Goal: Task Accomplishment & Management: Complete application form

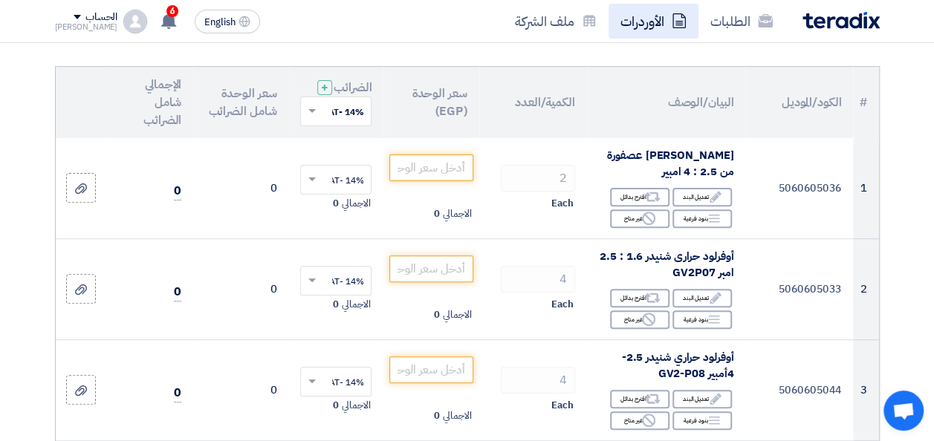
scroll to position [149, 0]
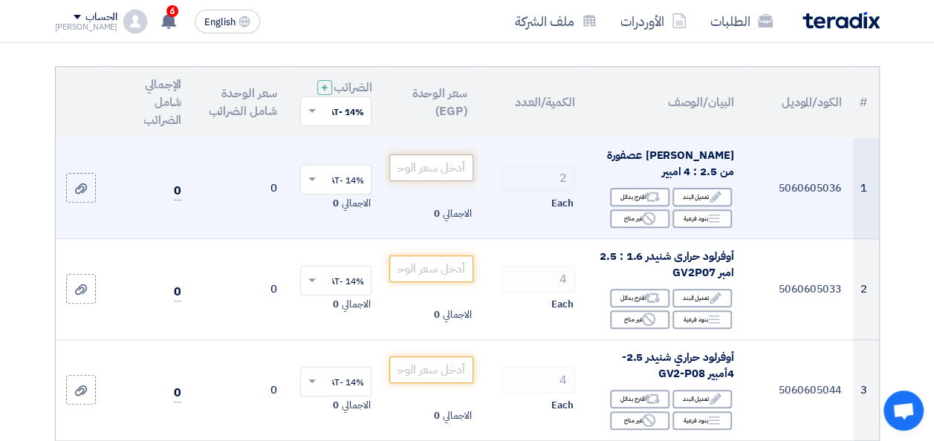
click at [450, 172] on input "number" at bounding box center [430, 168] width 83 height 27
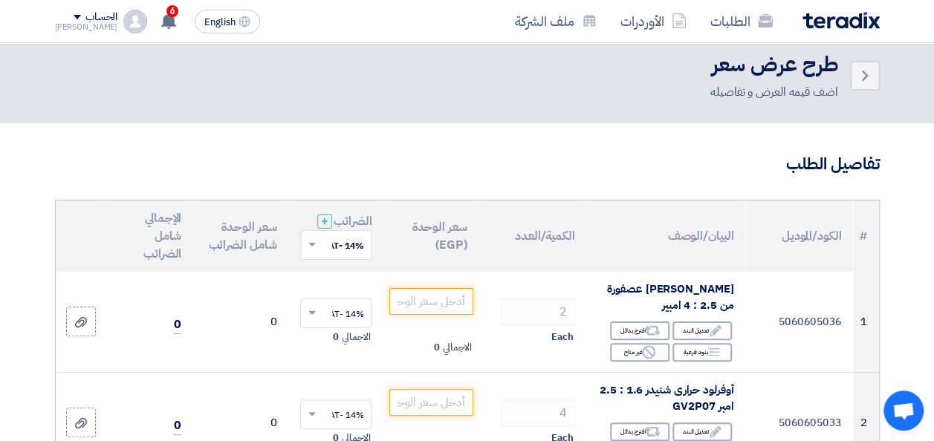
scroll to position [0, 0]
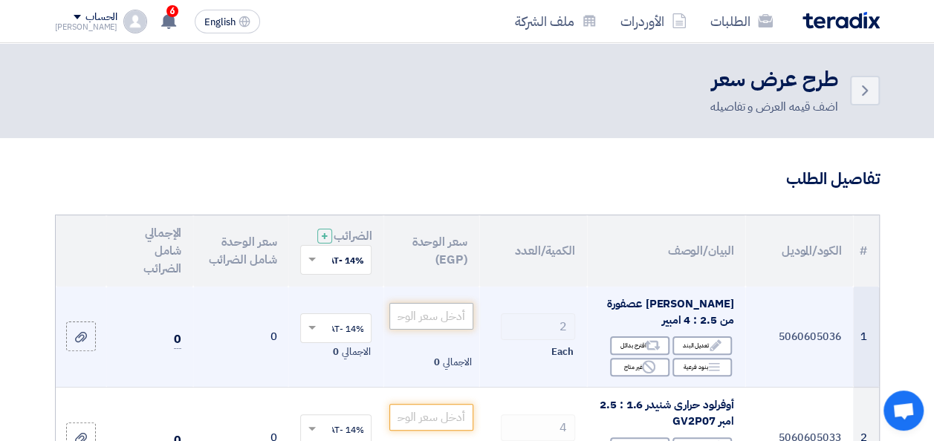
drag, startPoint x: 444, startPoint y: 331, endPoint x: 448, endPoint y: 322, distance: 9.0
click at [444, 328] on input "number" at bounding box center [430, 316] width 83 height 27
click at [459, 330] on input "number" at bounding box center [430, 316] width 83 height 27
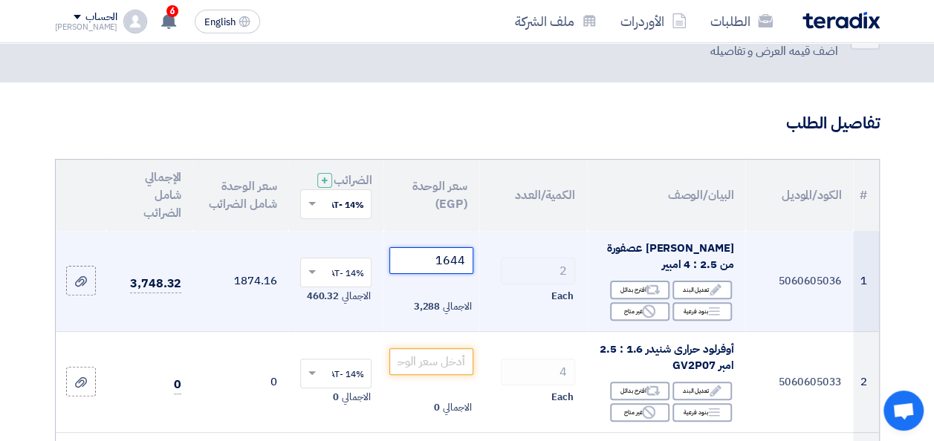
scroll to position [74, 0]
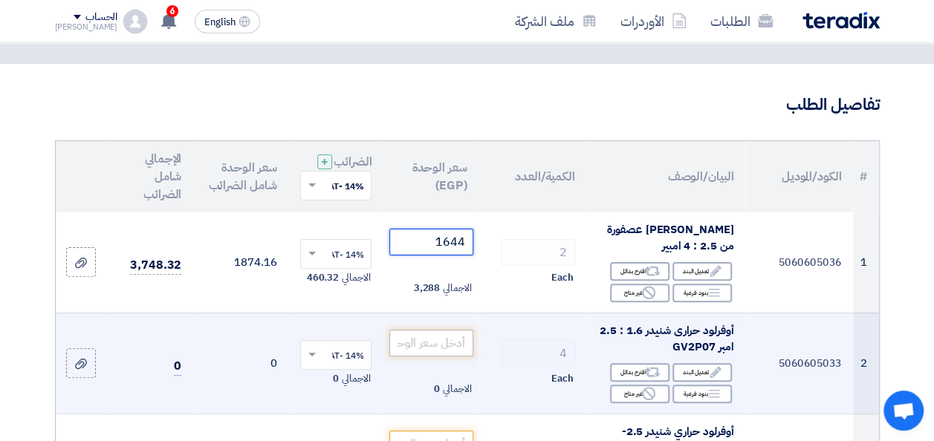
type input "1644"
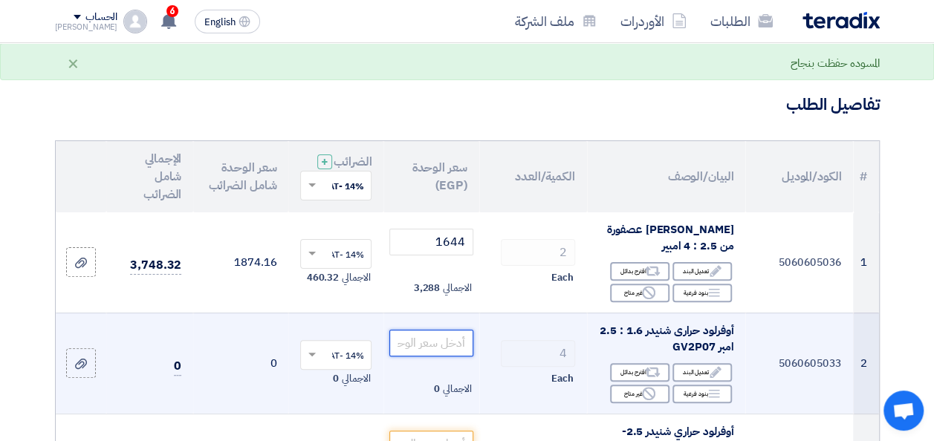
click at [443, 357] on input "number" at bounding box center [430, 343] width 83 height 27
drag, startPoint x: 671, startPoint y: 357, endPoint x: 718, endPoint y: 360, distance: 46.9
click at [718, 356] on div "أوفرلود حرارى شنيدر 1.6 : 2.5 امبر GV2P07" at bounding box center [666, 338] width 134 height 33
copy span "GV2P07"
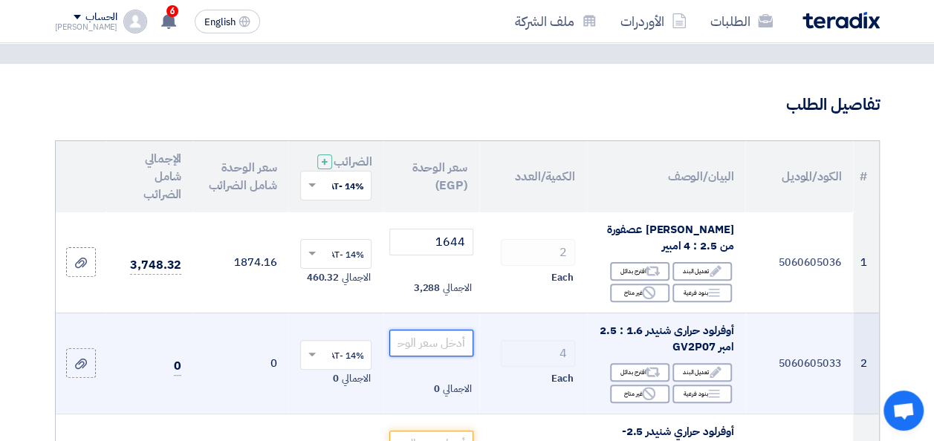
click at [445, 357] on input "number" at bounding box center [430, 343] width 83 height 27
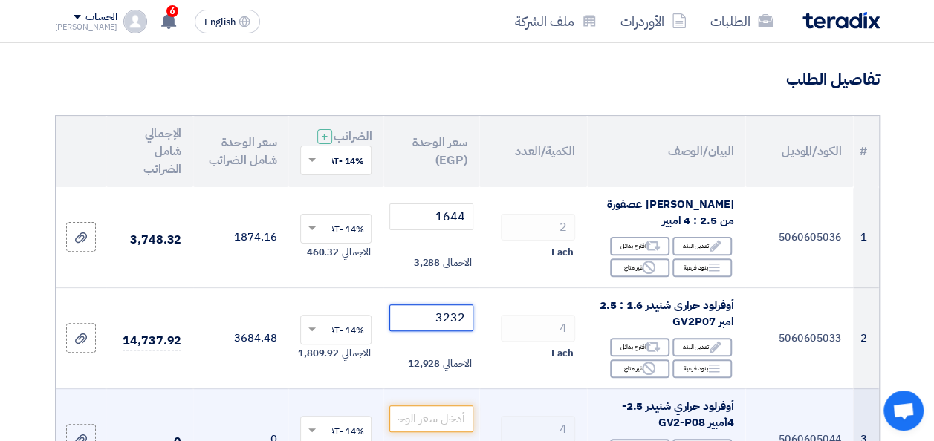
scroll to position [223, 0]
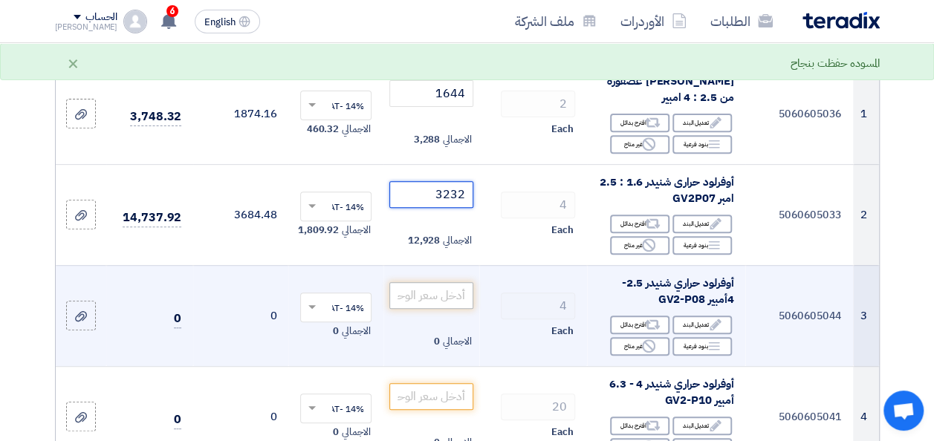
type input "3232"
click at [452, 309] on input "number" at bounding box center [430, 295] width 83 height 27
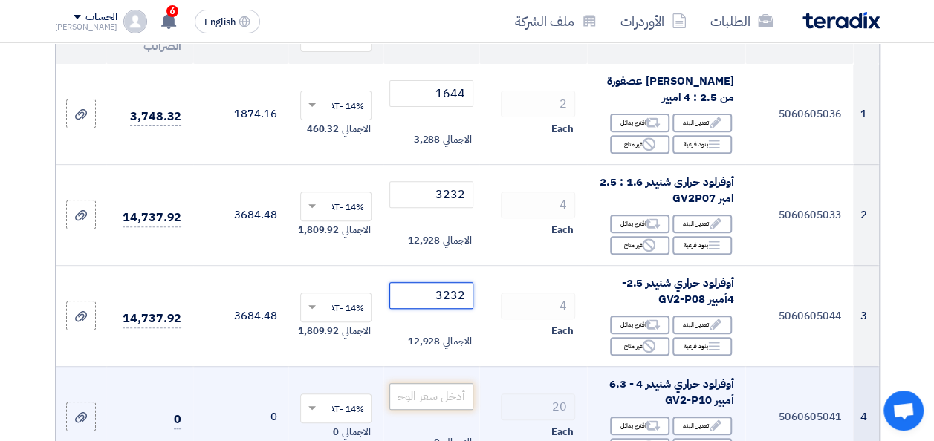
type input "3232"
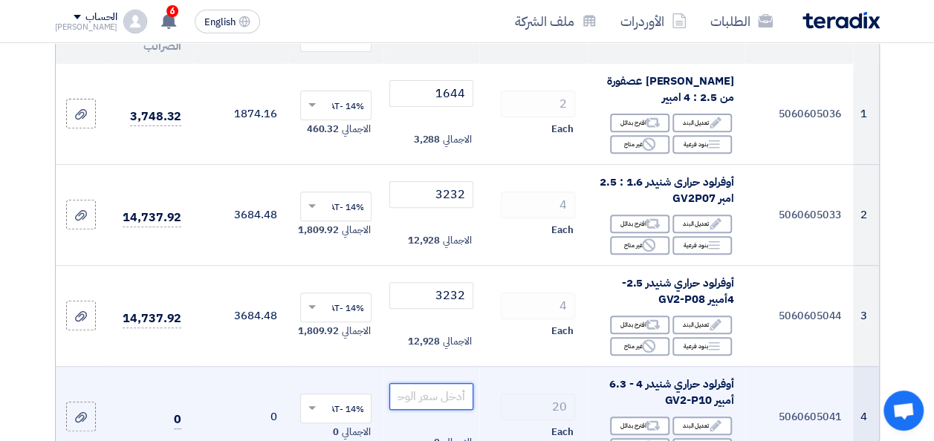
drag, startPoint x: 462, startPoint y: 411, endPoint x: 467, endPoint y: 404, distance: 8.5
click at [462, 410] on input "number" at bounding box center [430, 396] width 83 height 27
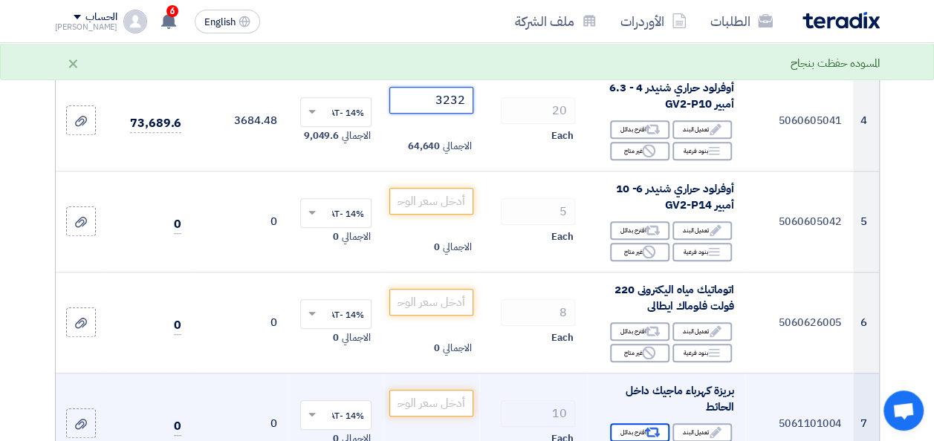
scroll to position [520, 0]
type input "3232"
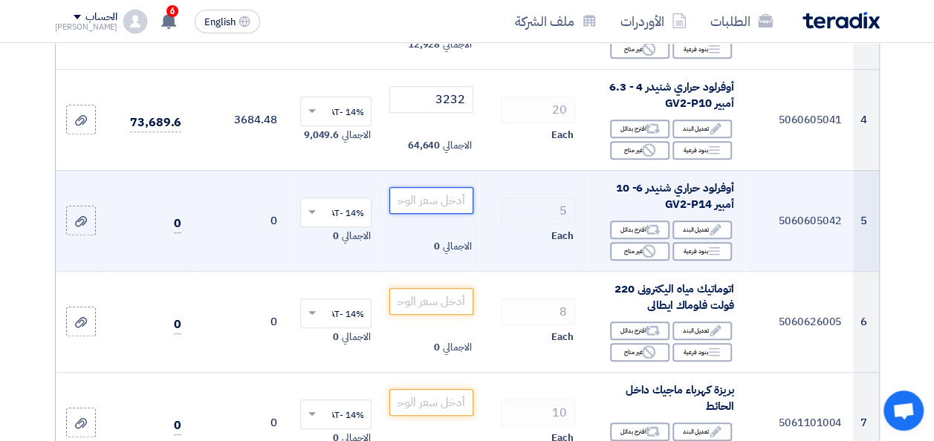
click at [422, 210] on input "number" at bounding box center [430, 200] width 83 height 27
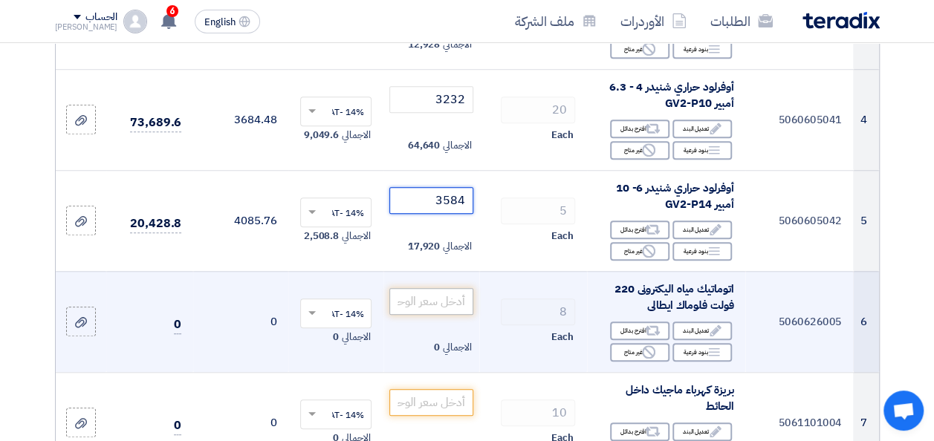
type input "3584"
click at [452, 315] on input "number" at bounding box center [430, 301] width 83 height 27
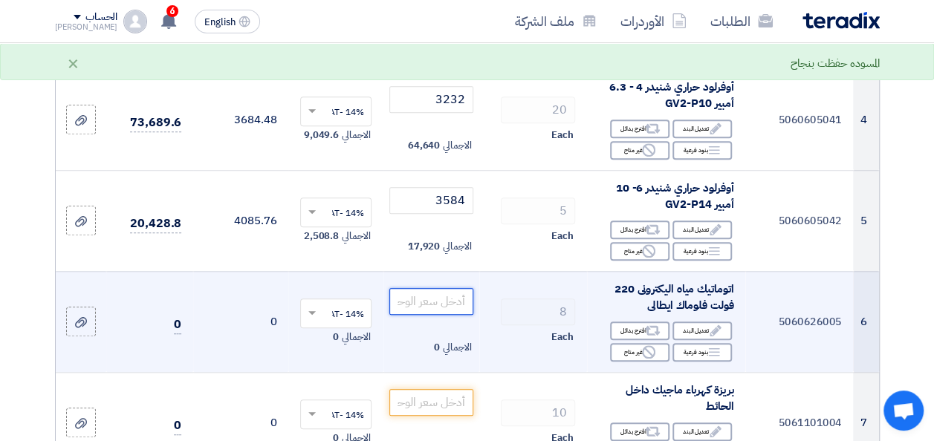
type input "8"
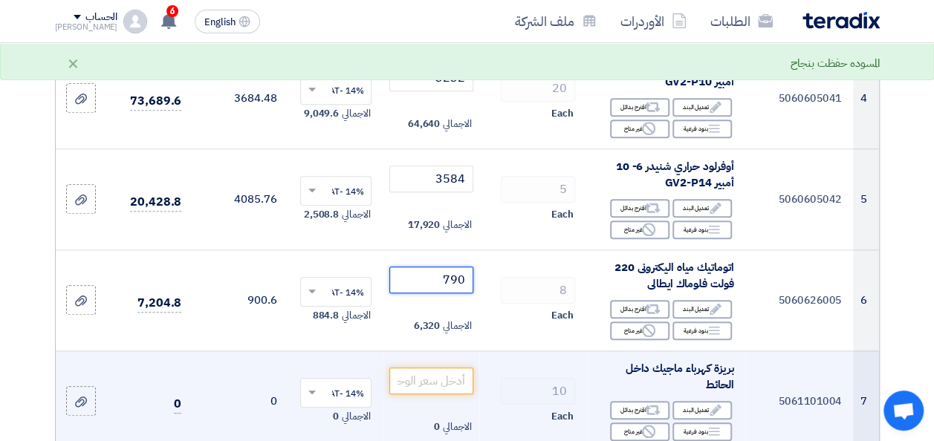
scroll to position [594, 0]
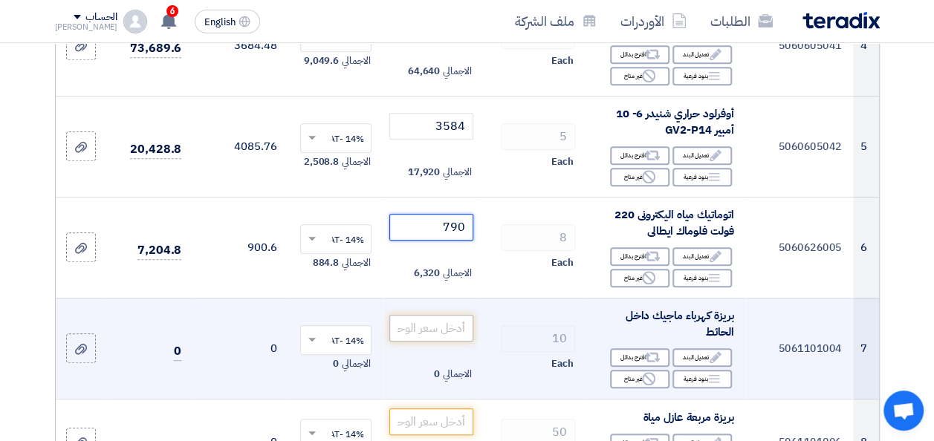
type input "790"
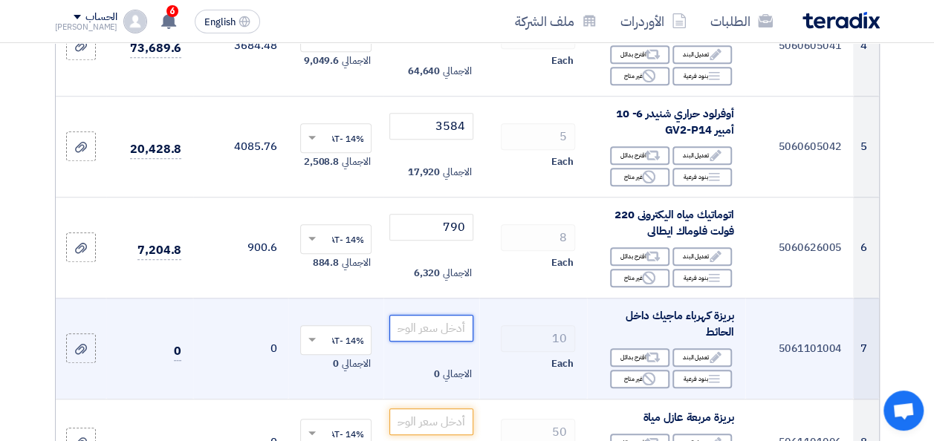
drag, startPoint x: 444, startPoint y: 342, endPoint x: 458, endPoint y: 334, distance: 16.1
click at [444, 342] on input "number" at bounding box center [430, 328] width 83 height 27
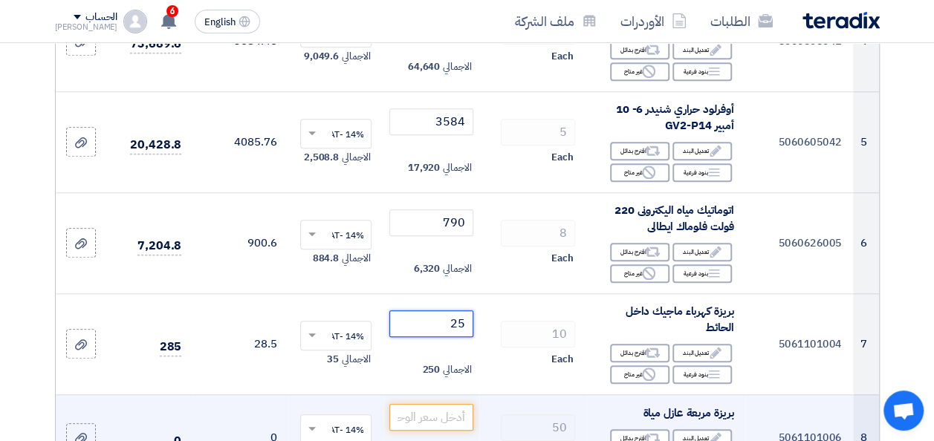
scroll to position [669, 0]
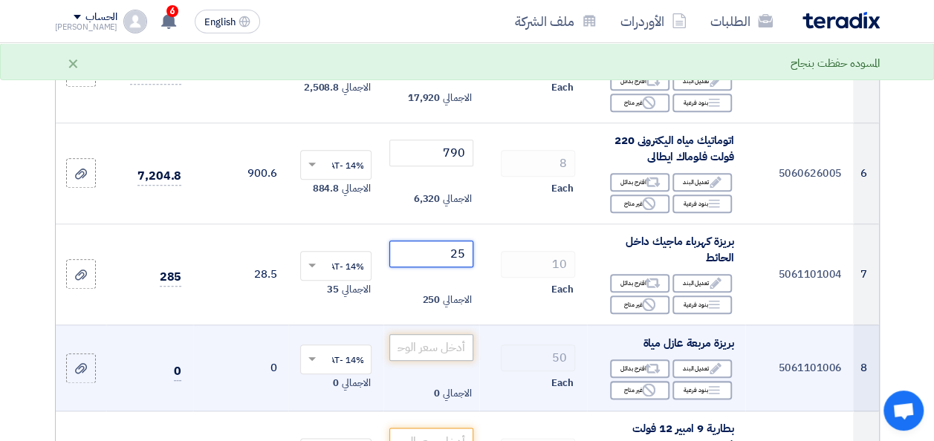
type input "25"
click at [448, 361] on input "number" at bounding box center [430, 347] width 83 height 27
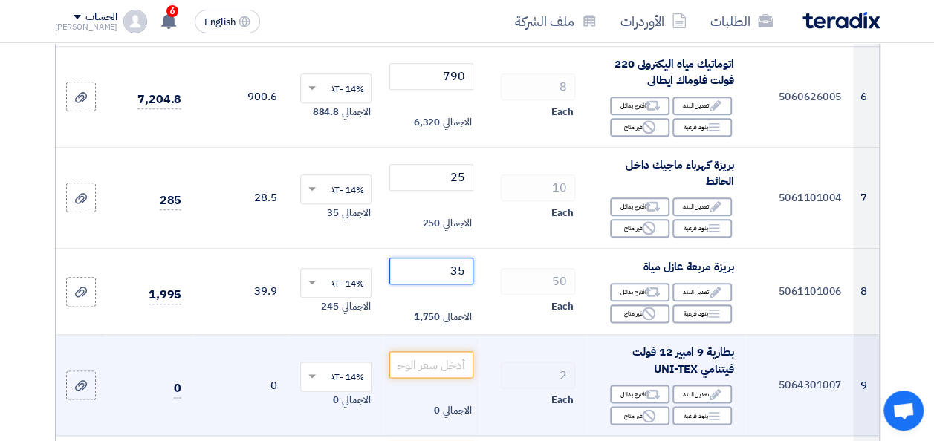
scroll to position [817, 0]
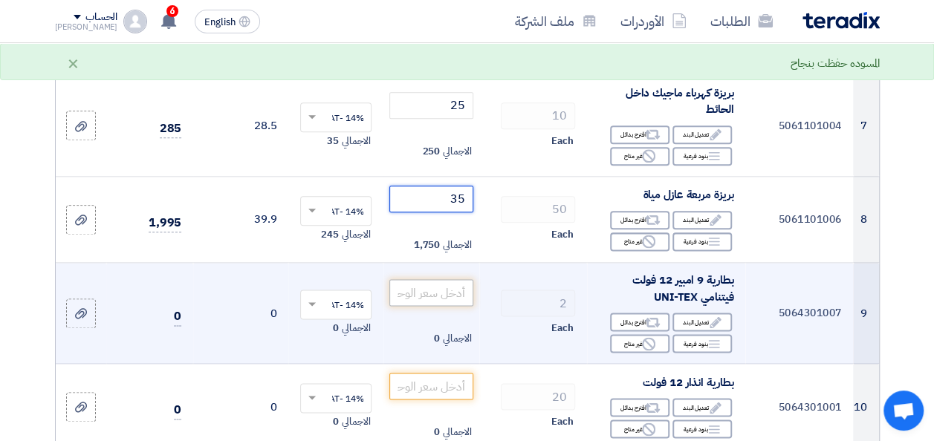
type input "35"
click at [429, 299] on input "number" at bounding box center [430, 292] width 83 height 27
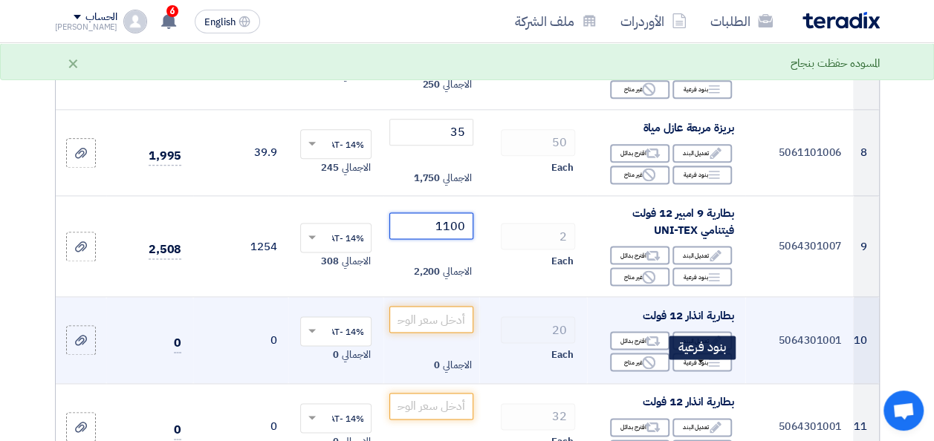
scroll to position [891, 0]
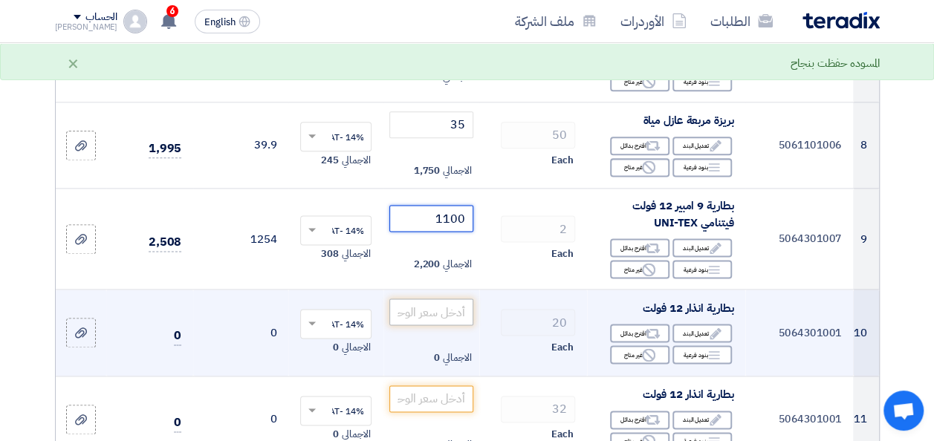
type input "1100"
drag, startPoint x: 447, startPoint y: 325, endPoint x: 478, endPoint y: 336, distance: 32.2
click at [448, 325] on input "number" at bounding box center [430, 312] width 83 height 27
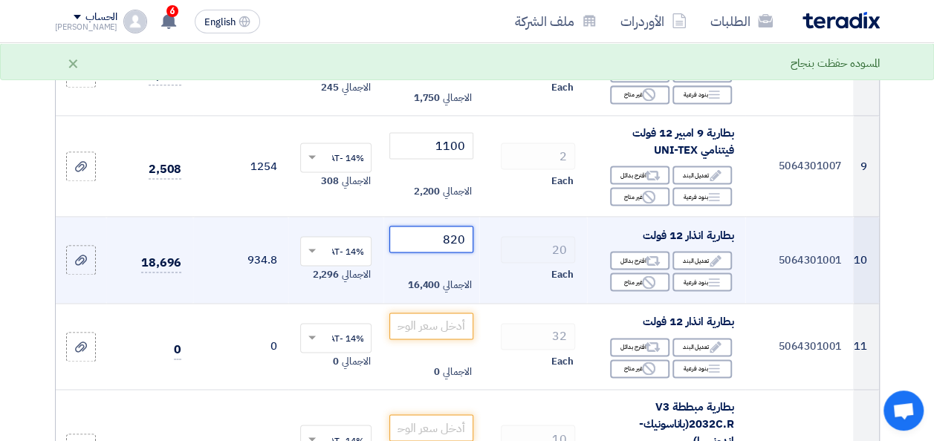
scroll to position [966, 0]
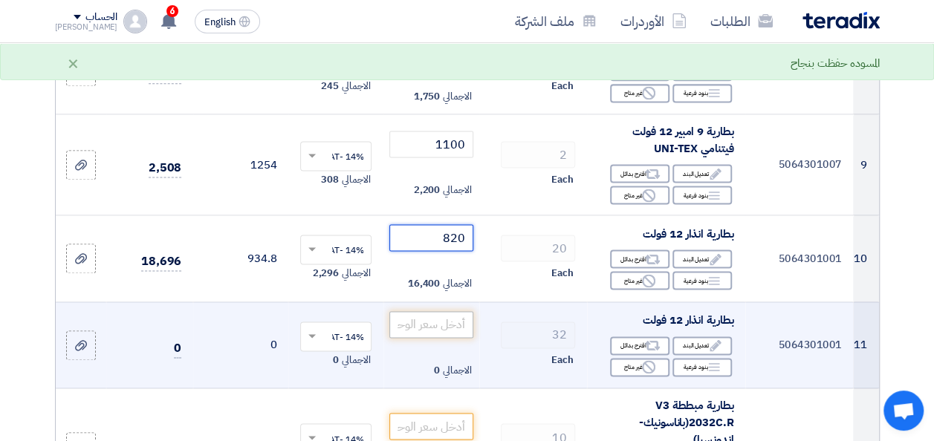
type input "820"
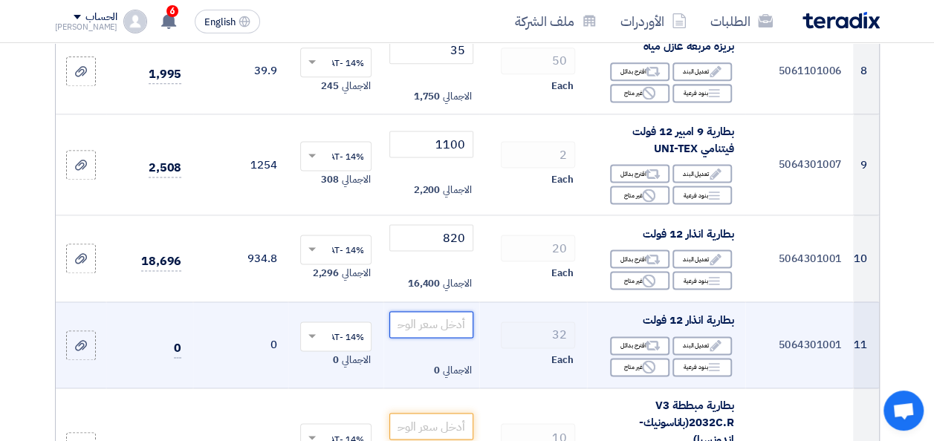
click at [446, 331] on input "number" at bounding box center [430, 324] width 83 height 27
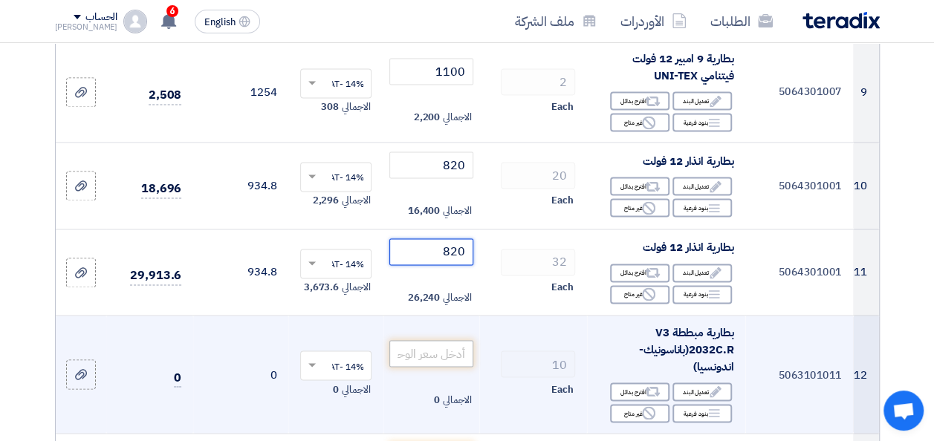
scroll to position [1040, 0]
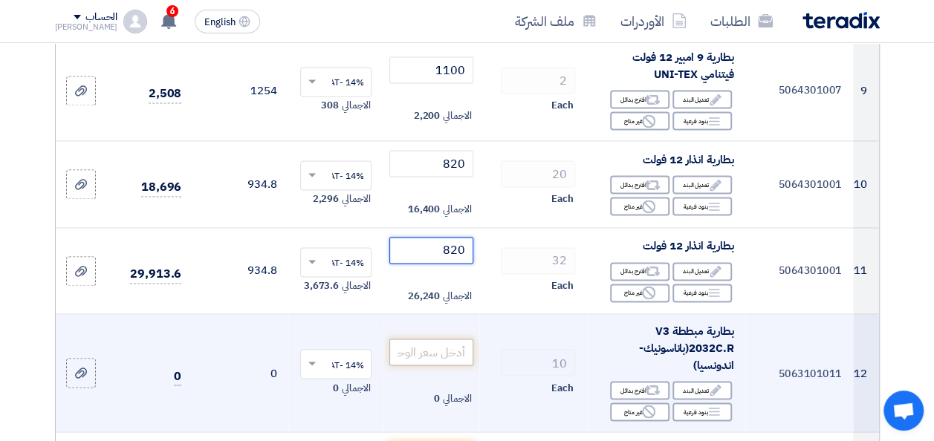
type input "820"
click at [458, 365] on input "number" at bounding box center [430, 352] width 83 height 27
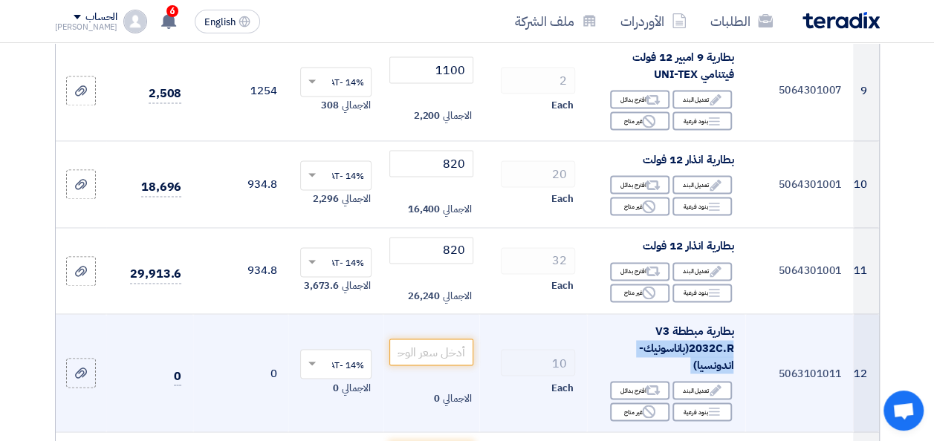
drag, startPoint x: 651, startPoint y: 337, endPoint x: 734, endPoint y: 384, distance: 94.8
click at [738, 386] on td "بطارية مبططة V3 2032C.R(باناسونيك- اندونسيا) Edit تعديل البند Alternative اقترح…" at bounding box center [666, 373] width 158 height 118
drag, startPoint x: 734, startPoint y: 384, endPoint x: 682, endPoint y: 342, distance: 66.6
click at [686, 337] on span "بطارية مبططة V3 2032C.R(باناسونيك- اندونسيا)" at bounding box center [686, 348] width 94 height 50
drag, startPoint x: 661, startPoint y: 330, endPoint x: 744, endPoint y: 349, distance: 85.4
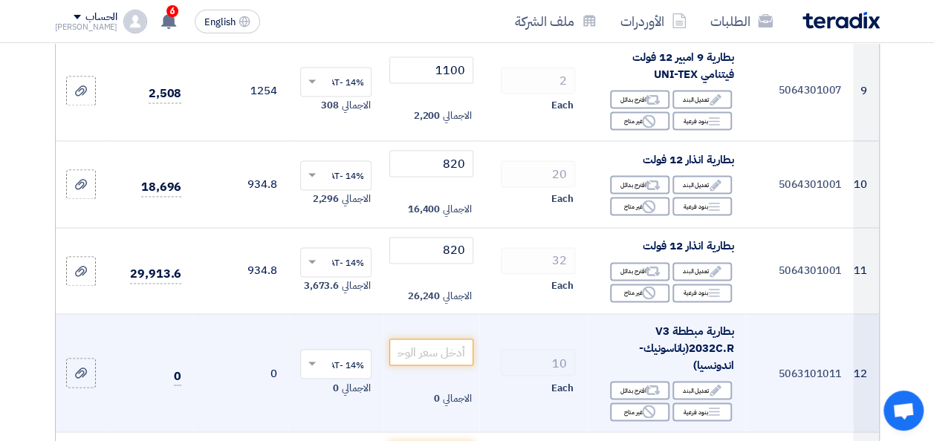
click at [747, 351] on tr "12 5063101011 بطارية مبططة V3 2032C.R(باناسونيك- [GEOGRAPHIC_DATA]) Edit تعديل …" at bounding box center [467, 373] width 823 height 118
click at [631, 345] on div "بطارية مبططة V3 2032C.R(باناسونيك- اندونسيا)" at bounding box center [666, 348] width 134 height 51
click at [747, 347] on td "5063101011" at bounding box center [799, 373] width 108 height 118
drag, startPoint x: 745, startPoint y: 338, endPoint x: 692, endPoint y: 371, distance: 63.1
click at [692, 371] on tr "12 5063101011 بطارية مبططة V3 2032C.R(باناسونيك- [GEOGRAPHIC_DATA]) Edit تعديل …" at bounding box center [467, 373] width 823 height 118
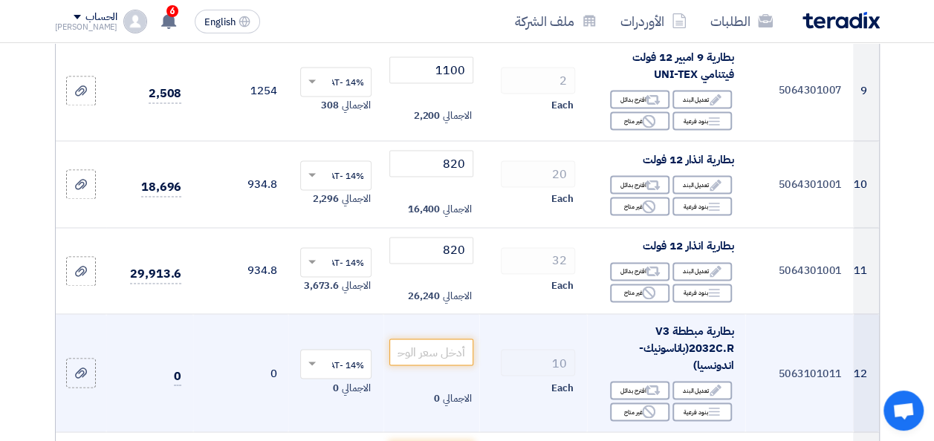
drag, startPoint x: 694, startPoint y: 367, endPoint x: 700, endPoint y: 358, distance: 10.7
copy tr "بطارية مبططة V3 2032C.R(باناسونيك- اندونسيا)"
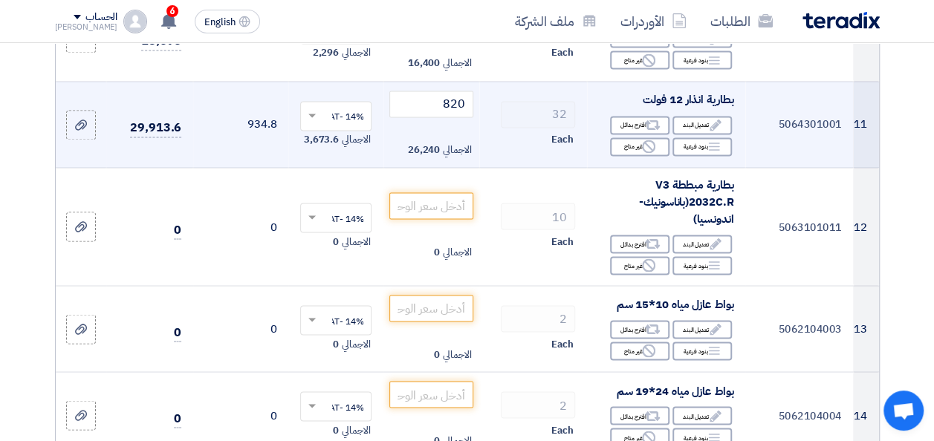
scroll to position [1189, 0]
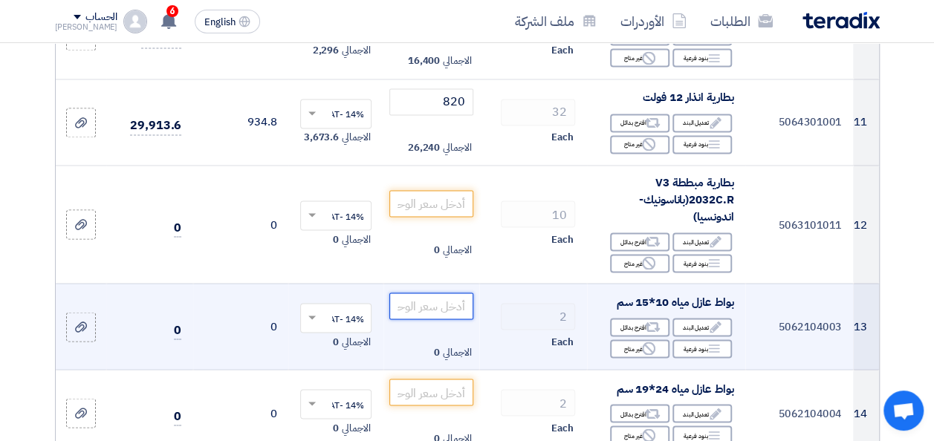
click at [427, 319] on input "number" at bounding box center [430, 306] width 83 height 27
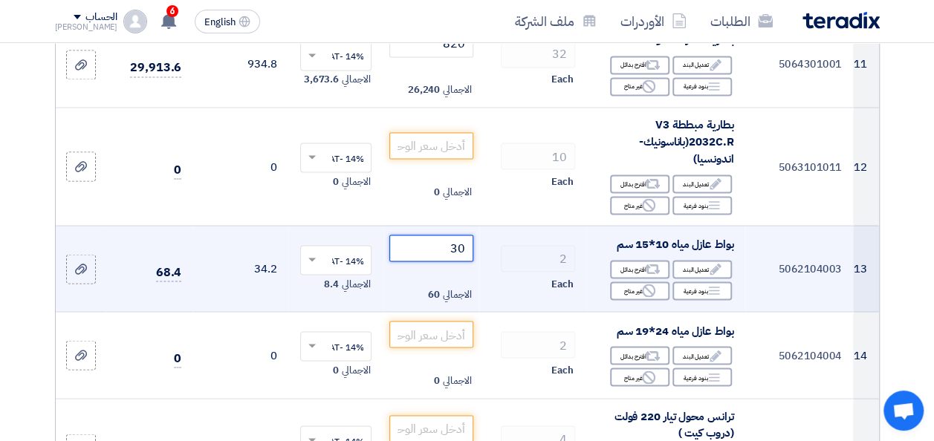
scroll to position [1263, 0]
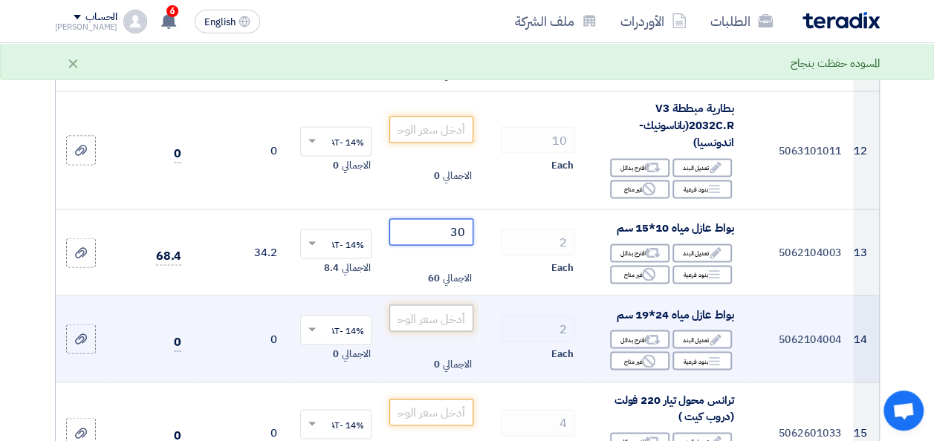
type input "30"
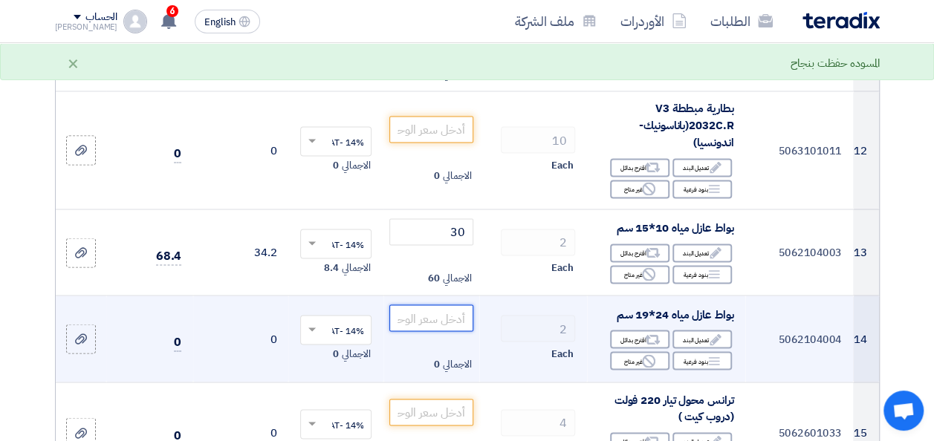
click at [449, 331] on input "number" at bounding box center [430, 318] width 83 height 27
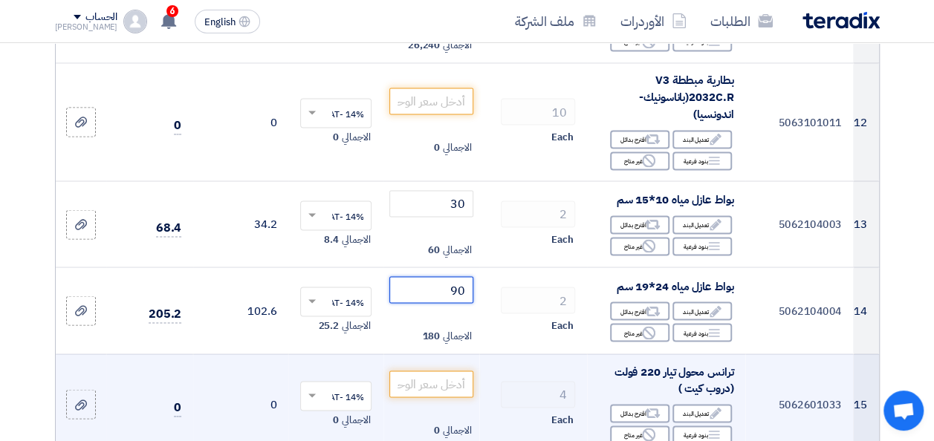
scroll to position [1337, 0]
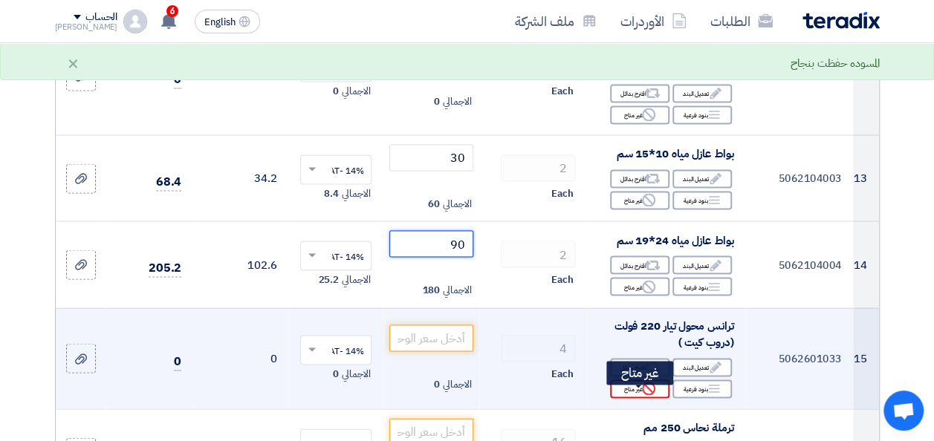
type input "90"
click at [626, 397] on div "Reject غير متاح" at bounding box center [639, 389] width 59 height 19
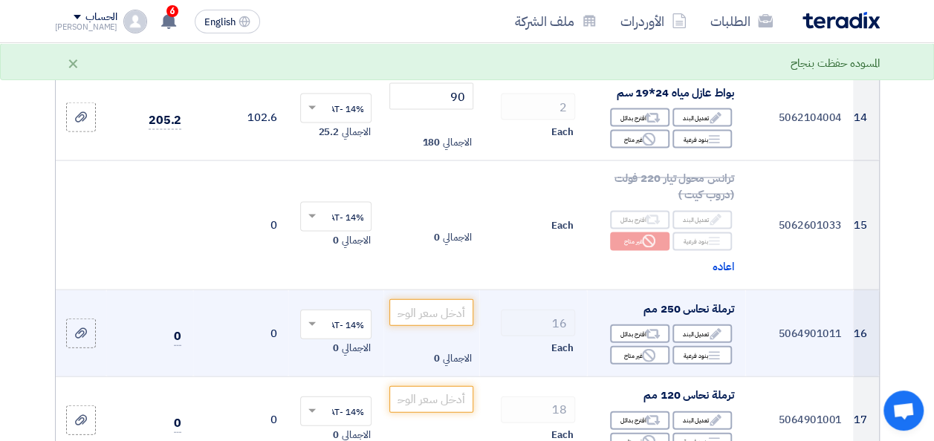
scroll to position [1486, 0]
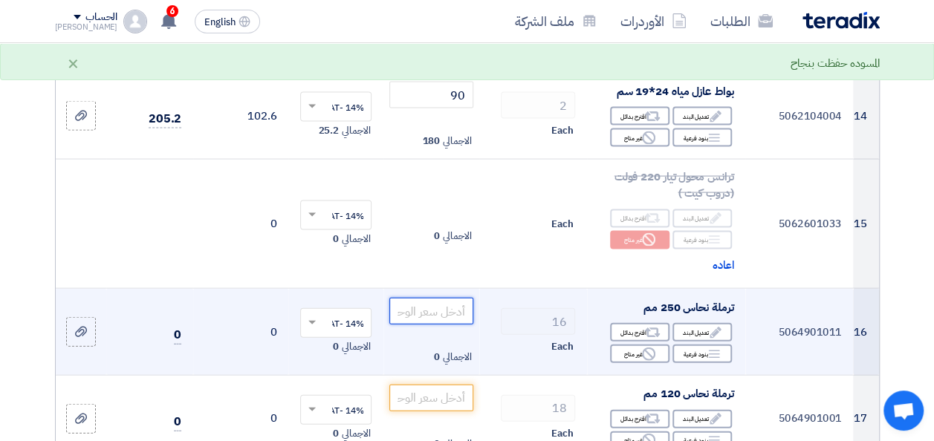
click at [426, 313] on input "number" at bounding box center [430, 311] width 83 height 27
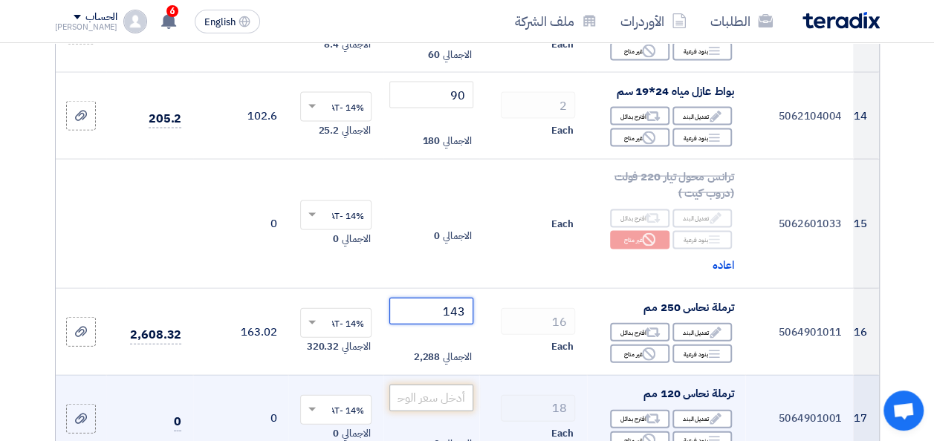
type input "143"
click at [446, 412] on input "number" at bounding box center [430, 398] width 83 height 27
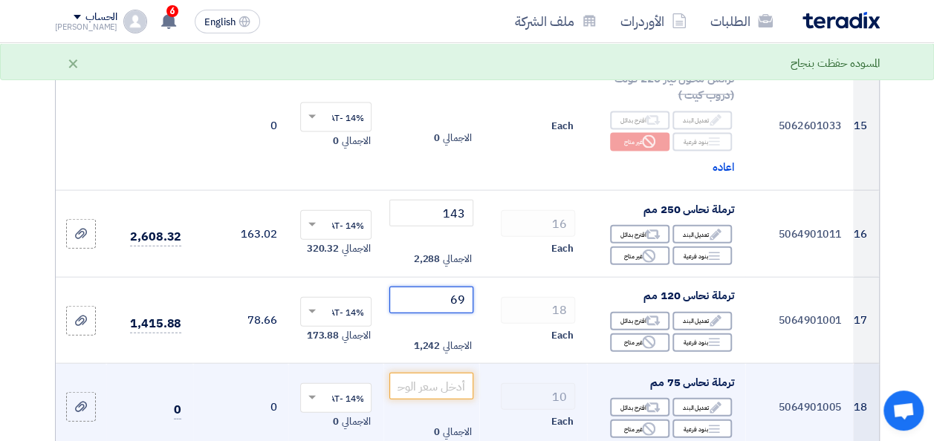
scroll to position [1634, 0]
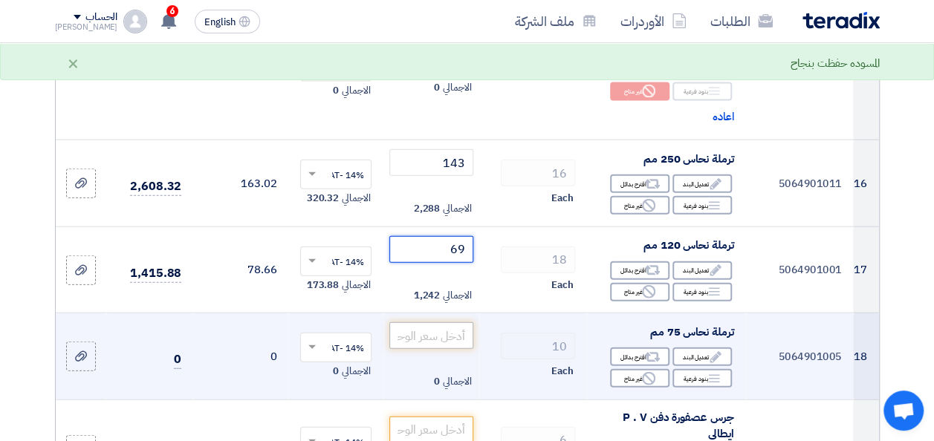
type input "69"
click at [446, 346] on input "number" at bounding box center [430, 335] width 83 height 27
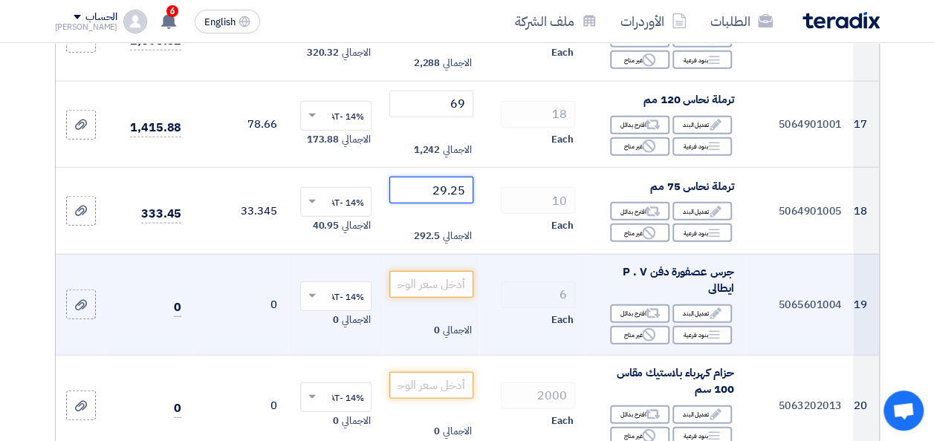
scroll to position [1783, 0]
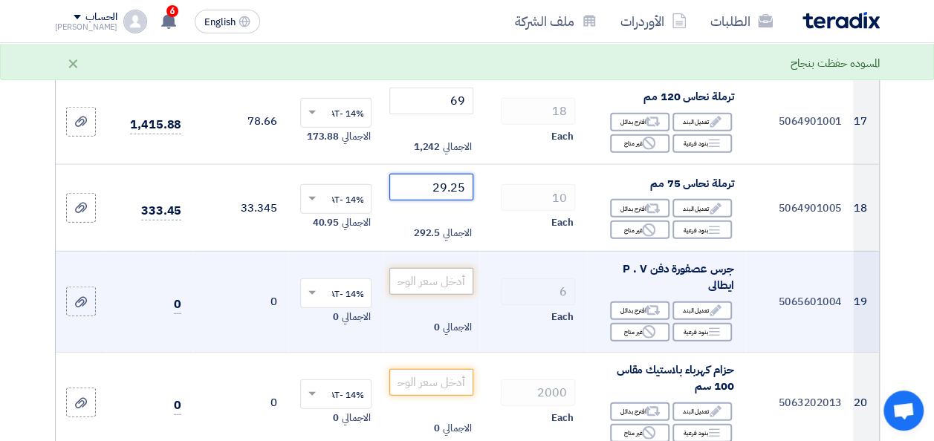
type input "29.25"
drag, startPoint x: 435, startPoint y: 281, endPoint x: 461, endPoint y: 282, distance: 25.3
click at [437, 279] on input "number" at bounding box center [430, 281] width 83 height 27
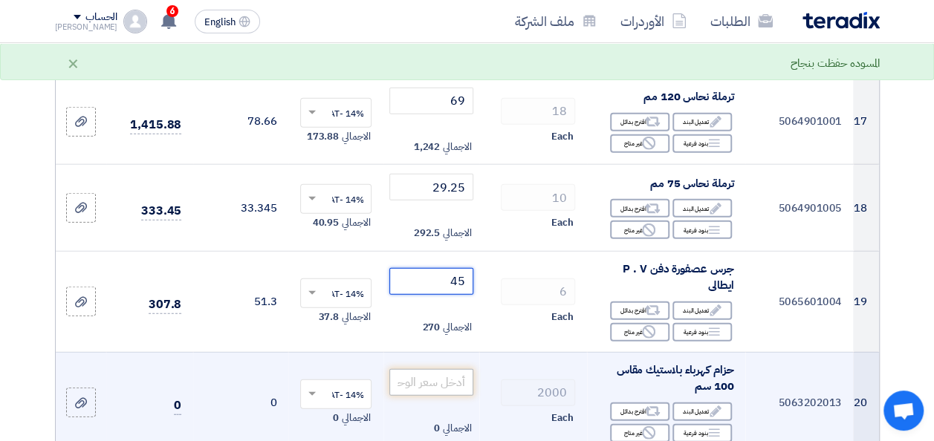
type input "45"
click at [450, 387] on input "number" at bounding box center [430, 382] width 83 height 27
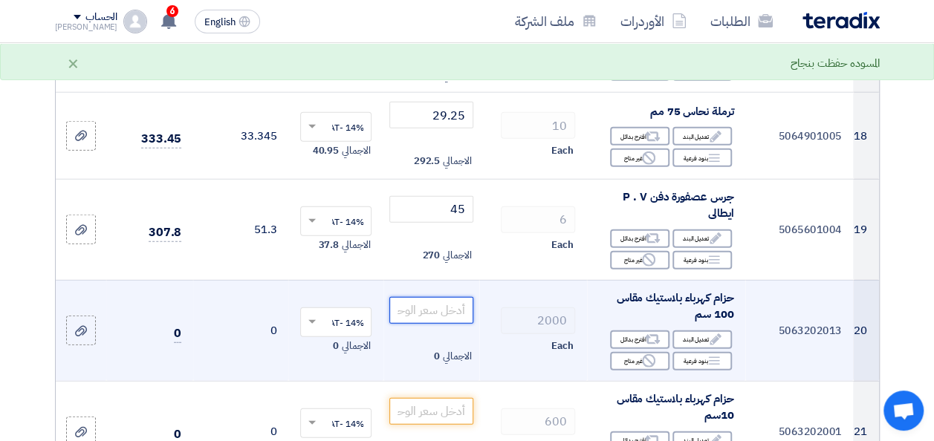
scroll to position [1857, 0]
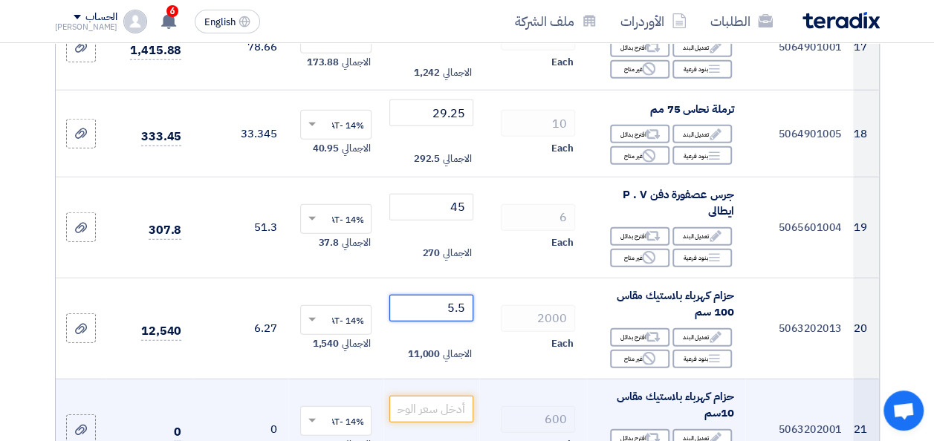
type input "5.5"
click at [438, 398] on td "الاجمالي 0" at bounding box center [430, 429] width 95 height 101
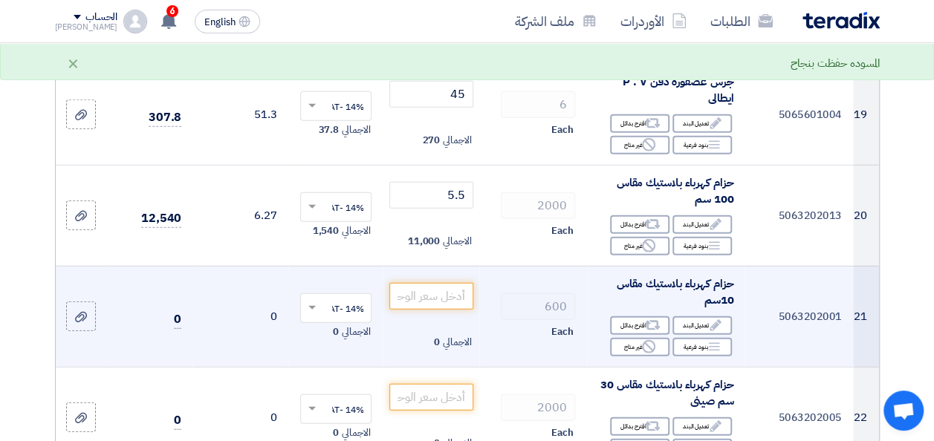
scroll to position [2006, 0]
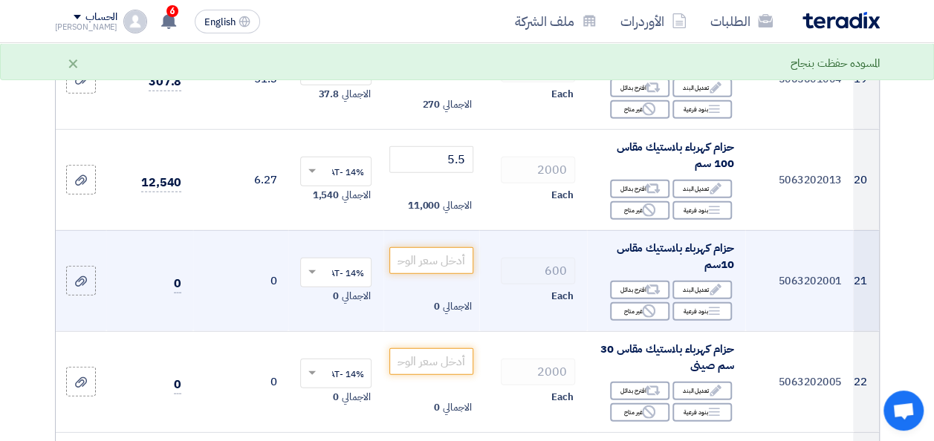
click at [444, 281] on td "الاجمالي 0" at bounding box center [430, 280] width 95 height 101
click at [456, 269] on input "number" at bounding box center [430, 260] width 83 height 27
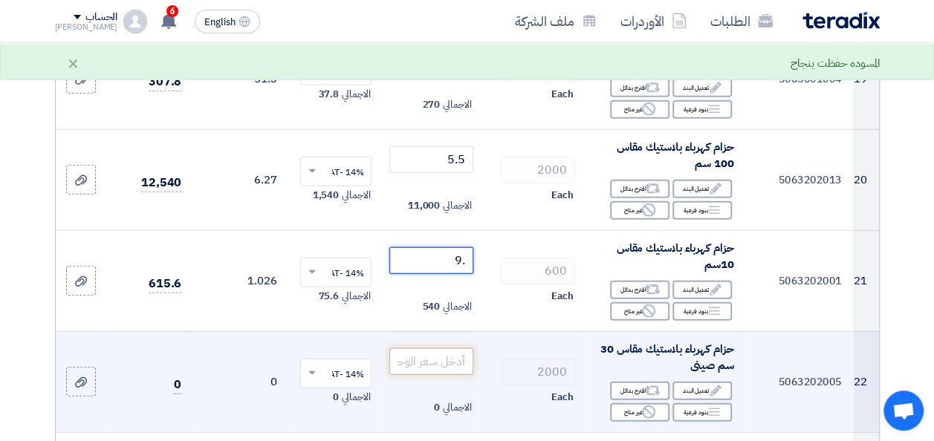
type input ".9"
click at [434, 368] on input "number" at bounding box center [430, 361] width 83 height 27
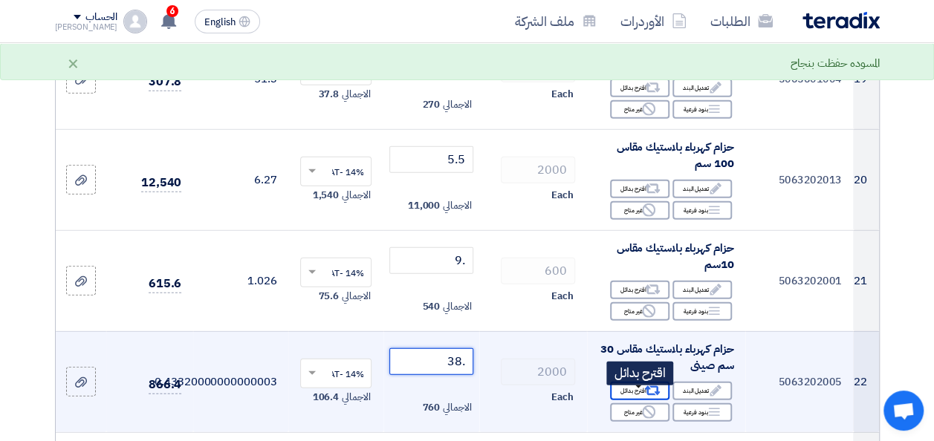
scroll to position [2154, 0]
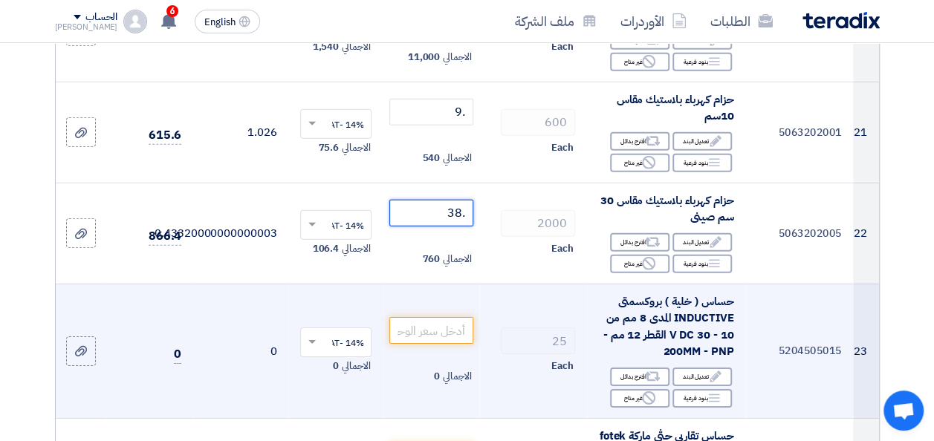
type input ".385"
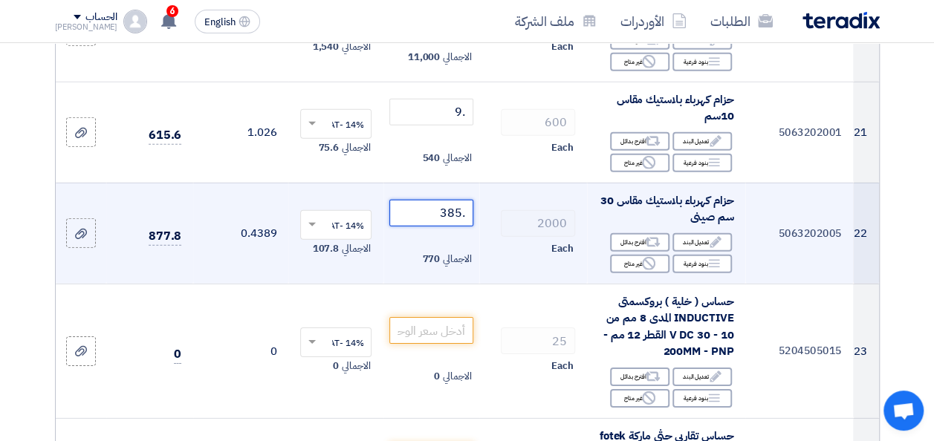
click at [443, 224] on input ".385" at bounding box center [430, 213] width 83 height 27
click at [443, 225] on input ".385" at bounding box center [430, 213] width 83 height 27
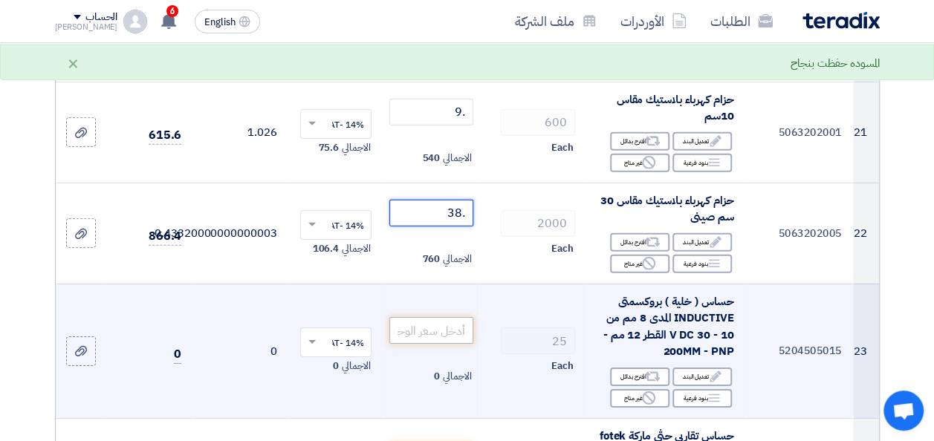
type input ".38"
click at [431, 335] on input "number" at bounding box center [430, 330] width 83 height 27
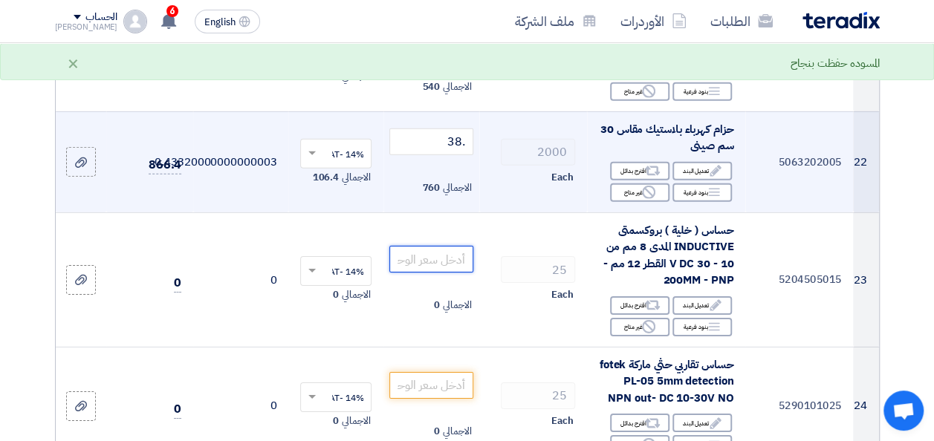
scroll to position [2228, 0]
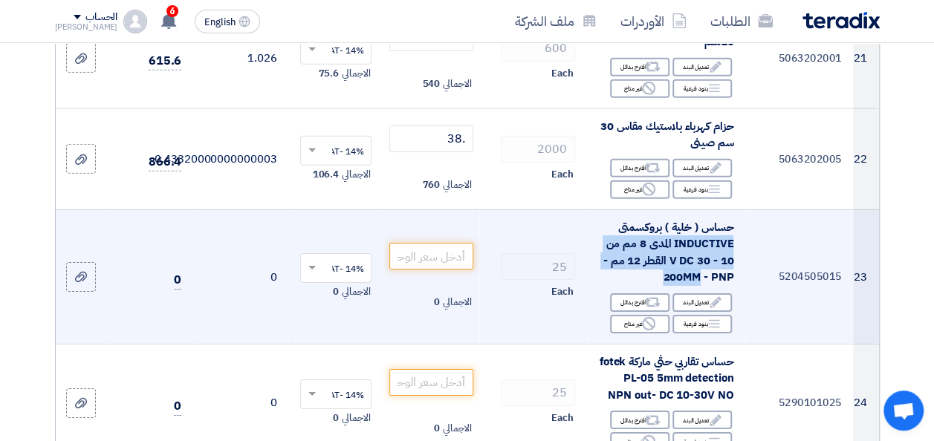
drag, startPoint x: 610, startPoint y: 232, endPoint x: 727, endPoint y: 261, distance: 121.1
click at [704, 281] on div "حساس ( خلية ) بروكسمتى INDUCTIVE المدى 8 مم من 10 - 30 V DC القطر 12 مم - 200MM…" at bounding box center [666, 252] width 134 height 67
copy span "INDUCTIVE المدى 8 مم من 10 - 30 V DC القطر 12 مم - 200MM"
drag, startPoint x: 732, startPoint y: 234, endPoint x: 726, endPoint y: 297, distance: 63.4
click at [726, 297] on td "حساس ( خلية ) بروكسمتى INDUCTIVE المدى 8 مم من 10 - 30 V DC القطر 12 مم - 200MM…" at bounding box center [666, 276] width 158 height 134
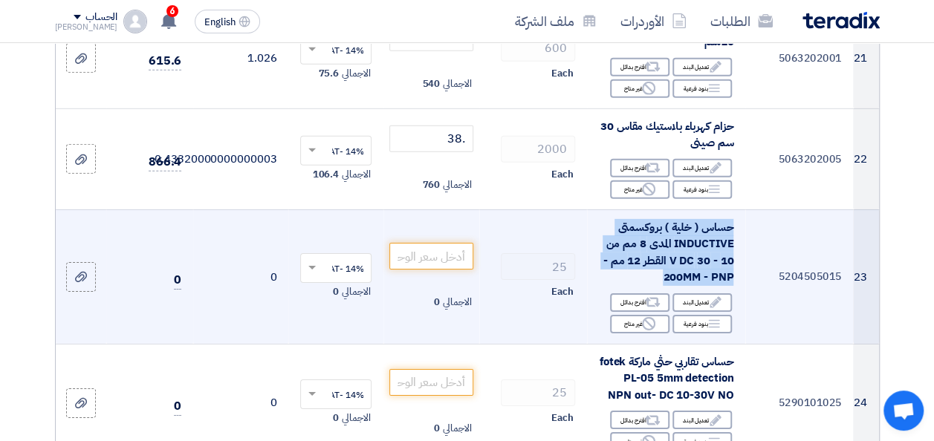
drag, startPoint x: 714, startPoint y: 277, endPoint x: 700, endPoint y: 253, distance: 28.3
copy td "حساس ( خلية ) بروكسمتى INDUCTIVE المدى 8 مم من 10 - 30 V DC القطر 12 مم - 200MM…"
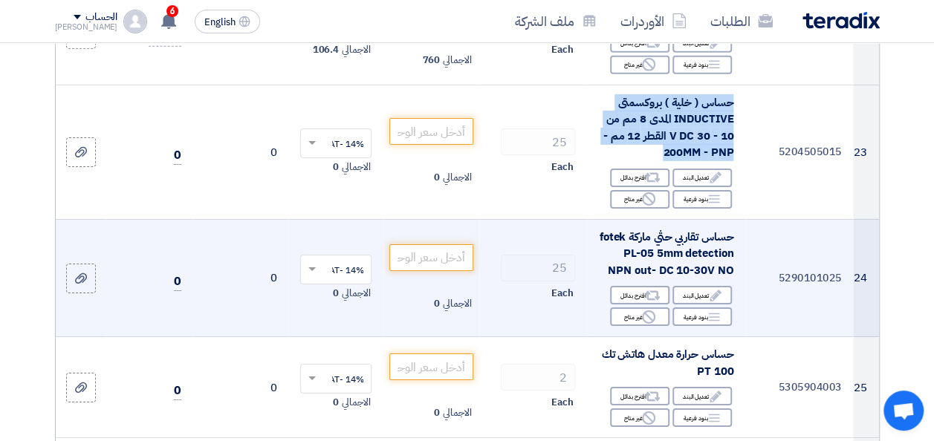
scroll to position [2377, 0]
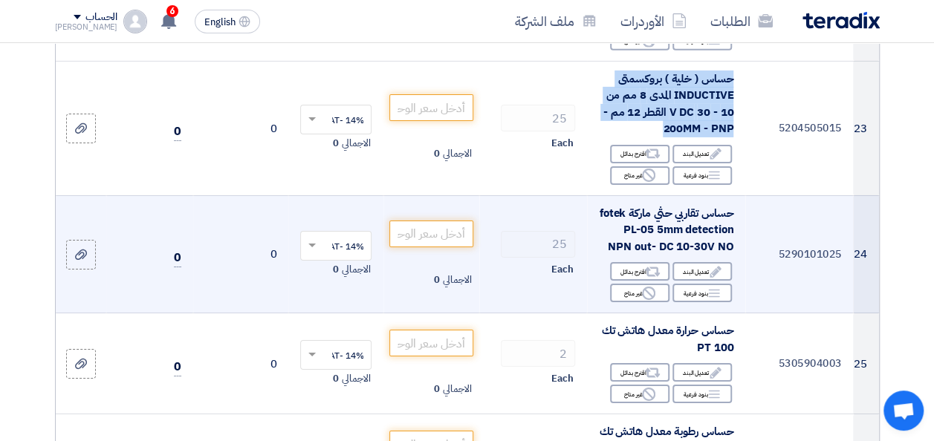
drag, startPoint x: 674, startPoint y: 266, endPoint x: 756, endPoint y: 229, distance: 90.4
click at [756, 229] on tr "24 5290101025 حساس تقاربي حثي ماركة fotek PL-05 5mm detection NPN out- DC 10-30…" at bounding box center [467, 254] width 823 height 118
drag, startPoint x: 753, startPoint y: 233, endPoint x: 709, endPoint y: 245, distance: 45.6
copy tr "حساس تقاربي حثي ماركة fotek PL-05 5mm detection NPN out- DC 10-30V NO"
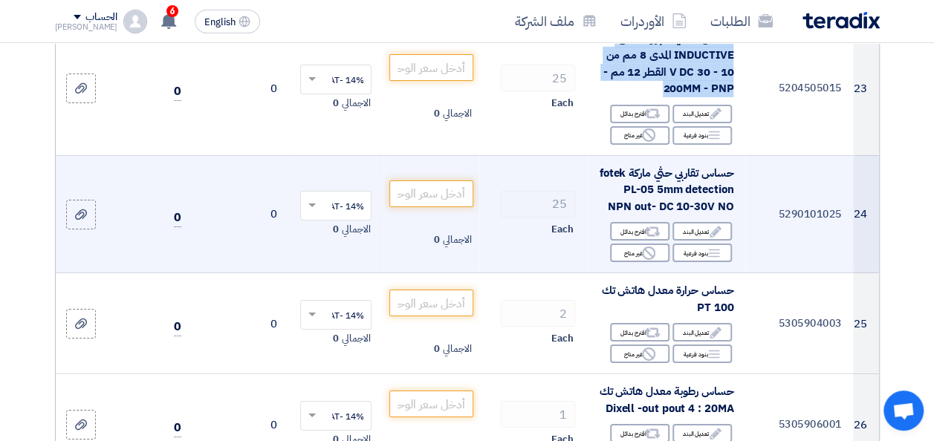
scroll to position [2526, 0]
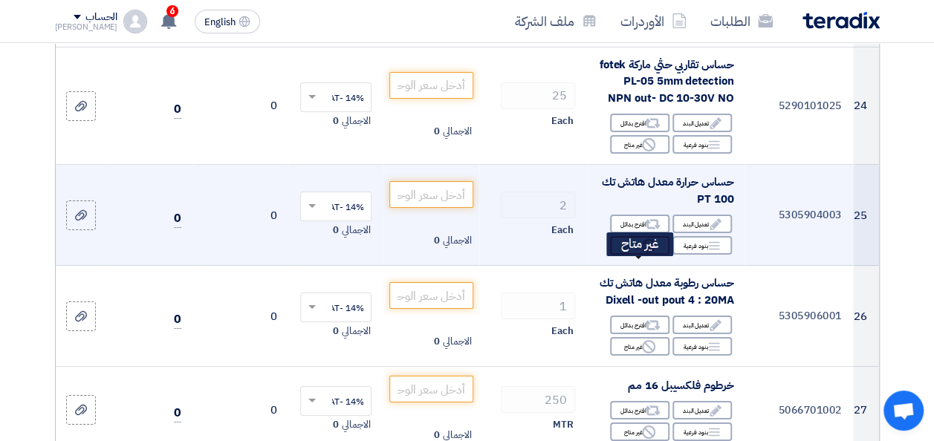
click at [631, 255] on div "Reject غير متاح" at bounding box center [639, 245] width 59 height 19
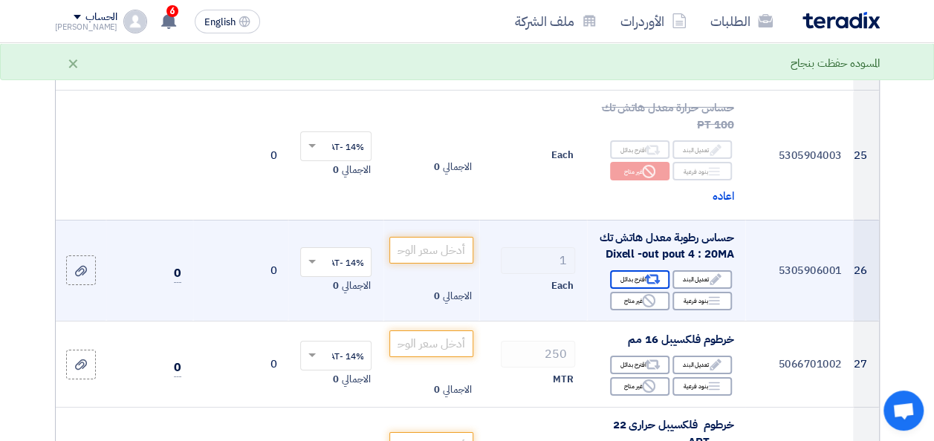
scroll to position [2674, 0]
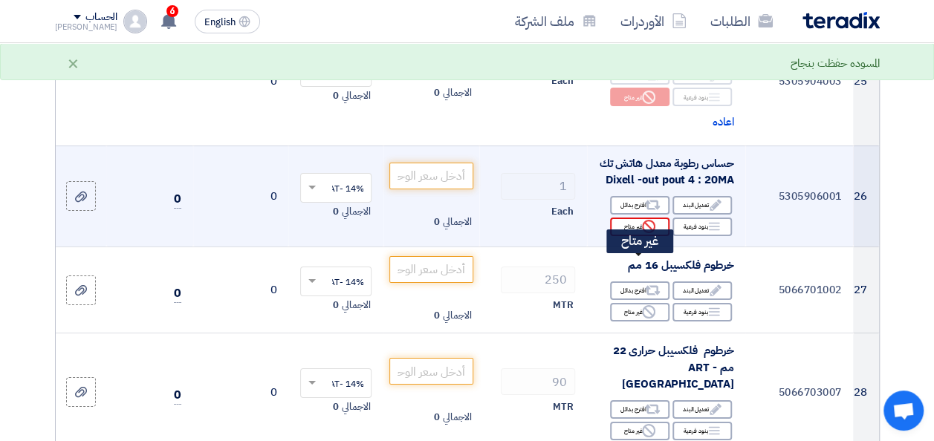
click at [644, 233] on use at bounding box center [648, 226] width 13 height 13
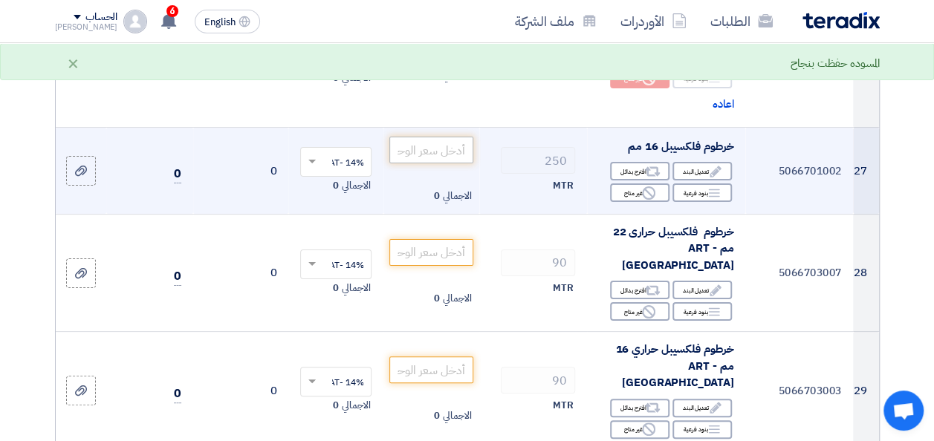
scroll to position [2823, 0]
click at [449, 163] on input "number" at bounding box center [430, 149] width 83 height 27
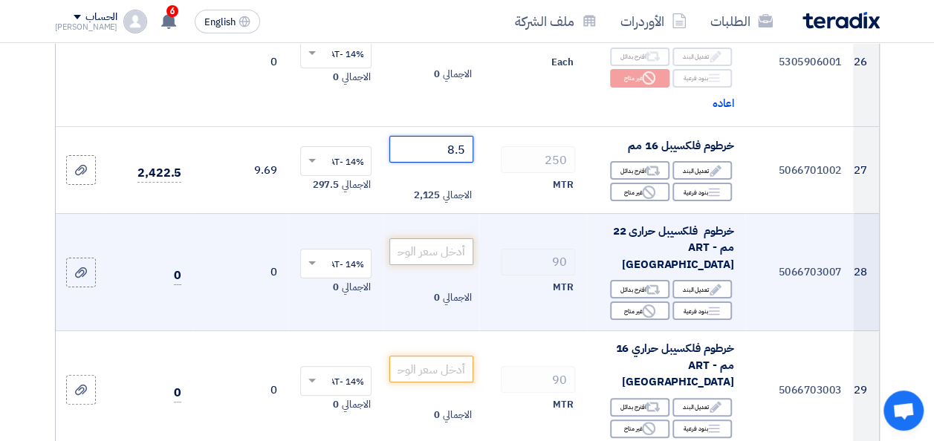
type input "8.5"
click at [452, 265] on input "number" at bounding box center [430, 251] width 83 height 27
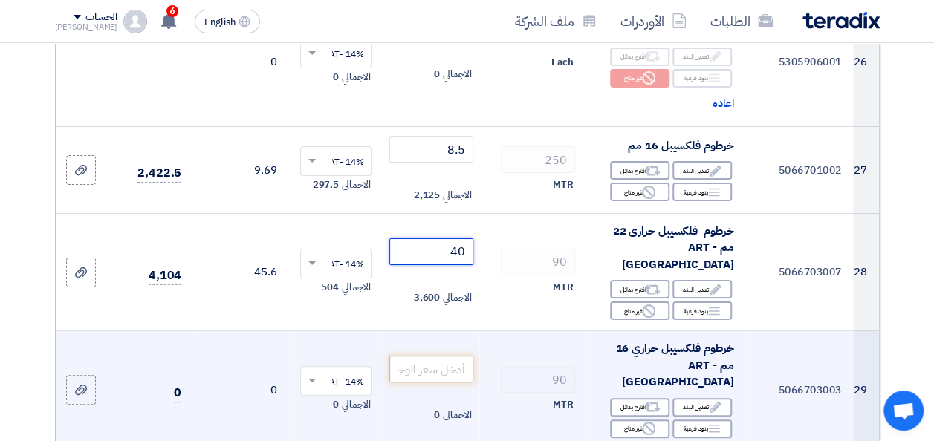
type input "40"
click at [450, 383] on input "number" at bounding box center [430, 369] width 83 height 27
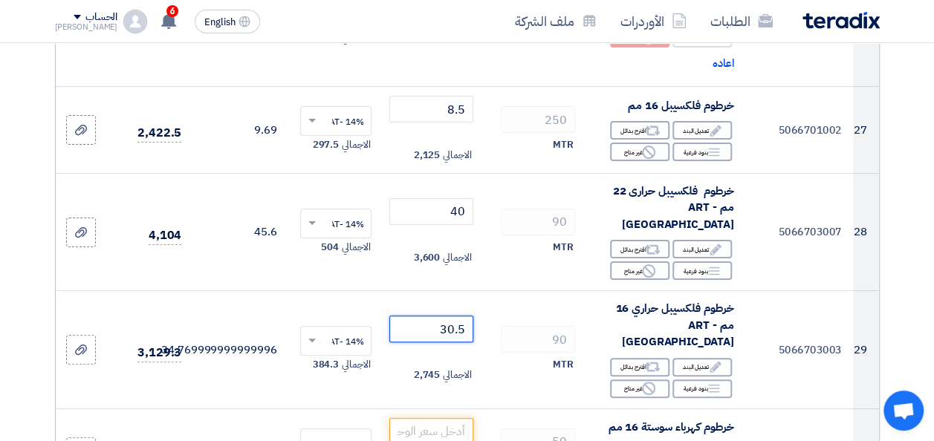
scroll to position [3046, 0]
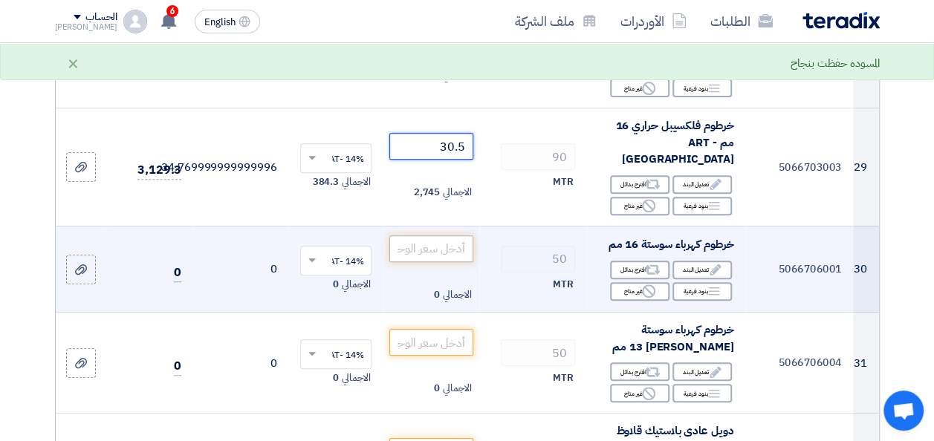
type input "30.5"
click at [447, 252] on input "number" at bounding box center [430, 248] width 83 height 27
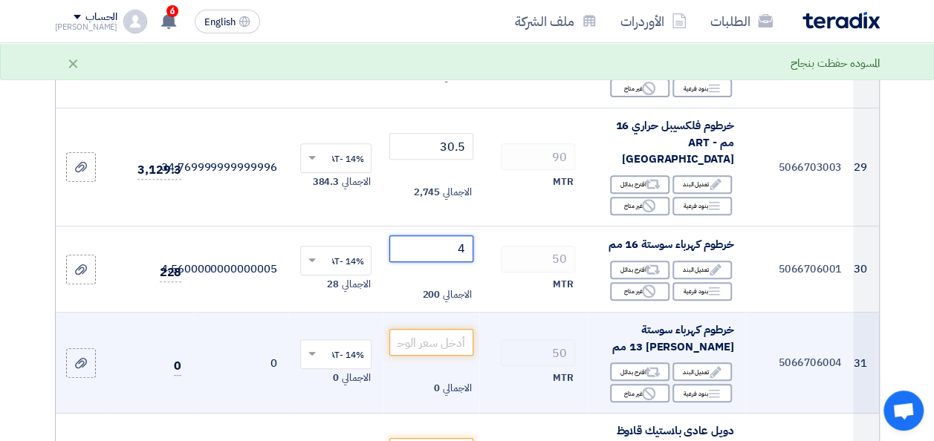
type input "4"
click at [435, 333] on td "الاجمالي 0" at bounding box center [430, 363] width 95 height 101
click at [457, 347] on input "number" at bounding box center [430, 342] width 83 height 27
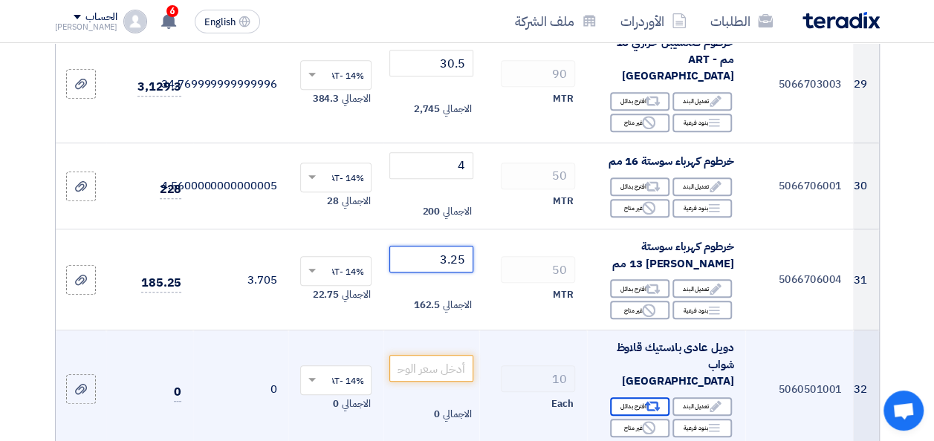
scroll to position [3194, 0]
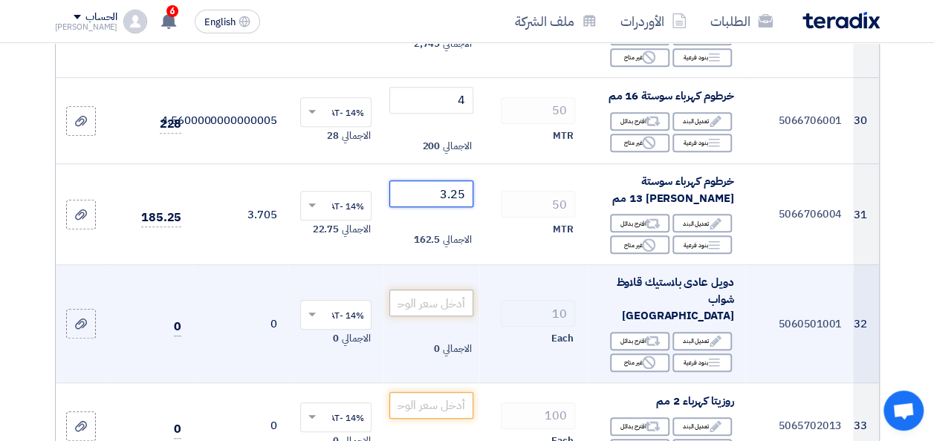
type input "3.25"
drag, startPoint x: 432, startPoint y: 291, endPoint x: 422, endPoint y: 307, distance: 18.3
click at [426, 302] on input "number" at bounding box center [430, 303] width 83 height 27
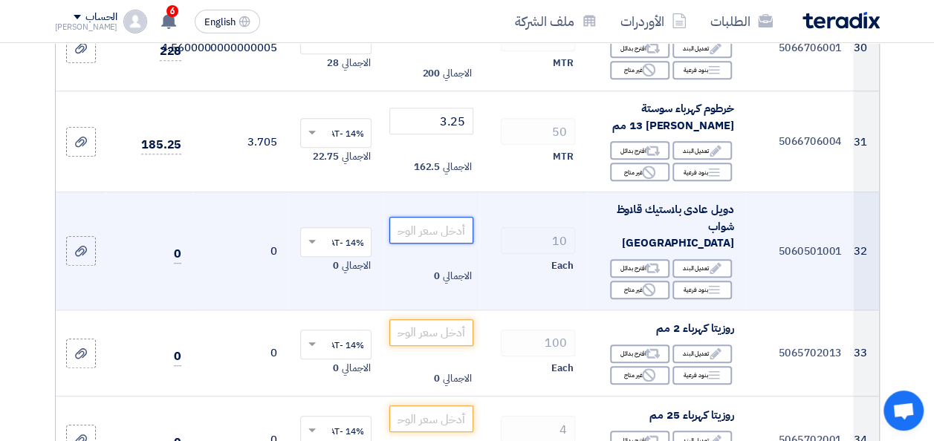
scroll to position [3268, 0]
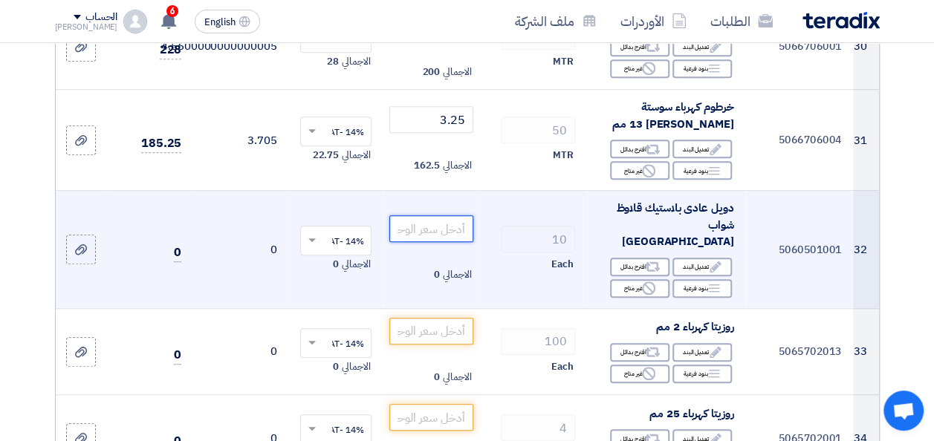
click at [437, 224] on input "number" at bounding box center [430, 228] width 83 height 27
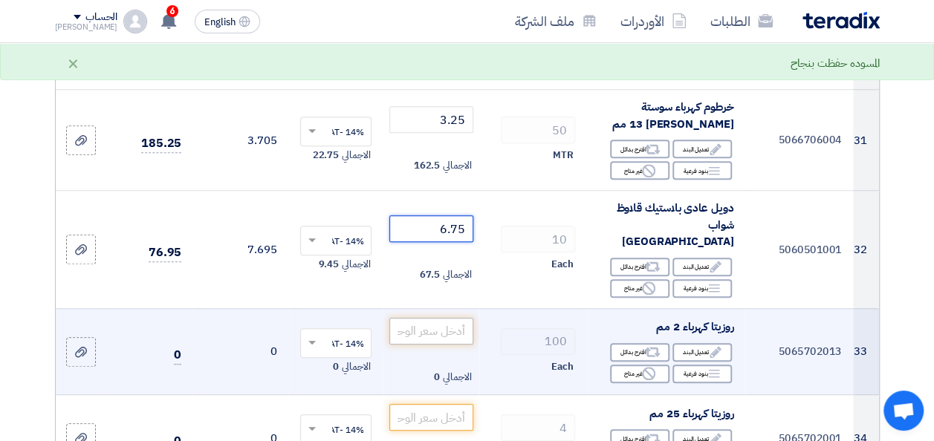
type input "6.75"
click at [420, 318] on input "number" at bounding box center [430, 331] width 83 height 27
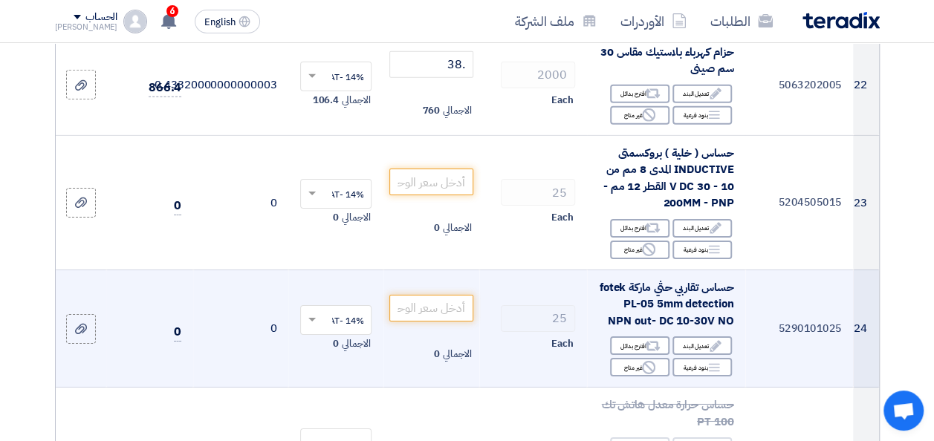
scroll to position [2228, 0]
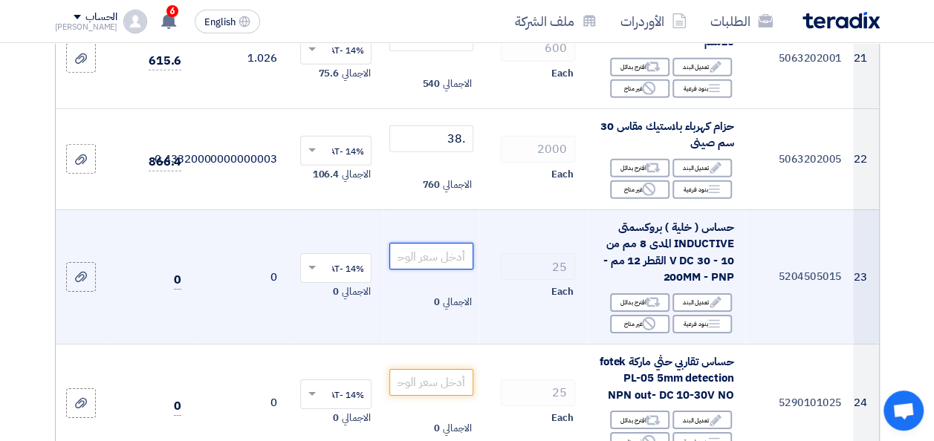
click at [443, 261] on input "number" at bounding box center [430, 256] width 83 height 27
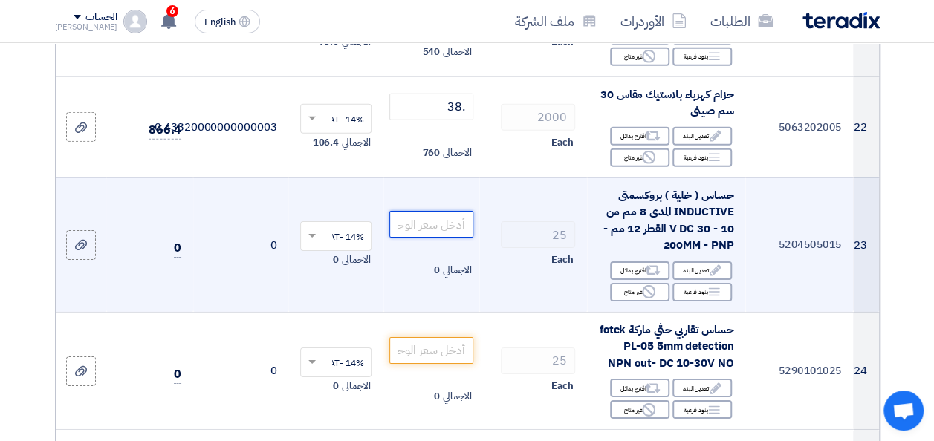
scroll to position [2303, 0]
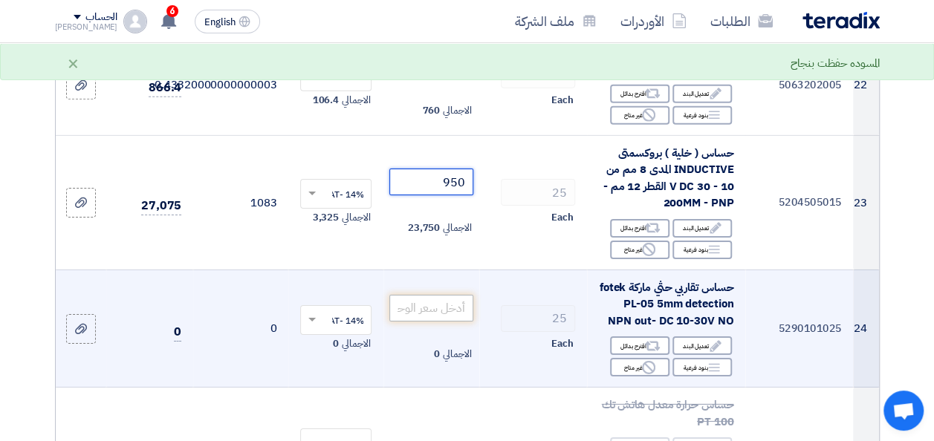
type input "950"
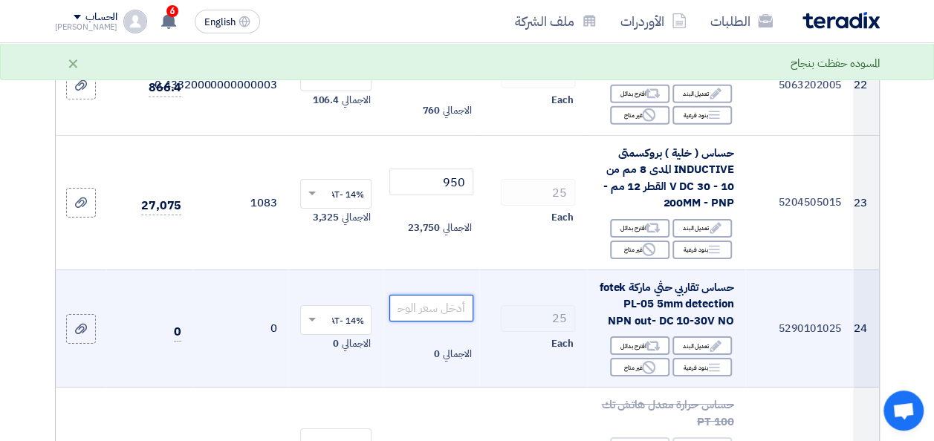
click at [438, 322] on input "number" at bounding box center [430, 308] width 83 height 27
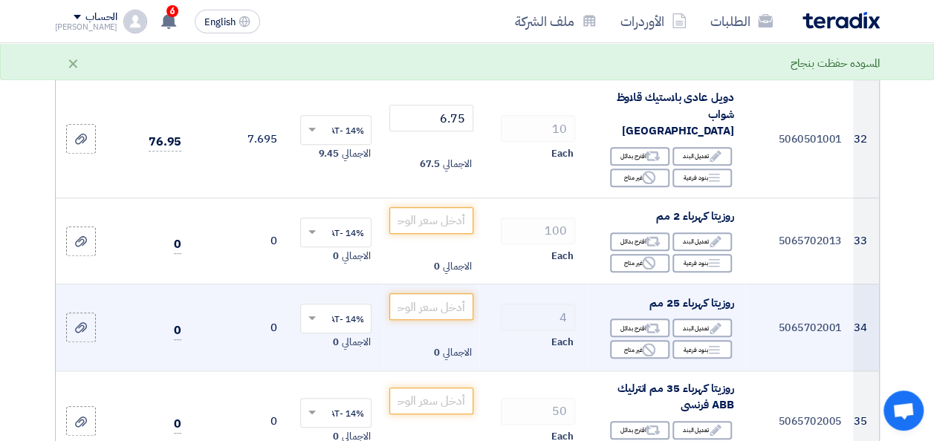
scroll to position [3268, 0]
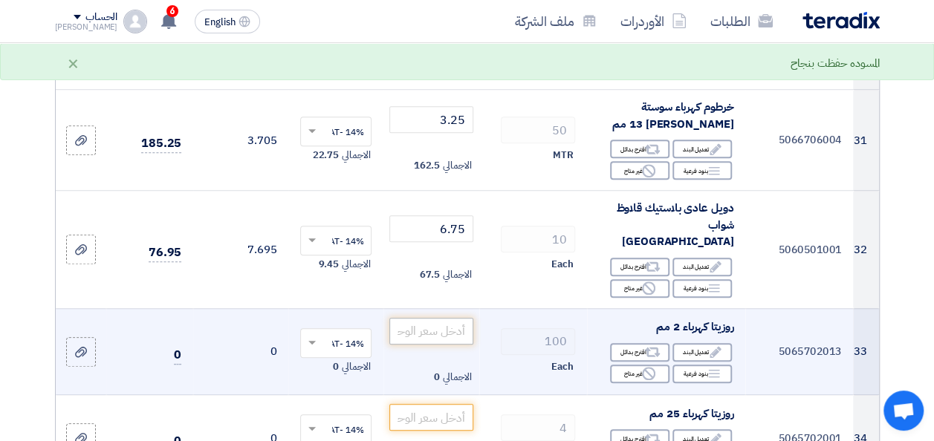
type input "950"
click at [451, 328] on input "number" at bounding box center [430, 331] width 83 height 27
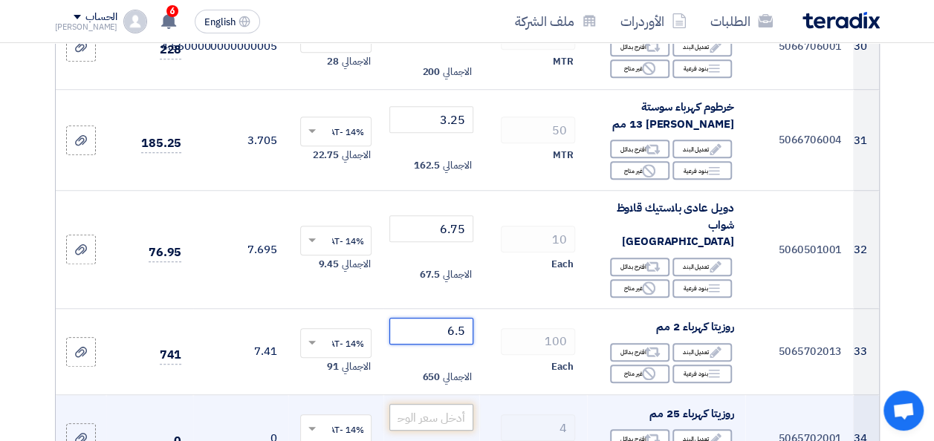
type input "6.5"
click at [432, 404] on input "number" at bounding box center [430, 417] width 83 height 27
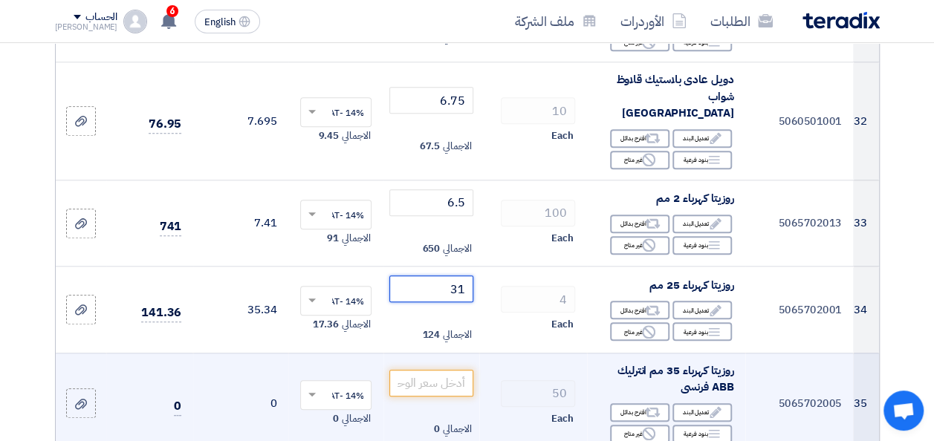
scroll to position [3417, 0]
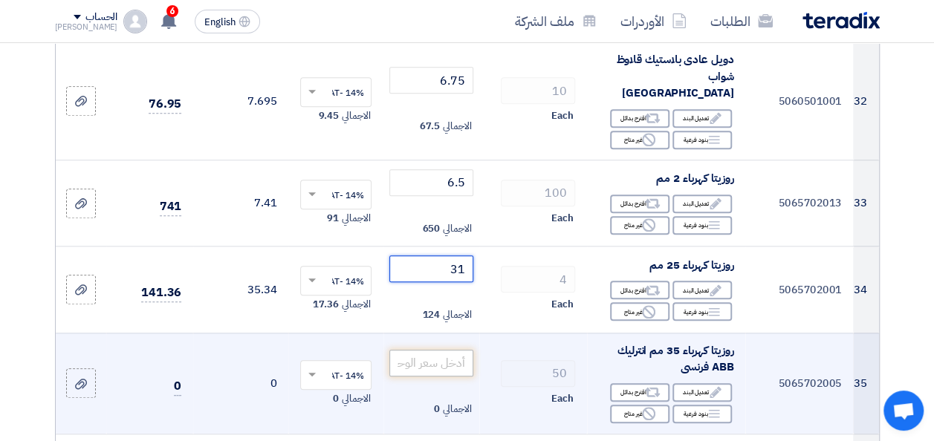
type input "31"
click at [458, 351] on input "number" at bounding box center [430, 363] width 83 height 27
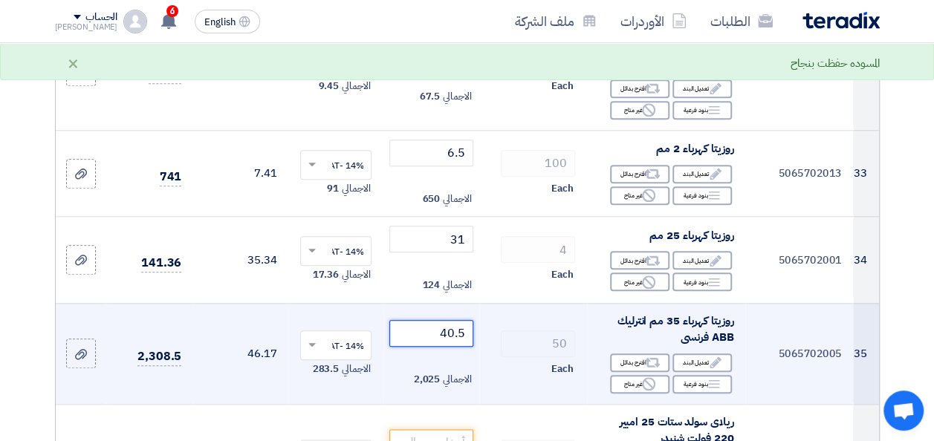
scroll to position [3491, 0]
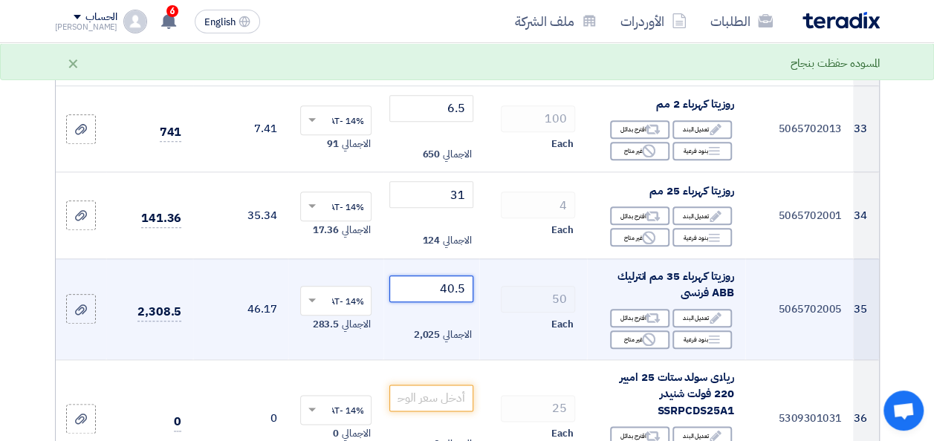
drag, startPoint x: 455, startPoint y: 275, endPoint x: 478, endPoint y: 293, distance: 30.2
click at [478, 292] on tr "35 5065702005 روزيتا كهرباء 35 مم انترليك ABB فرنسى Edit تعديل البند Alternativ…" at bounding box center [467, 309] width 823 height 101
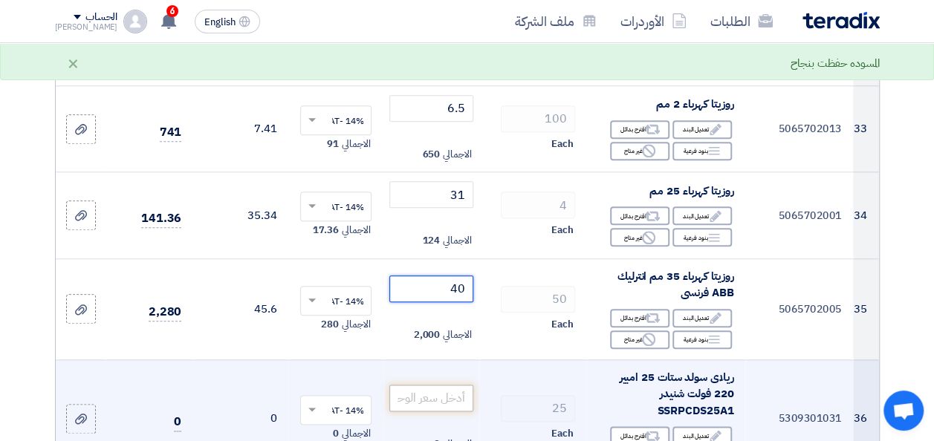
type input "40"
drag, startPoint x: 464, startPoint y: 391, endPoint x: 484, endPoint y: 368, distance: 31.0
click at [465, 389] on input "number" at bounding box center [430, 398] width 83 height 27
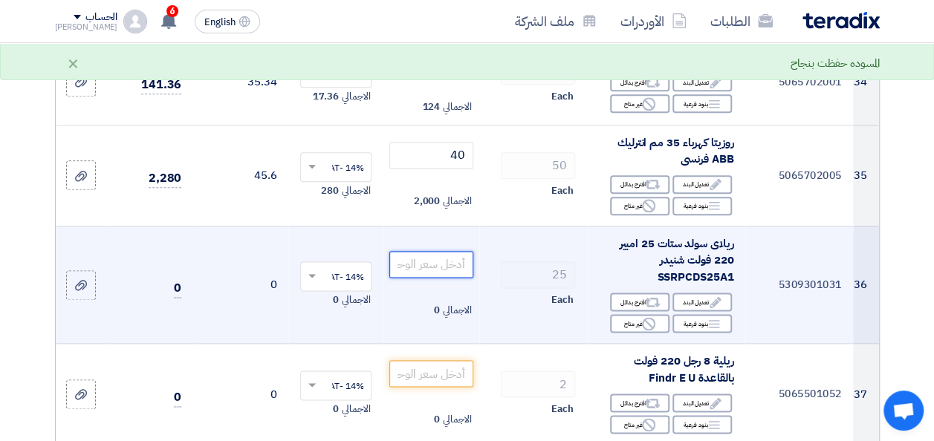
scroll to position [3640, 0]
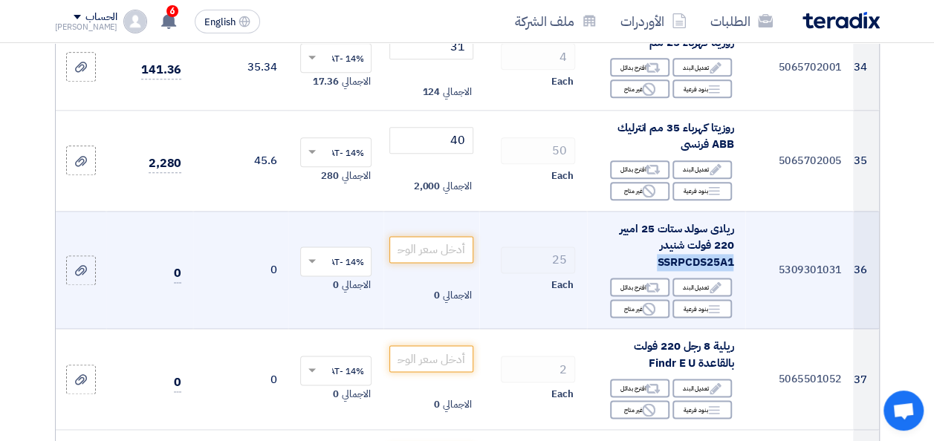
drag, startPoint x: 654, startPoint y: 247, endPoint x: 735, endPoint y: 250, distance: 81.1
click at [735, 250] on td "ريلاى سولد ستات 25 امبير 220 فولت شنيدر SSRPCDS25A1 Edit تعديل البند Alternativ…" at bounding box center [666, 270] width 158 height 118
drag, startPoint x: 731, startPoint y: 250, endPoint x: 716, endPoint y: 248, distance: 15.0
copy span "SSRPCDS25A1"
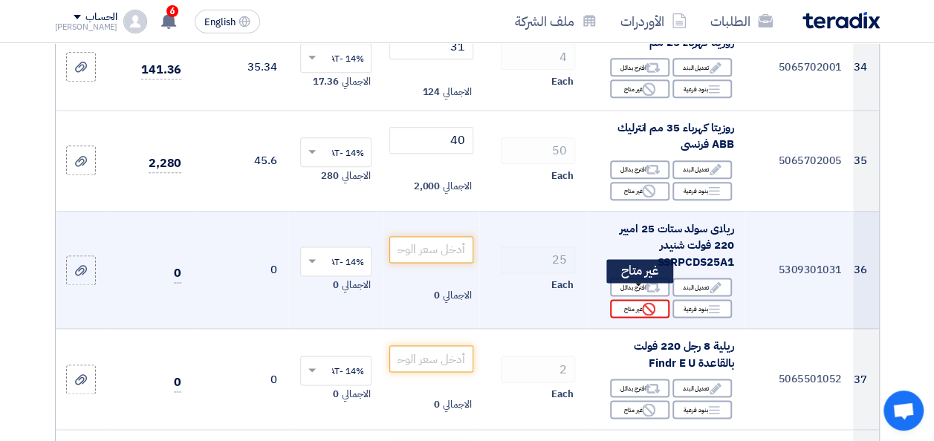
click at [655, 302] on use at bounding box center [648, 308] width 13 height 13
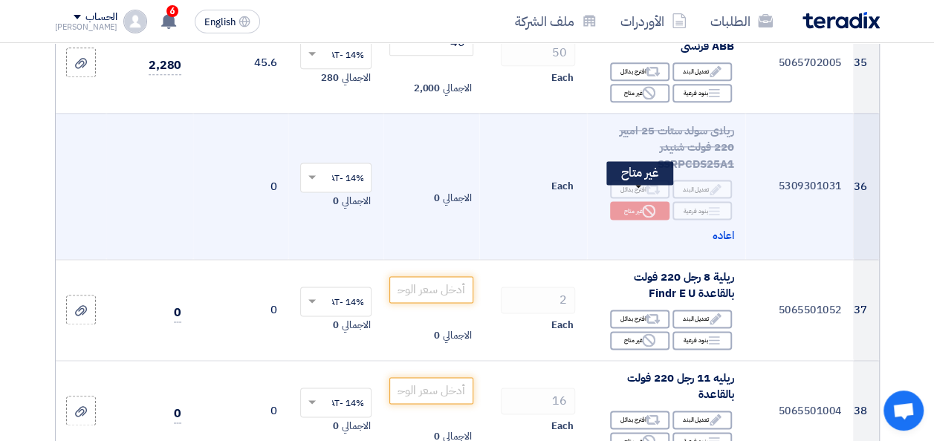
scroll to position [3788, 0]
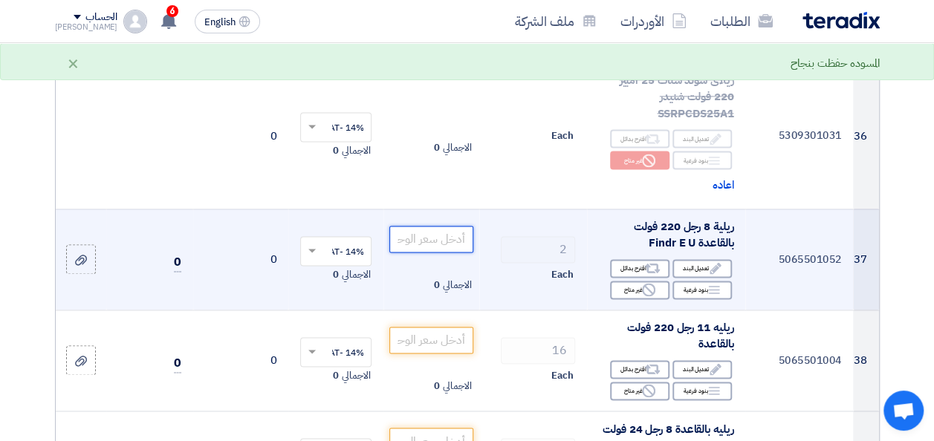
click at [449, 226] on input "number" at bounding box center [430, 239] width 83 height 27
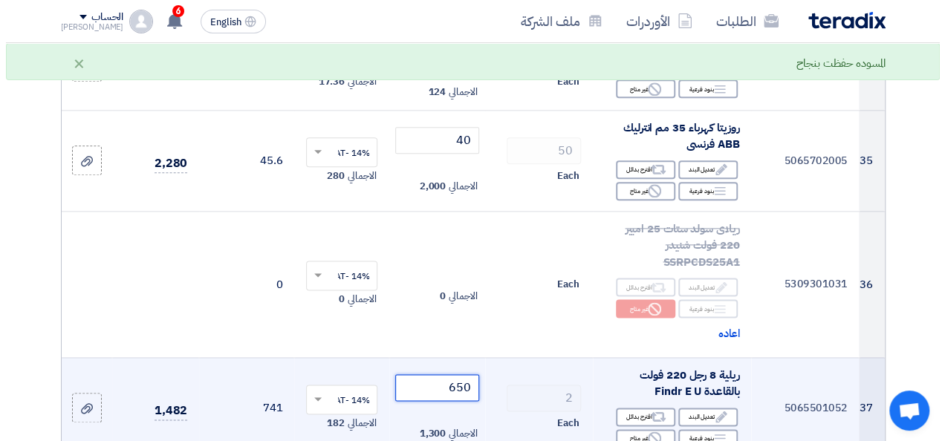
scroll to position [3714, 0]
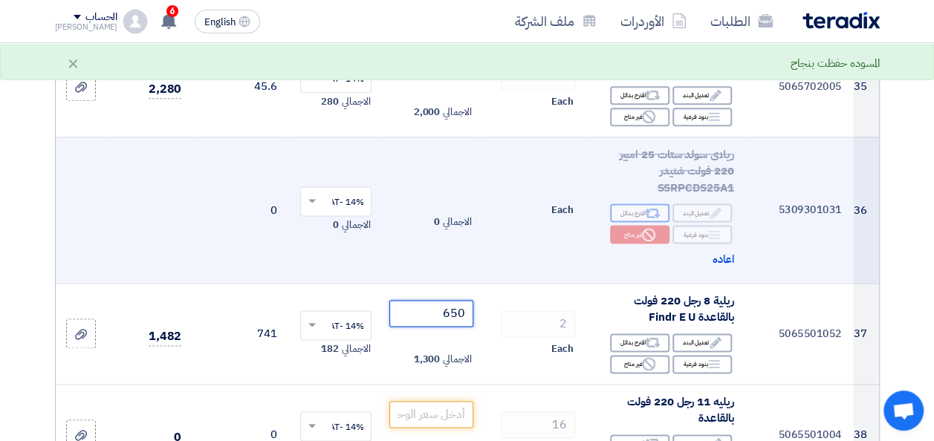
type input "650"
click at [648, 209] on use at bounding box center [653, 214] width 16 height 10
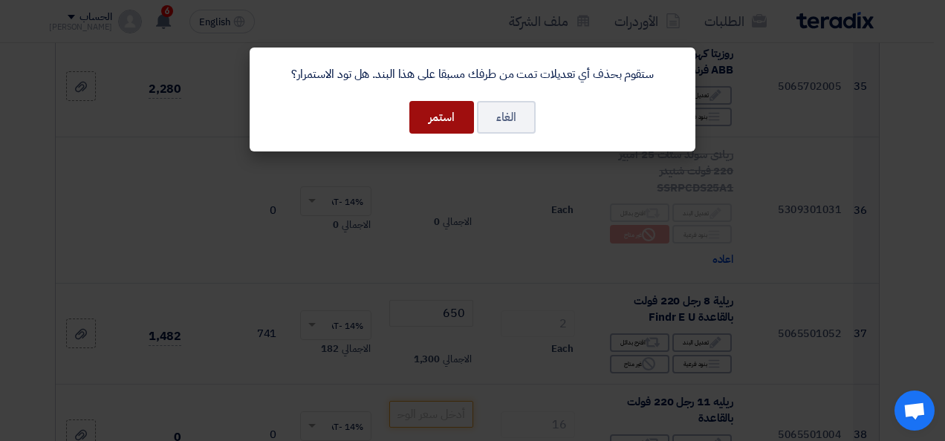
click at [461, 118] on button "استمر" at bounding box center [441, 117] width 65 height 33
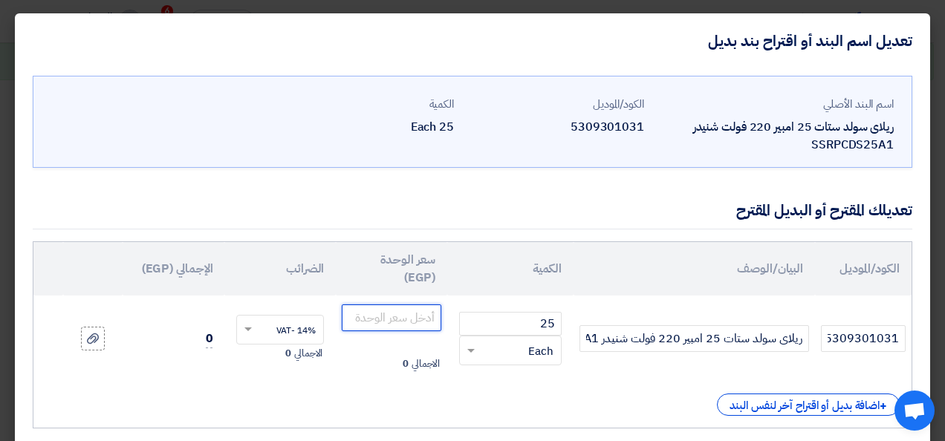
click at [412, 324] on input "number" at bounding box center [392, 318] width 100 height 27
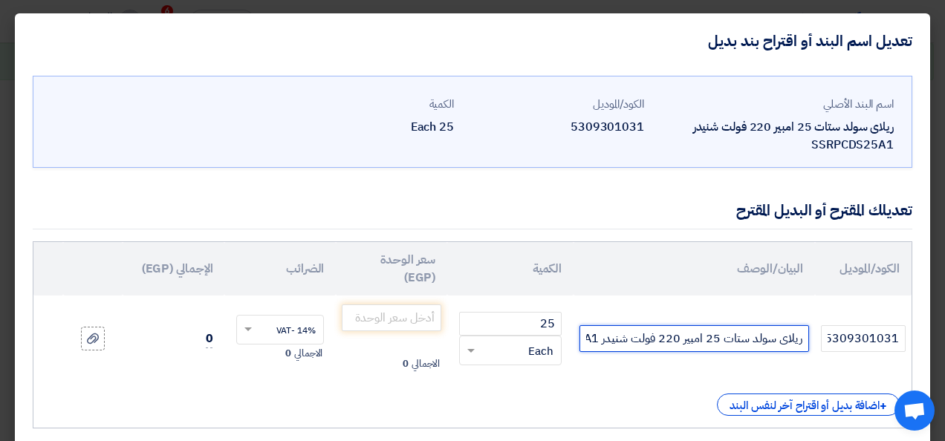
click at [617, 339] on input "ريلاى سولد ستات 25 امبير 220 فولت شنيدر SSRPCDS25A1" at bounding box center [694, 338] width 230 height 27
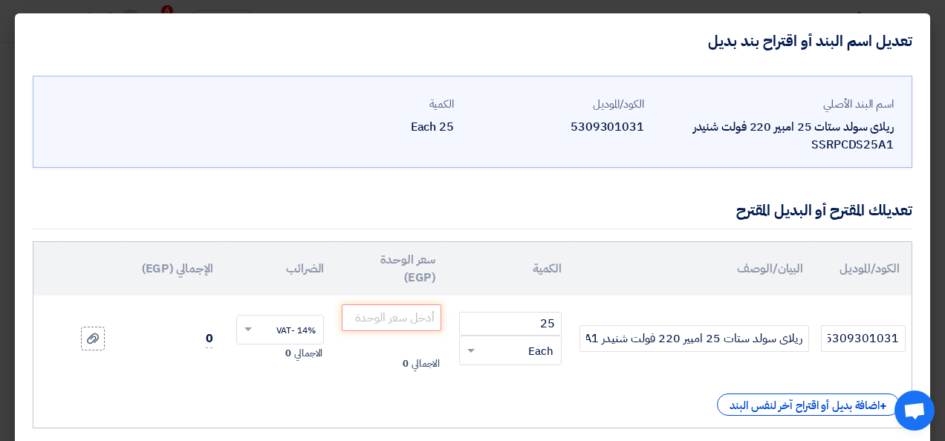
click at [566, 266] on th "الكمية" at bounding box center [510, 268] width 126 height 53
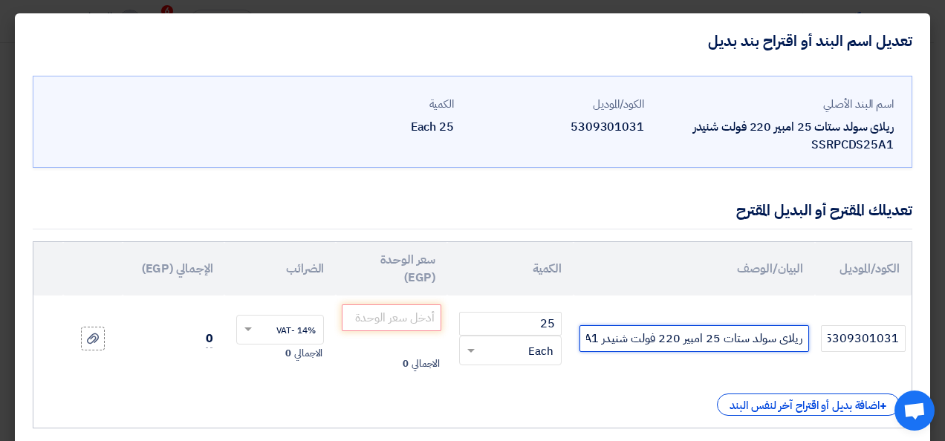
click at [614, 341] on input "ريلاى سولد ستات 25 امبير 220 فولت شنيدر SSRPCDS25A1" at bounding box center [694, 338] width 230 height 27
drag, startPoint x: 632, startPoint y: 339, endPoint x: 553, endPoint y: 357, distance: 80.7
click at [553, 357] on tr "5309301031 ريلاى سولد ستات 25 امبير 220 فولت SSRPCDS25A1 25 RFQ_STEP1.ITEMS.2.T…" at bounding box center [472, 339] width 878 height 86
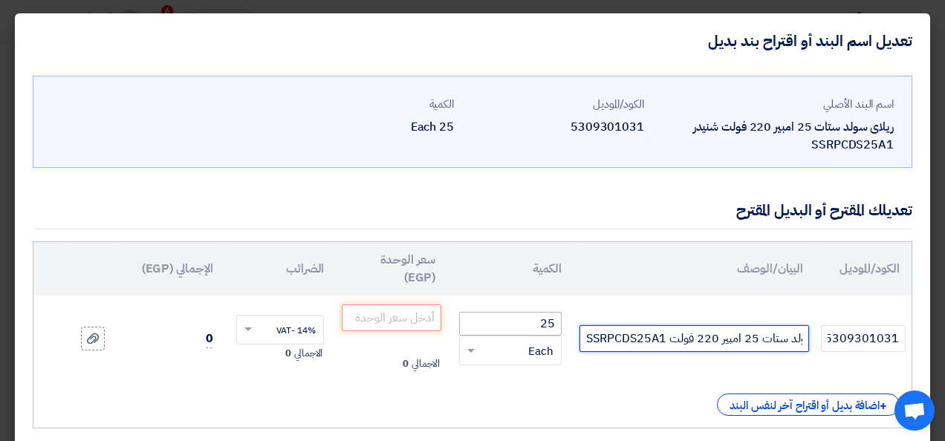
type input "ريلاى سولد ستات 25 امبير 220 فولت SSRPCDS25A1"
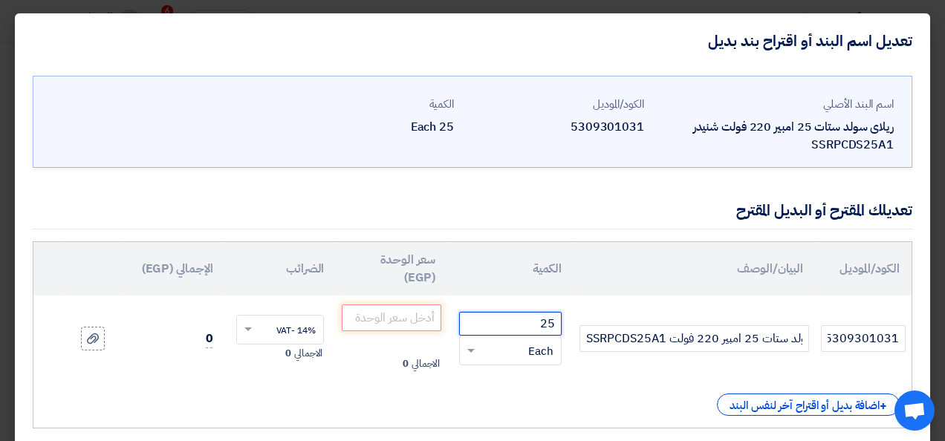
click at [512, 322] on input "25" at bounding box center [510, 324] width 103 height 24
click at [423, 318] on input "number" at bounding box center [392, 318] width 100 height 27
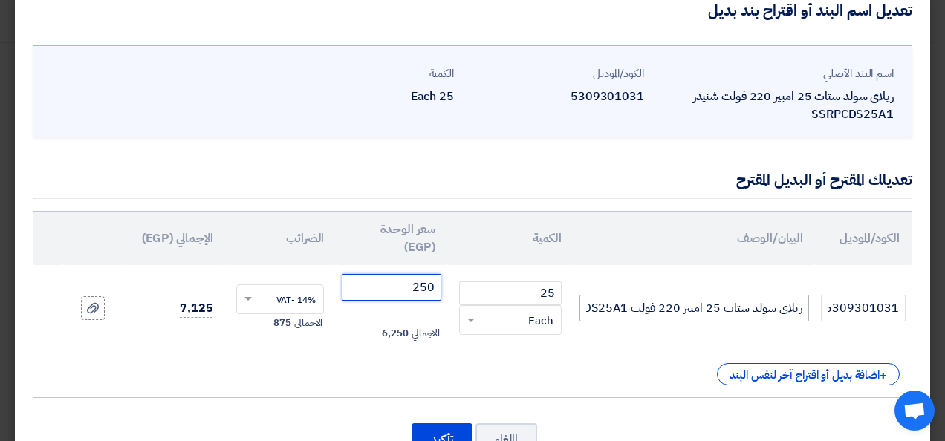
scroll to position [74, 0]
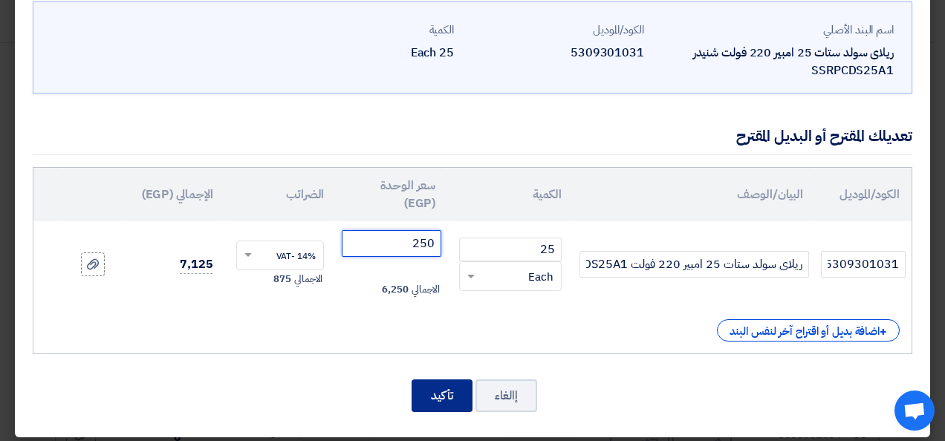
type input "250"
drag, startPoint x: 458, startPoint y: 389, endPoint x: 467, endPoint y: 387, distance: 9.9
click at [457, 389] on button "تأكيد" at bounding box center [442, 396] width 61 height 33
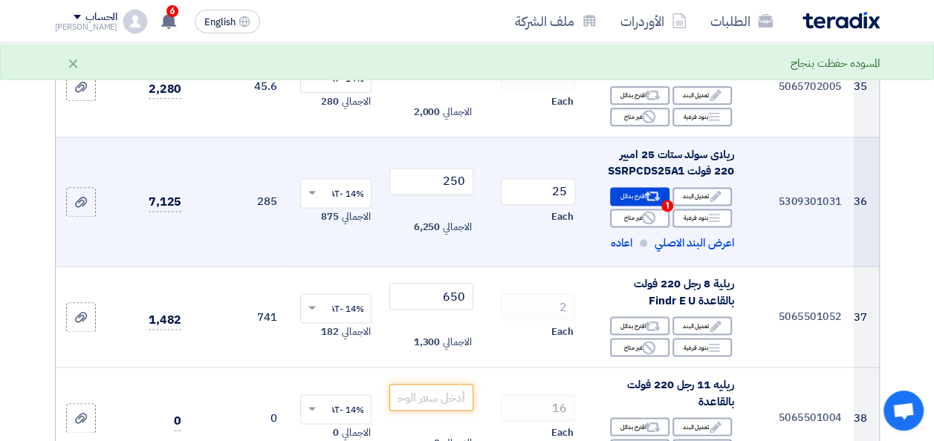
click at [674, 157] on div "ريلاى سولد ستات 25 امبير 220 فولت SSRPCDS25A1" at bounding box center [666, 162] width 134 height 33
click at [654, 189] on icon "Alternative" at bounding box center [653, 197] width 16 height 16
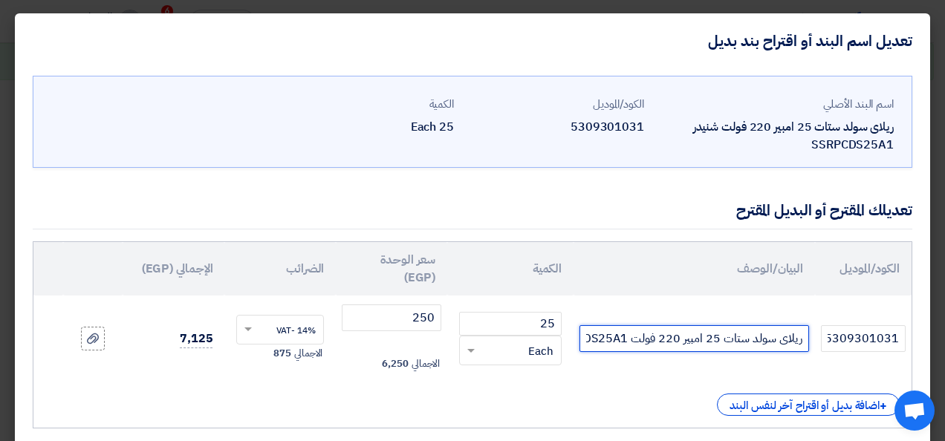
scroll to position [0, -39]
drag, startPoint x: 628, startPoint y: 336, endPoint x: 533, endPoint y: 355, distance: 97.0
click at [533, 355] on tr "5309301031 ريلاى سولد ستات 25 امبير 220 فولت SSRPCDS25A1 25 RFQ_STEP1.ITEMS.2.T…" at bounding box center [472, 339] width 878 height 86
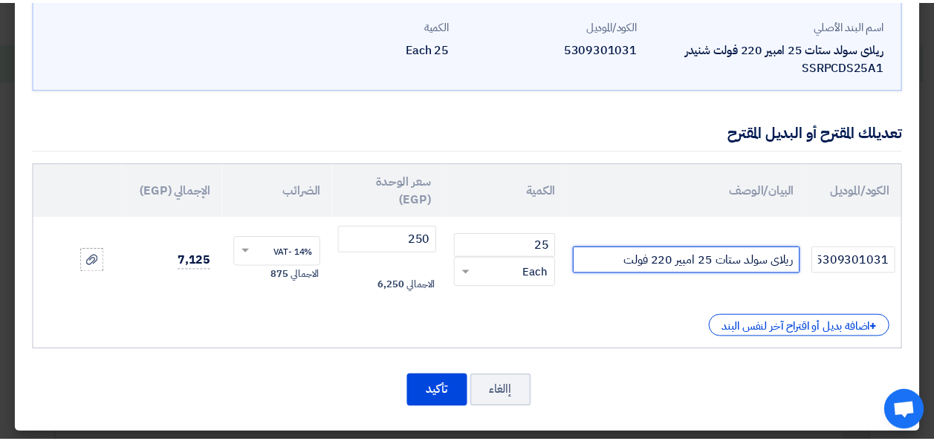
scroll to position [82, 0]
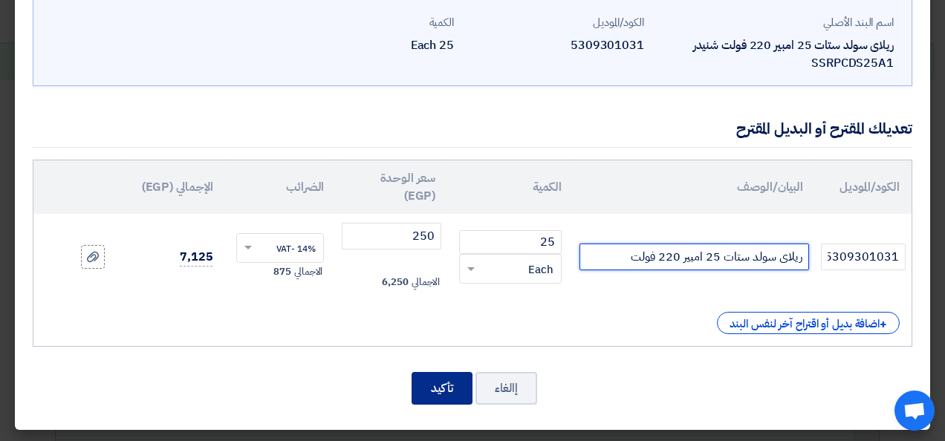
type input "ريلاى سولد ستات 25 امبير 220 فولت"
click at [452, 383] on button "تأكيد" at bounding box center [442, 388] width 61 height 33
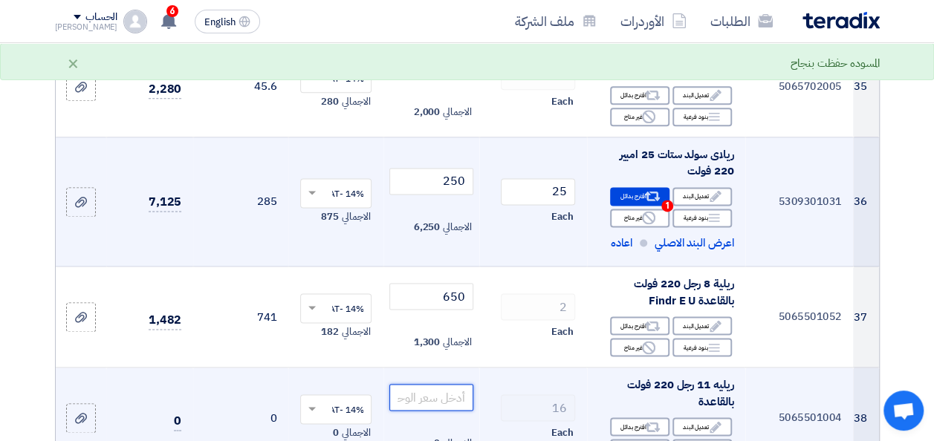
drag, startPoint x: 455, startPoint y: 374, endPoint x: 481, endPoint y: 364, distance: 28.0
click at [455, 384] on input "number" at bounding box center [430, 397] width 83 height 27
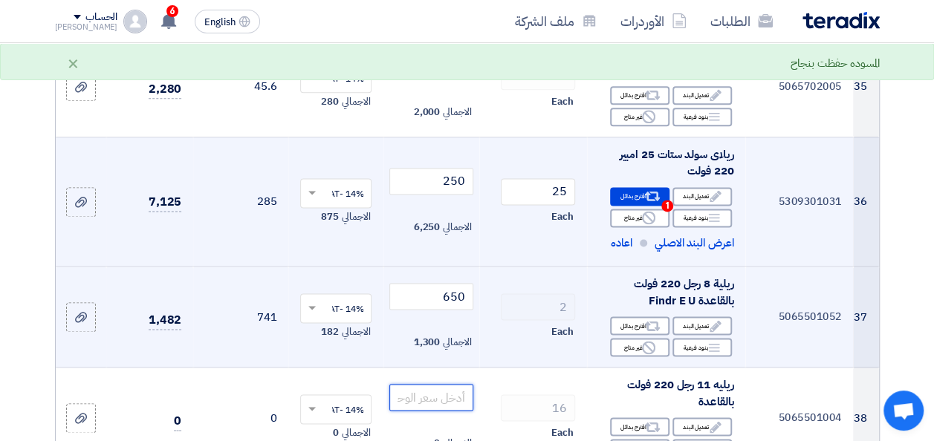
scroll to position [3788, 0]
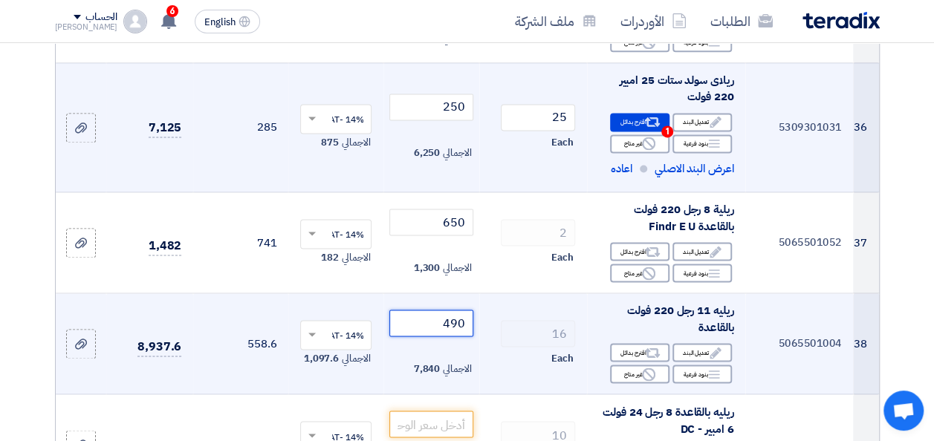
drag, startPoint x: 446, startPoint y: 315, endPoint x: 484, endPoint y: 308, distance: 37.9
click at [484, 308] on tr "38 5065501004 [PERSON_NAME]ه 11 رجل 220 فولت بالقاعدة Edit تعديل البند Alternat…" at bounding box center [467, 343] width 823 height 101
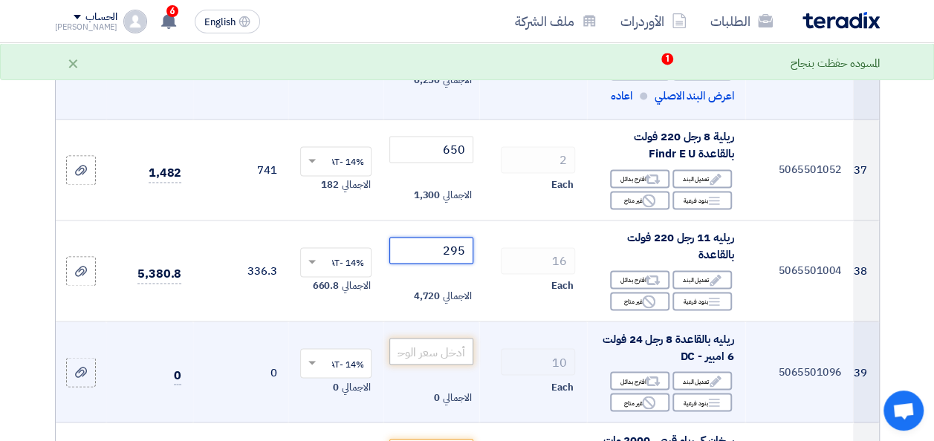
scroll to position [3863, 0]
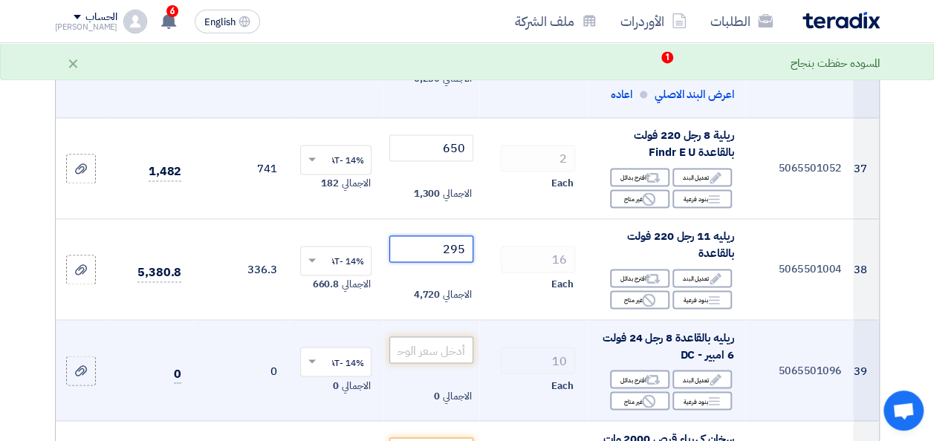
type input "295"
click at [457, 345] on input "number" at bounding box center [430, 350] width 83 height 27
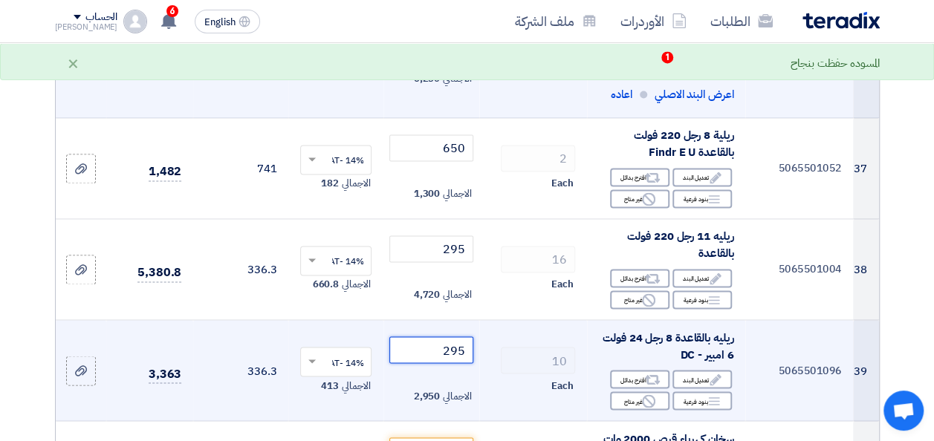
click at [459, 339] on input "295" at bounding box center [430, 350] width 83 height 27
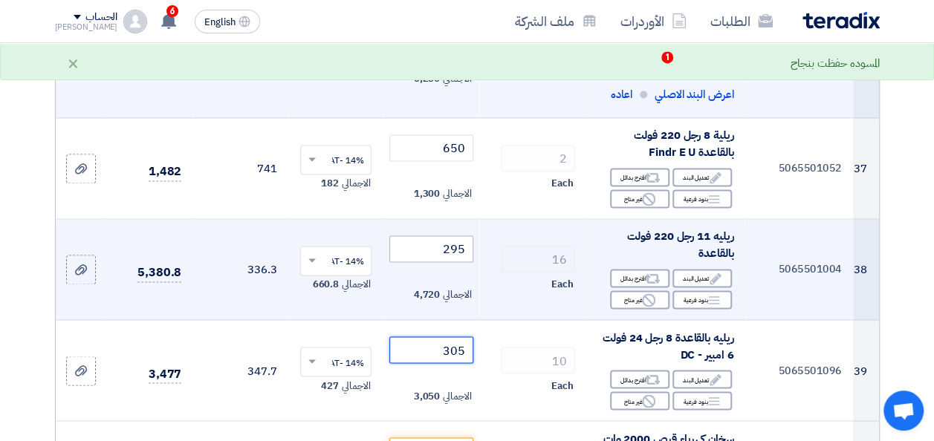
type input "305"
click at [459, 235] on input "295" at bounding box center [430, 248] width 83 height 27
type input "305"
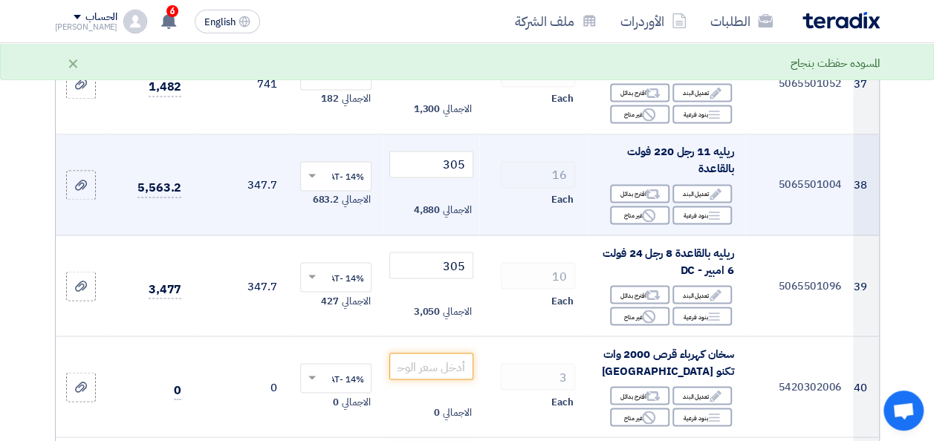
scroll to position [4086, 0]
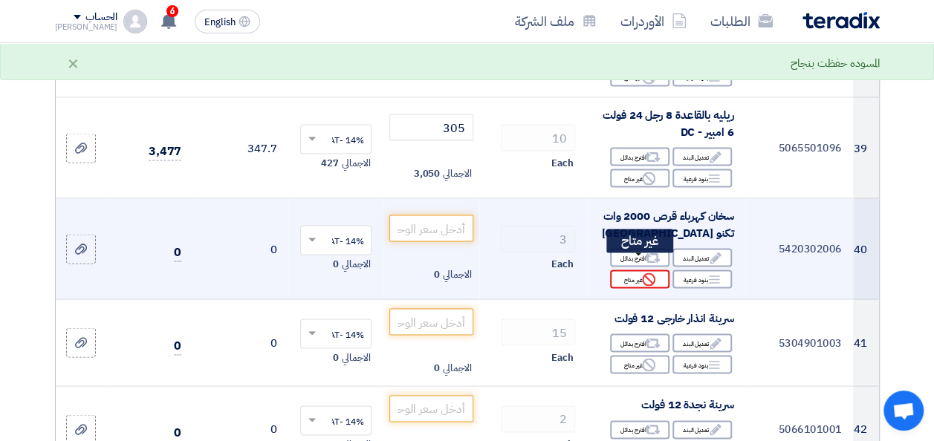
click at [633, 270] on div "Reject غير متاح" at bounding box center [639, 279] width 59 height 19
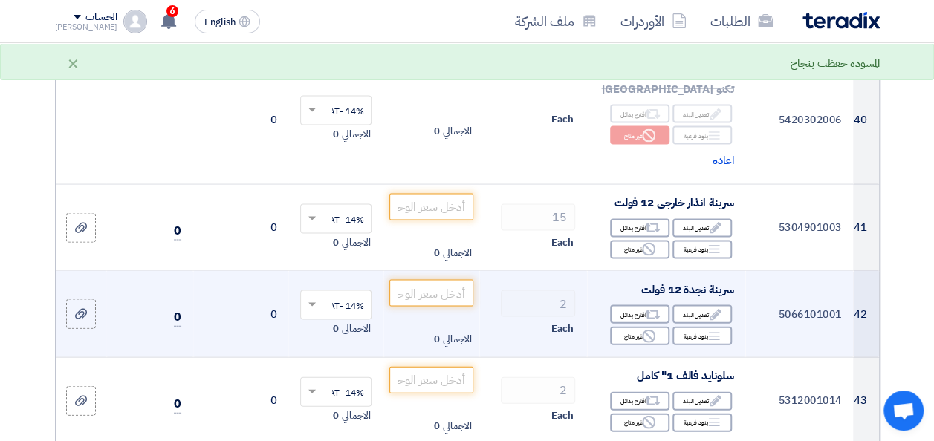
scroll to position [4234, 0]
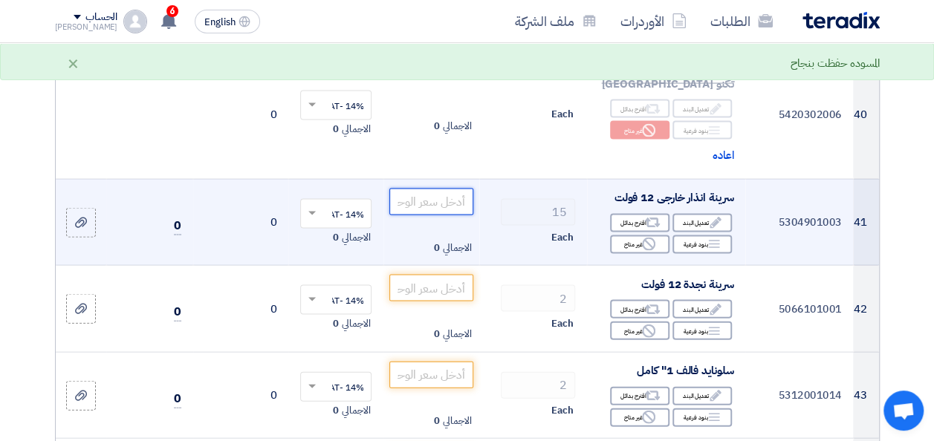
click at [425, 189] on input "number" at bounding box center [430, 202] width 83 height 27
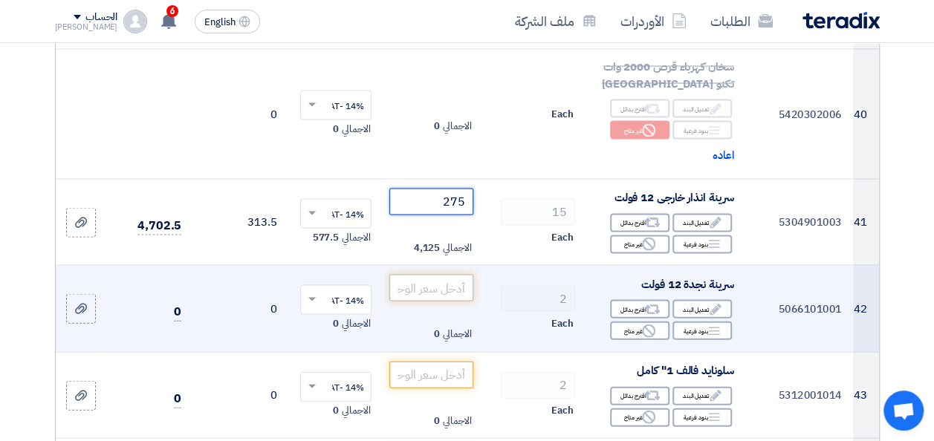
type input "275"
click at [446, 275] on input "number" at bounding box center [430, 288] width 83 height 27
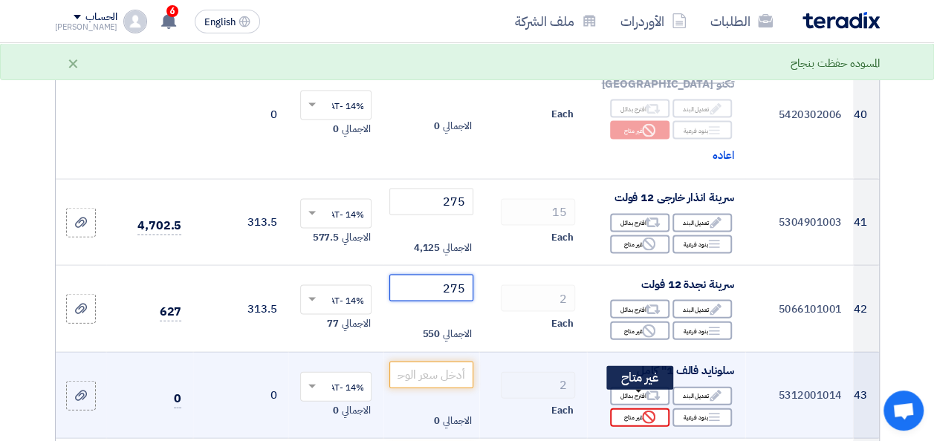
type input "275"
click at [630, 409] on div "Reject غير متاح" at bounding box center [639, 418] width 59 height 19
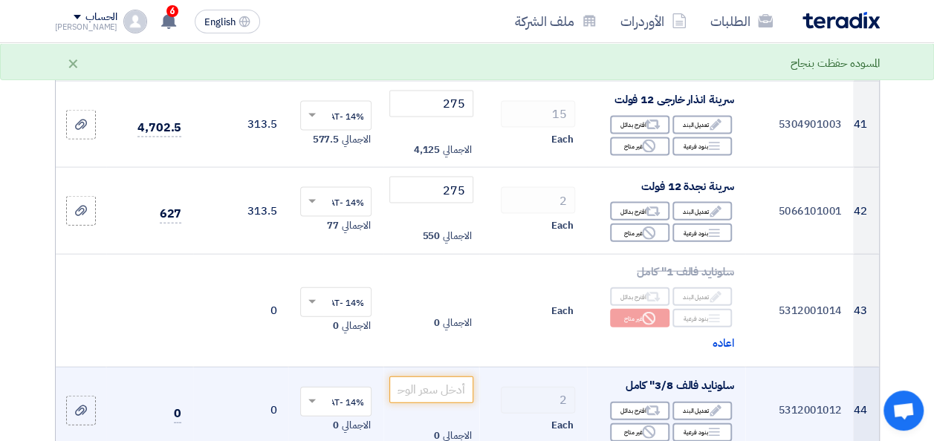
scroll to position [4383, 0]
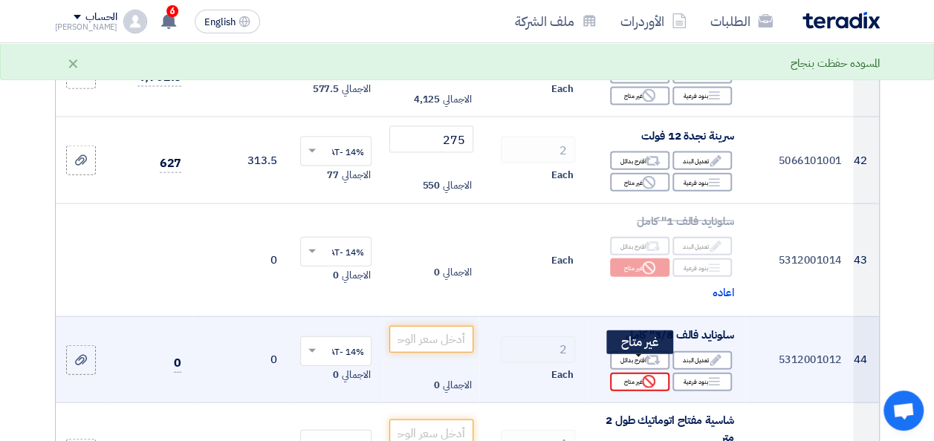
click at [624, 373] on div "Reject غير متاح" at bounding box center [639, 382] width 59 height 19
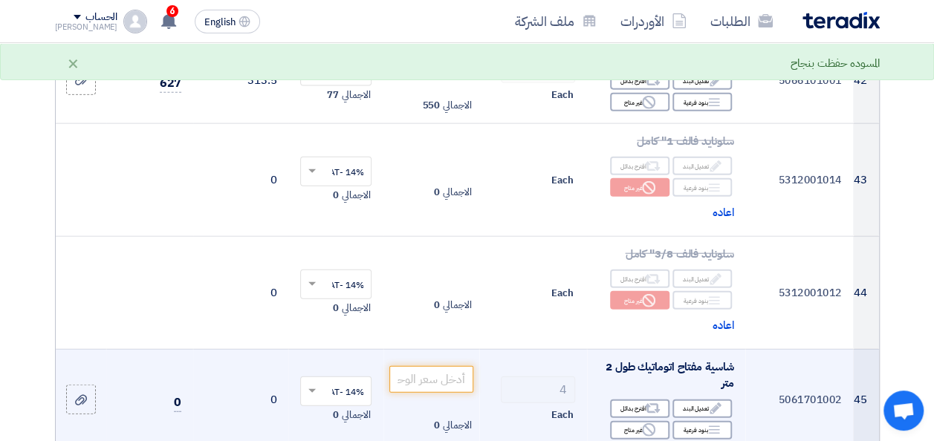
scroll to position [4531, 0]
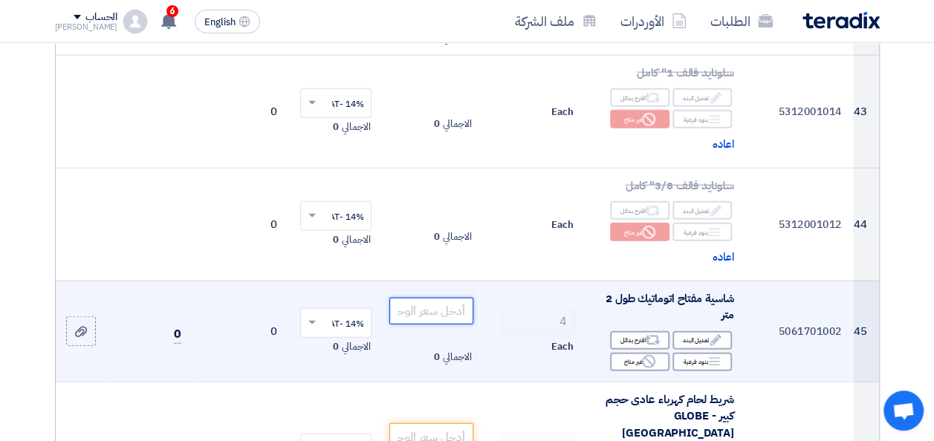
click at [459, 298] on input "number" at bounding box center [430, 311] width 83 height 27
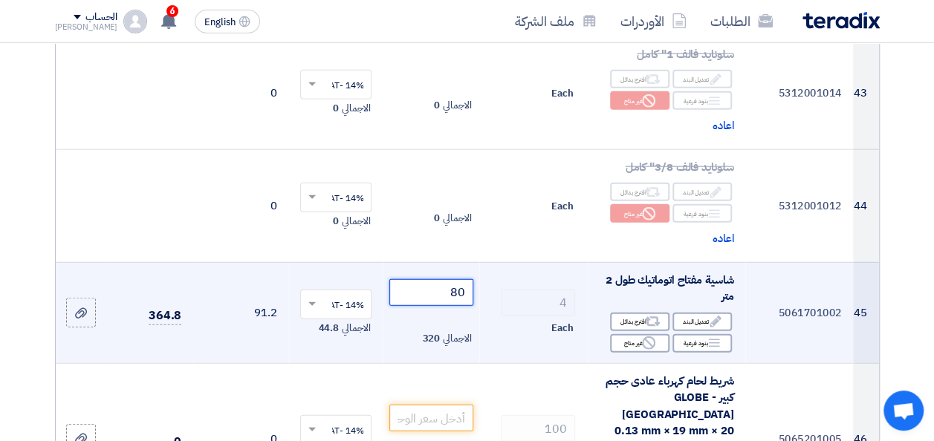
scroll to position [4606, 0]
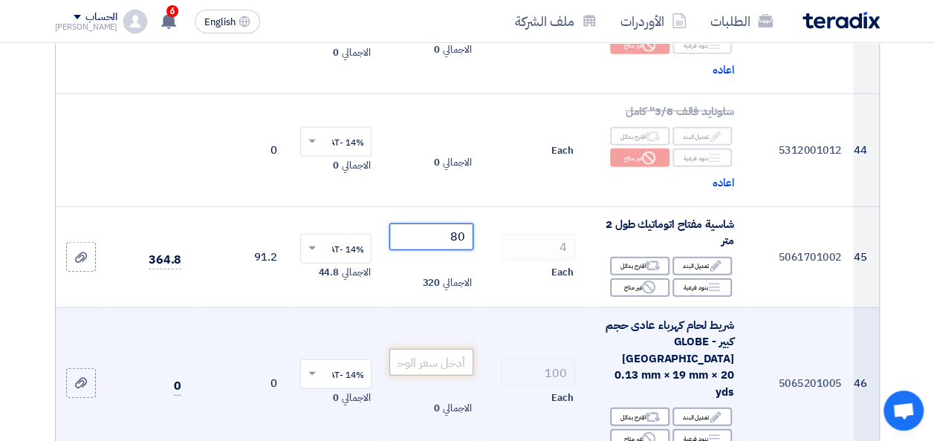
type input "80"
click at [456, 349] on input "number" at bounding box center [430, 362] width 83 height 27
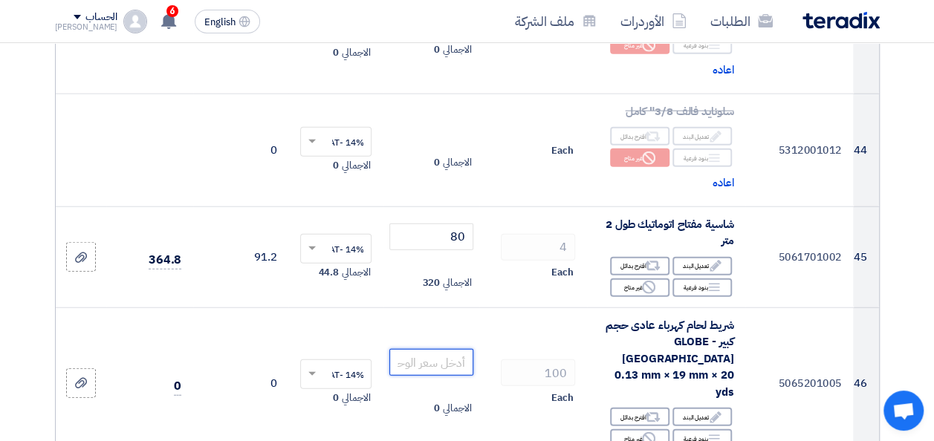
scroll to position [4754, 0]
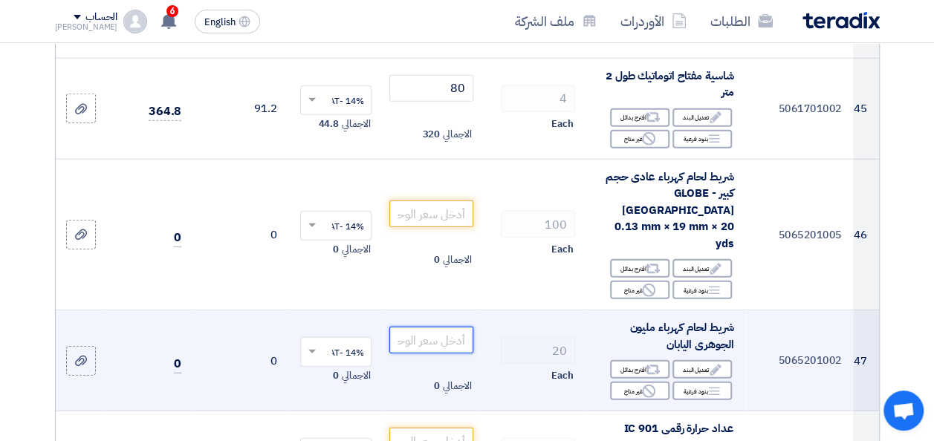
click at [451, 327] on input "number" at bounding box center [430, 340] width 83 height 27
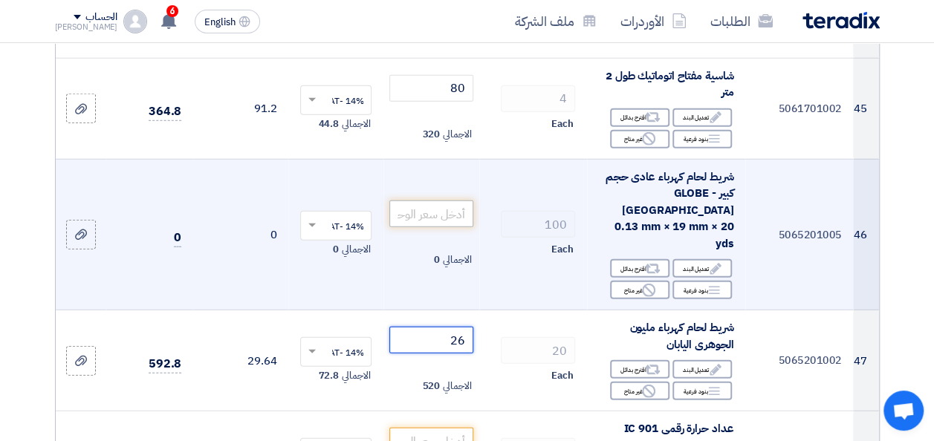
type input "26"
click at [435, 201] on input "number" at bounding box center [430, 214] width 83 height 27
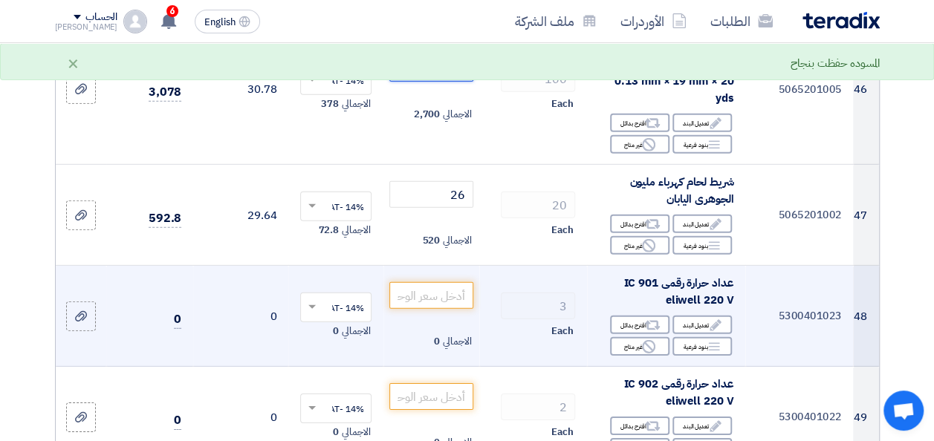
scroll to position [4903, 0]
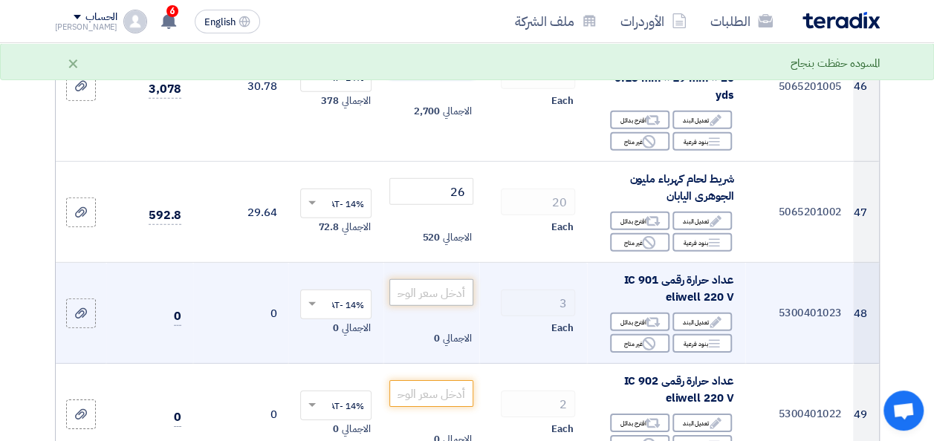
type input "27"
click at [467, 279] on input "number" at bounding box center [430, 292] width 83 height 27
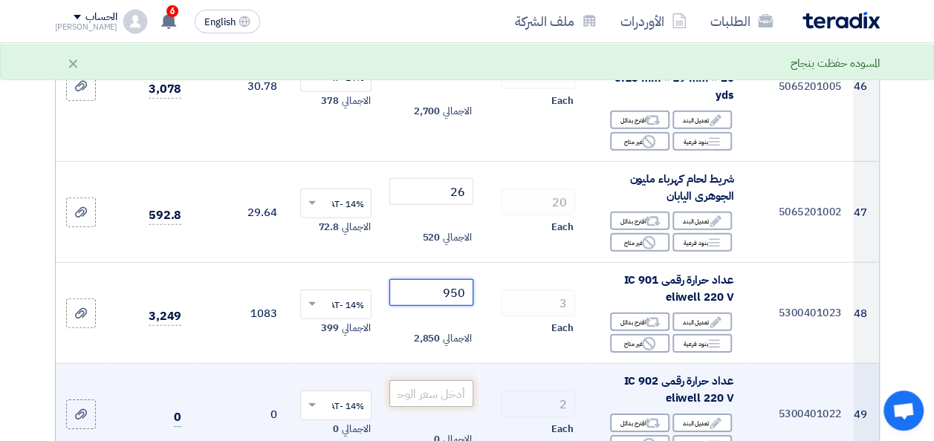
type input "950"
click at [453, 380] on input "number" at bounding box center [430, 393] width 83 height 27
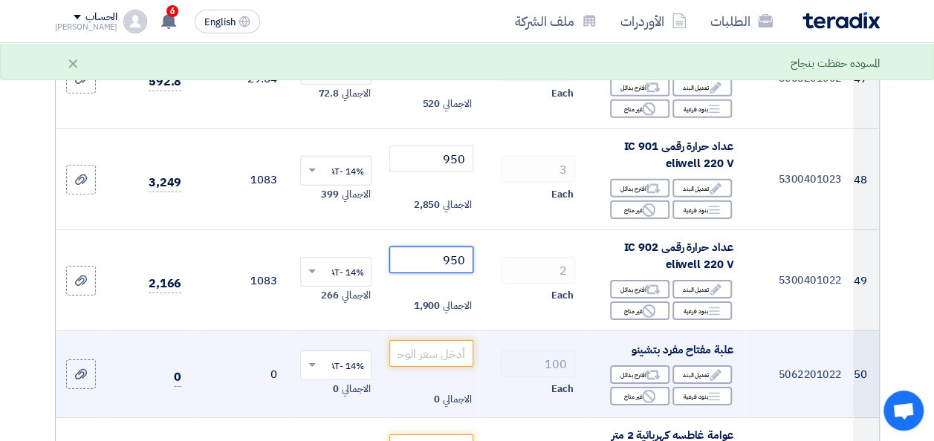
scroll to position [5051, 0]
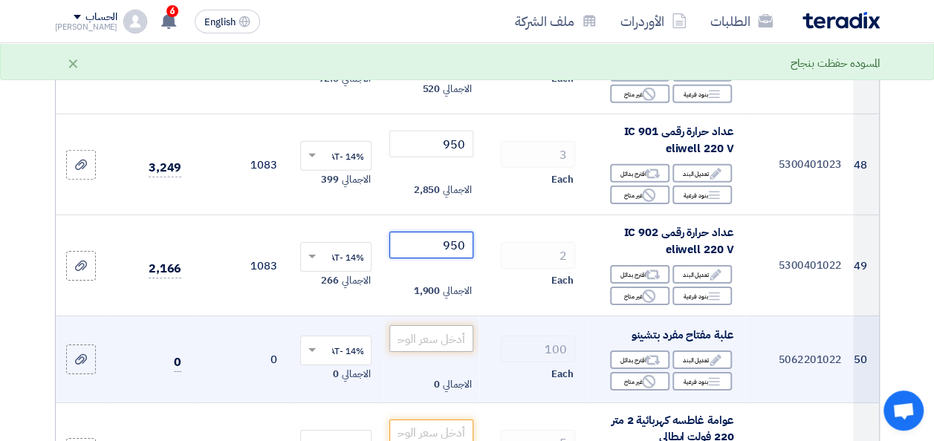
type input "950"
click at [437, 325] on input "number" at bounding box center [430, 338] width 83 height 27
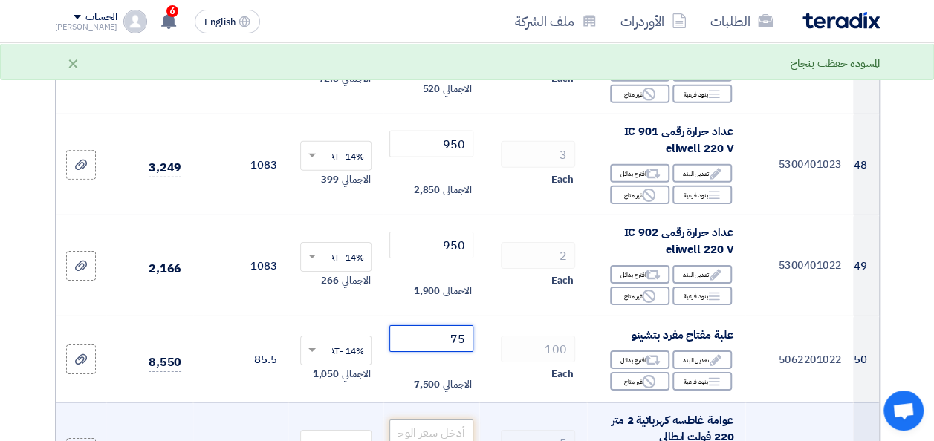
type input "75"
click at [440, 420] on input "number" at bounding box center [430, 433] width 83 height 27
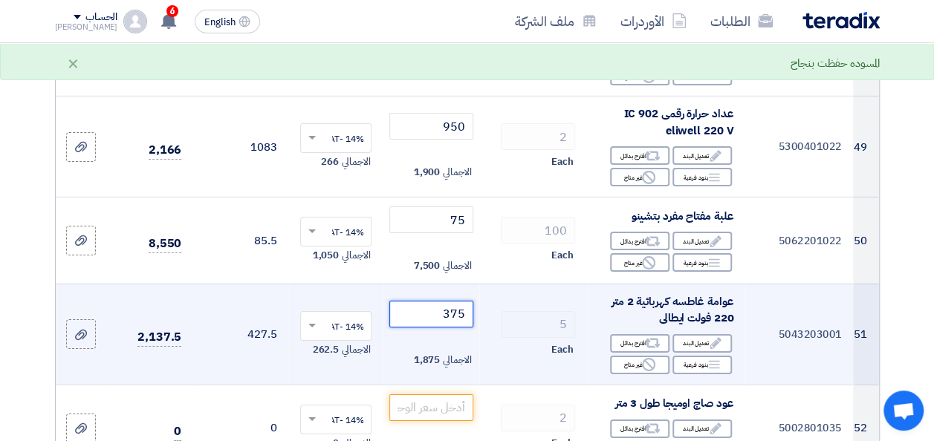
scroll to position [5200, 0]
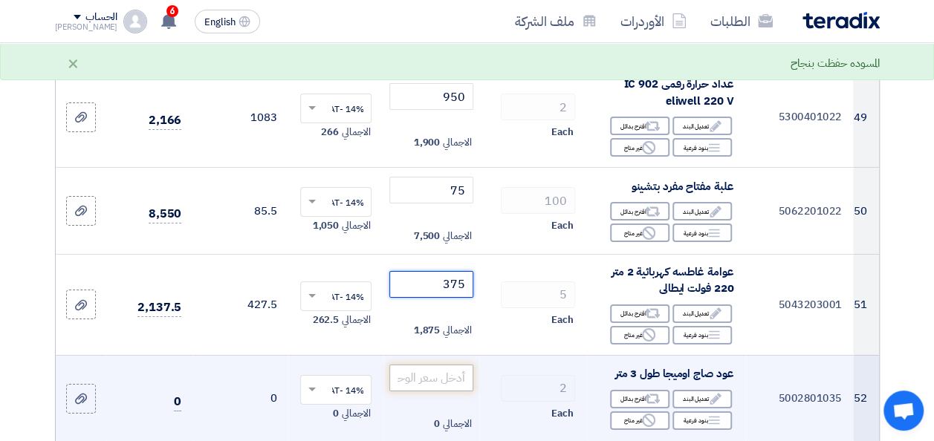
type input "375"
click at [440, 365] on input "number" at bounding box center [430, 378] width 83 height 27
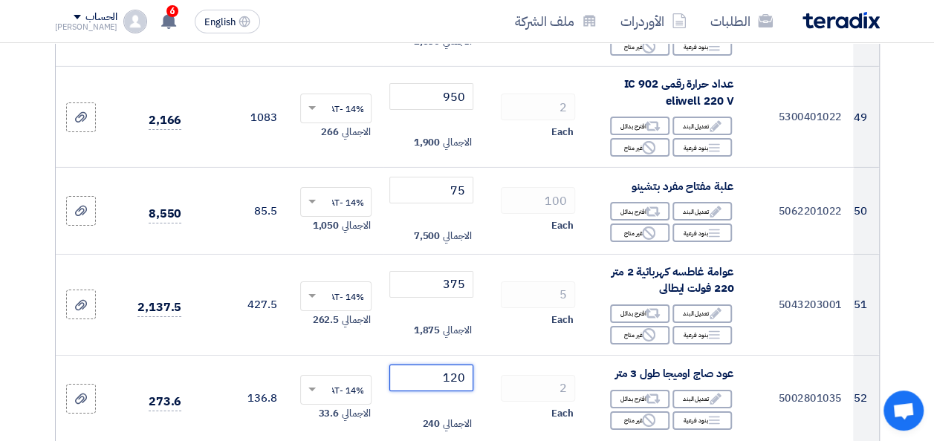
scroll to position [5348, 0]
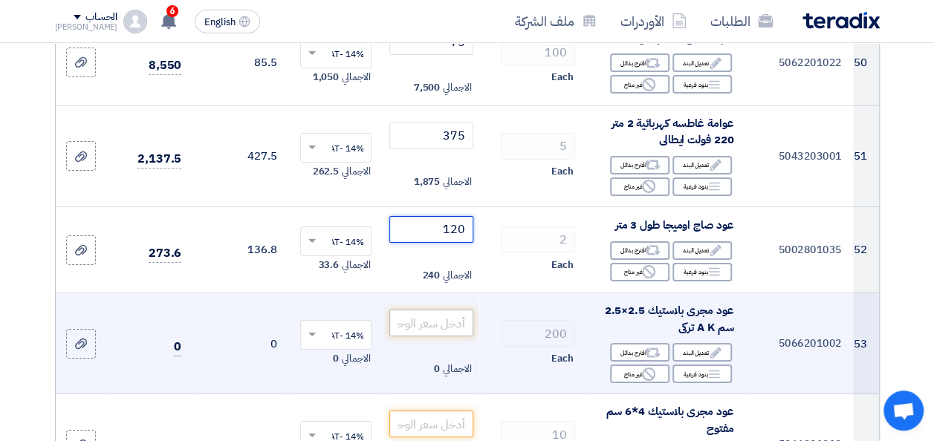
type input "120"
click at [449, 310] on input "number" at bounding box center [430, 323] width 83 height 27
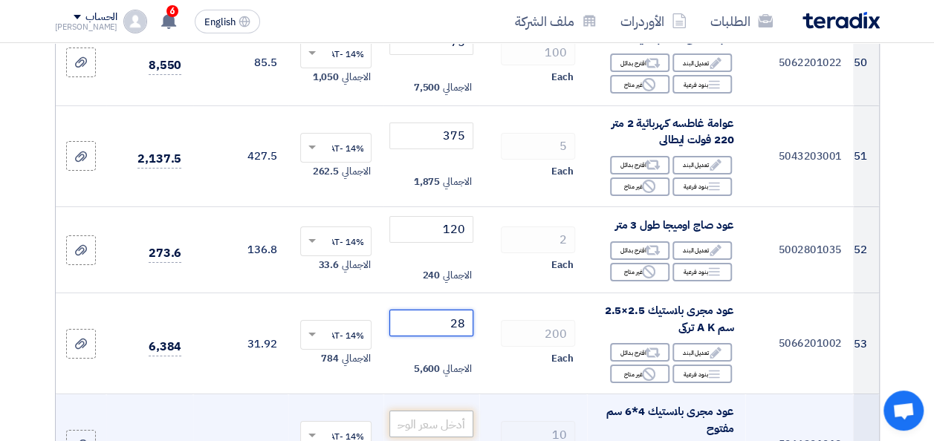
type input "28"
click at [452, 411] on input "number" at bounding box center [430, 424] width 83 height 27
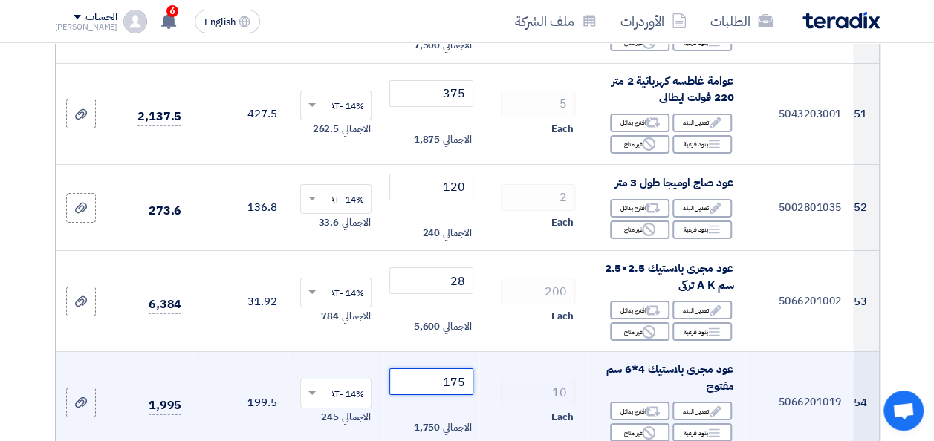
scroll to position [5497, 0]
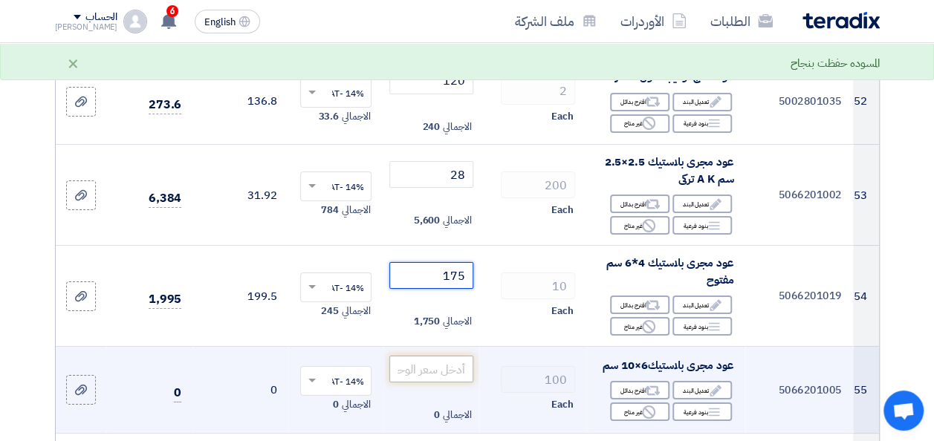
type input "175"
click at [434, 356] on input "number" at bounding box center [430, 369] width 83 height 27
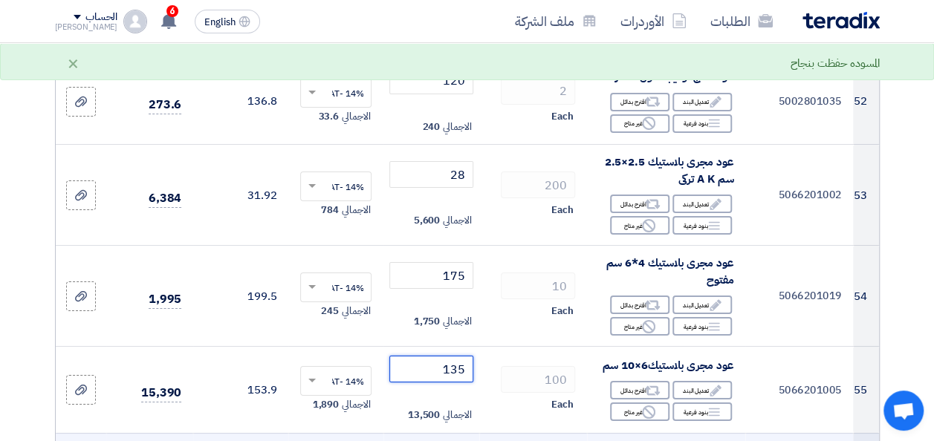
scroll to position [5571, 0]
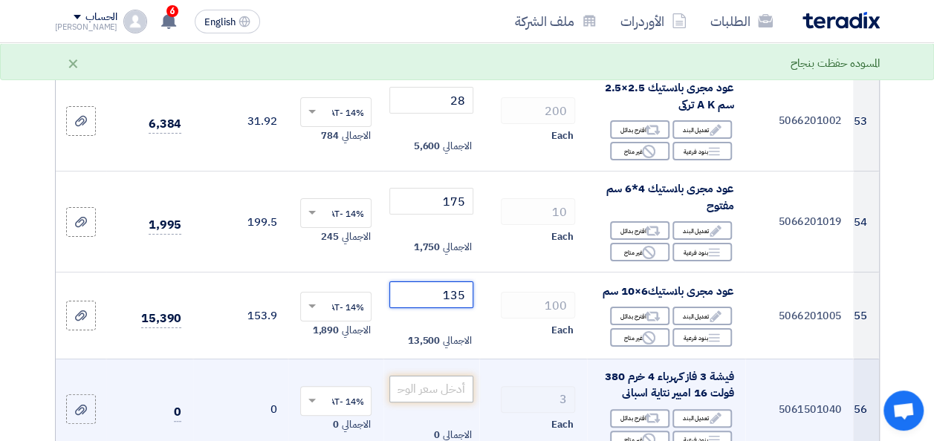
type input "135"
click at [429, 376] on input "number" at bounding box center [430, 389] width 83 height 27
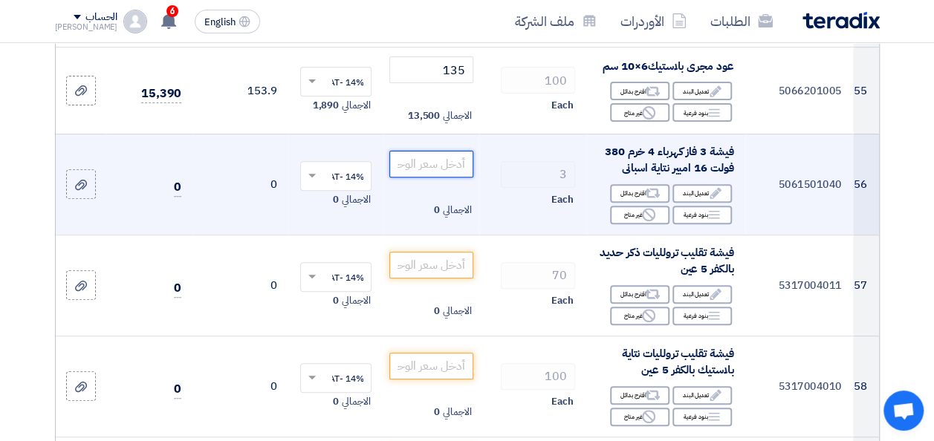
scroll to position [5794, 0]
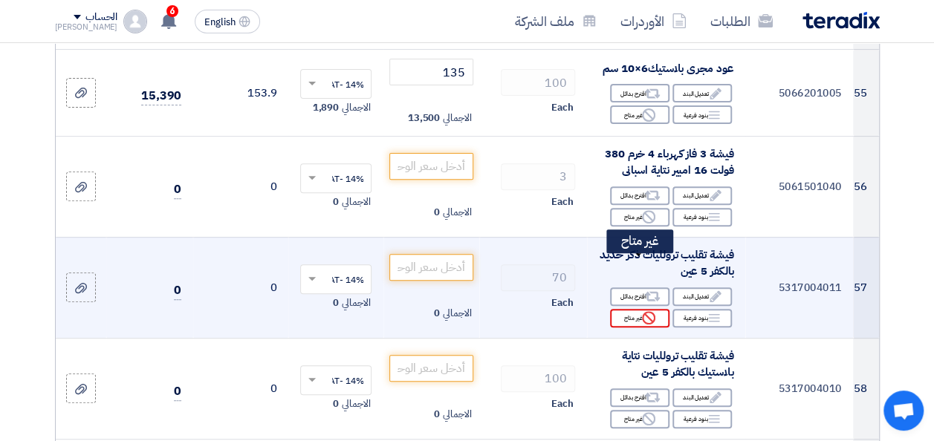
click at [633, 309] on div "Reject غير متاح" at bounding box center [639, 318] width 59 height 19
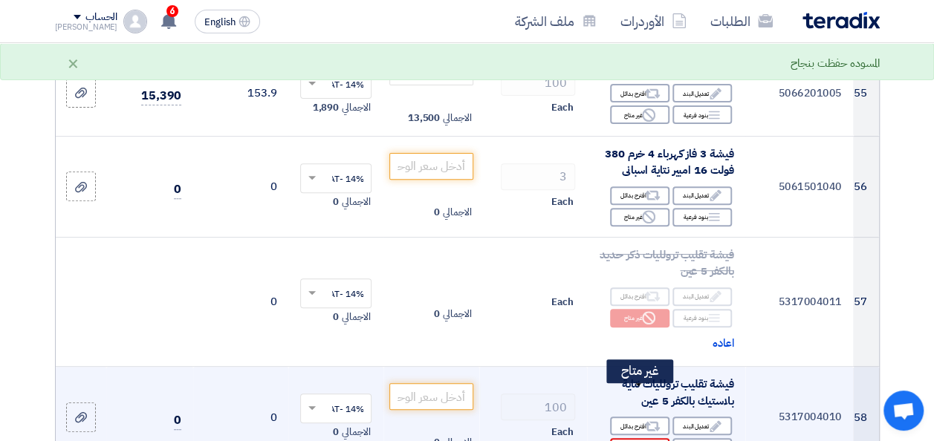
click at [621, 438] on div "Reject غير متاح" at bounding box center [639, 447] width 59 height 19
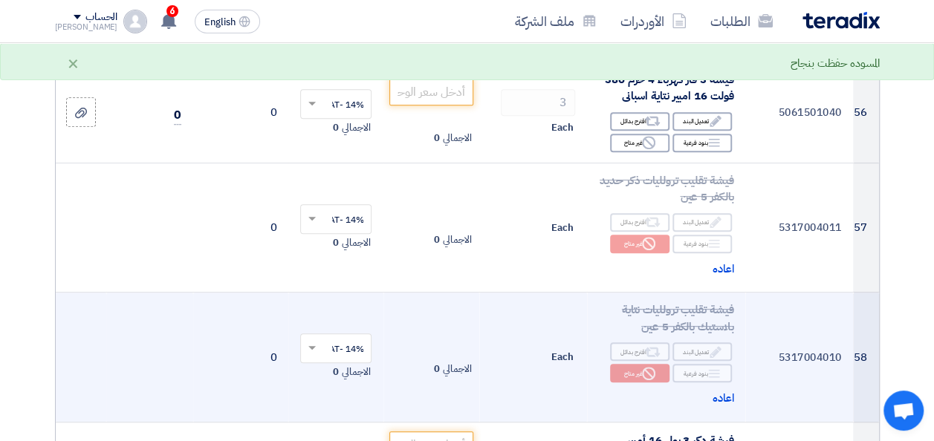
scroll to position [6017, 0]
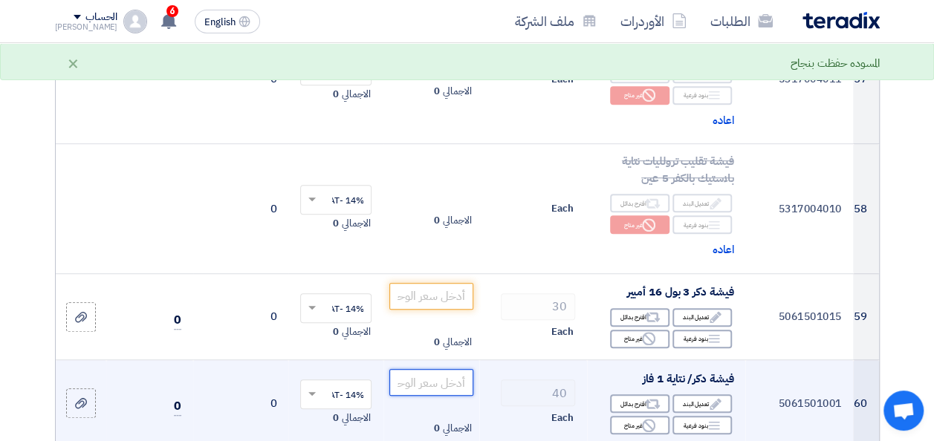
click at [440, 369] on input "number" at bounding box center [430, 382] width 83 height 27
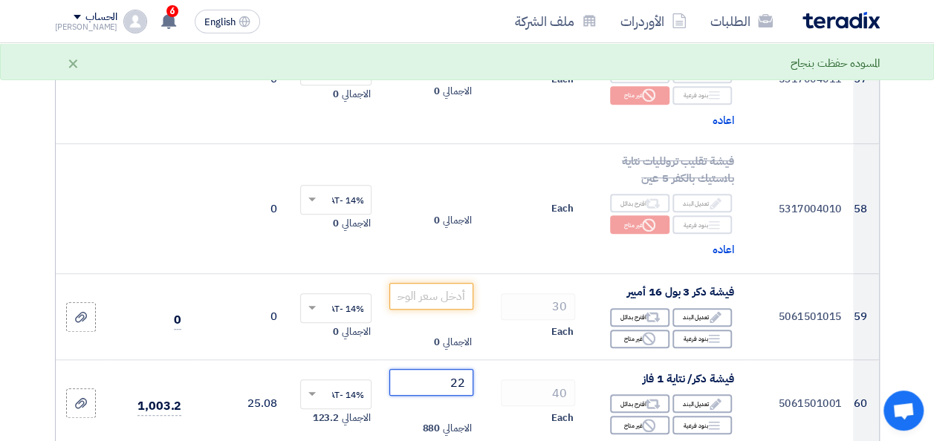
type input "22"
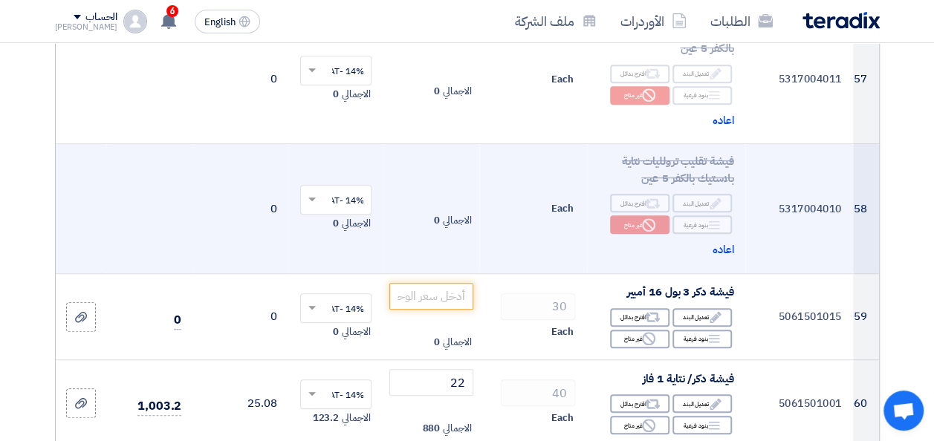
type input "22"
click at [550, 192] on td "Each" at bounding box center [533, 209] width 108 height 130
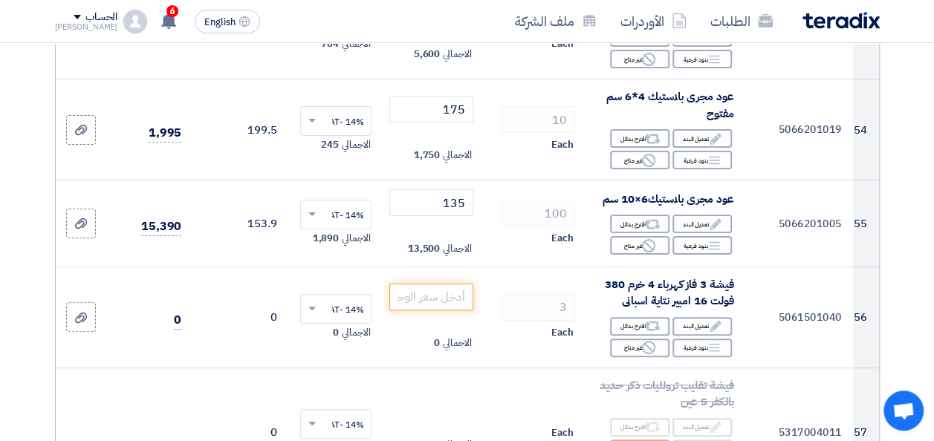
scroll to position [5645, 0]
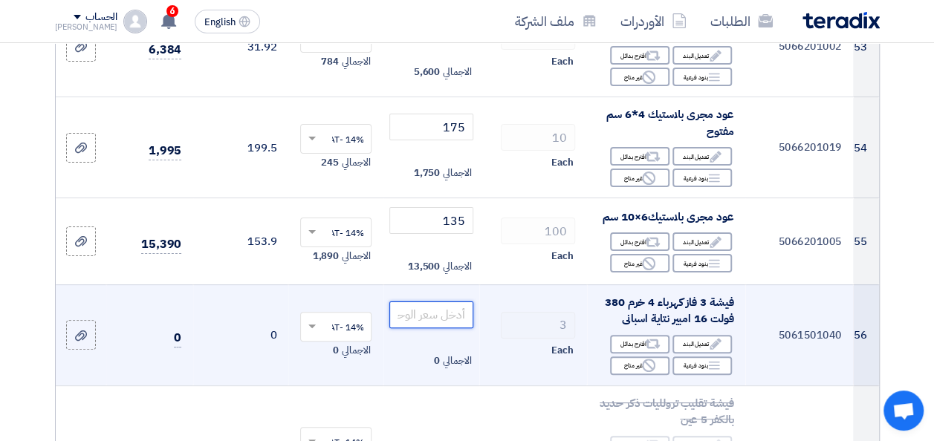
click at [434, 302] on input "number" at bounding box center [430, 315] width 83 height 27
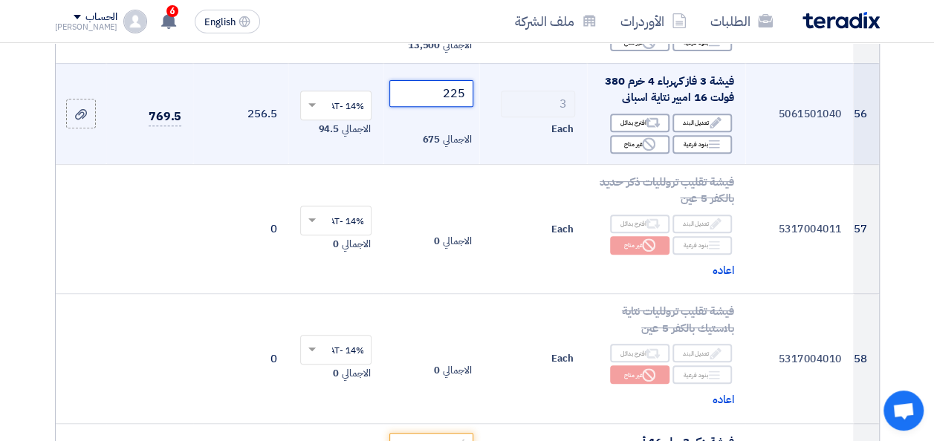
scroll to position [5868, 0]
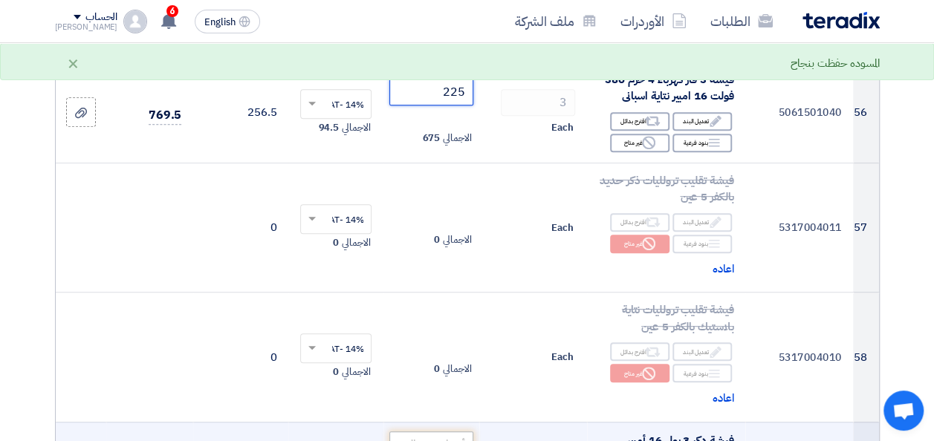
type input "225"
click at [458, 432] on input "number" at bounding box center [430, 445] width 83 height 27
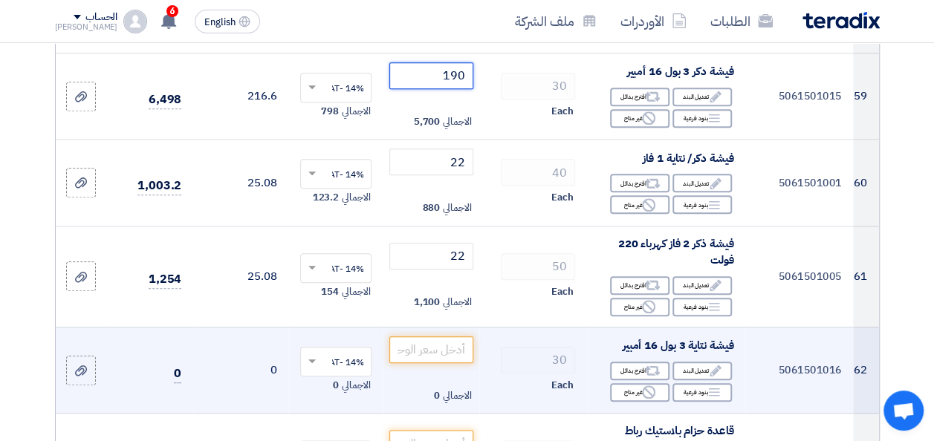
scroll to position [6240, 0]
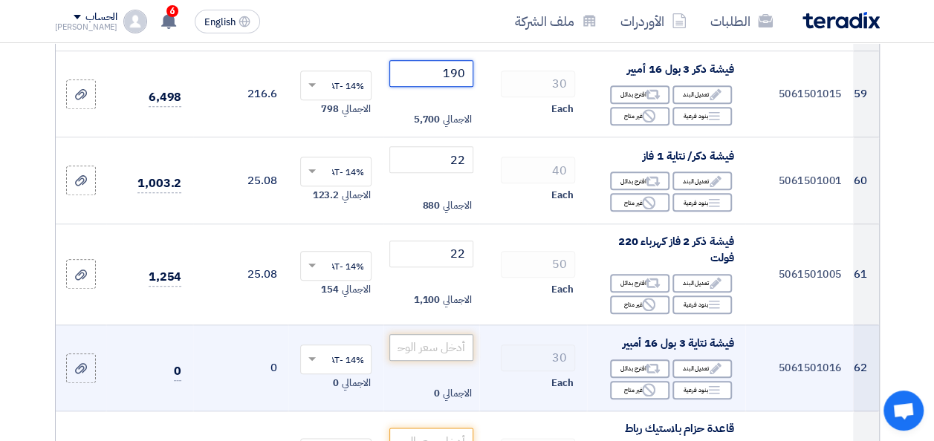
type input "190"
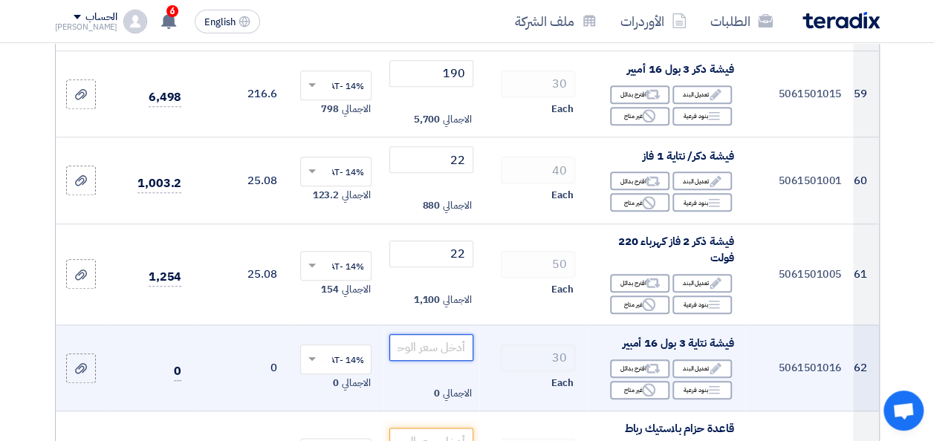
click at [435, 334] on input "number" at bounding box center [430, 347] width 83 height 27
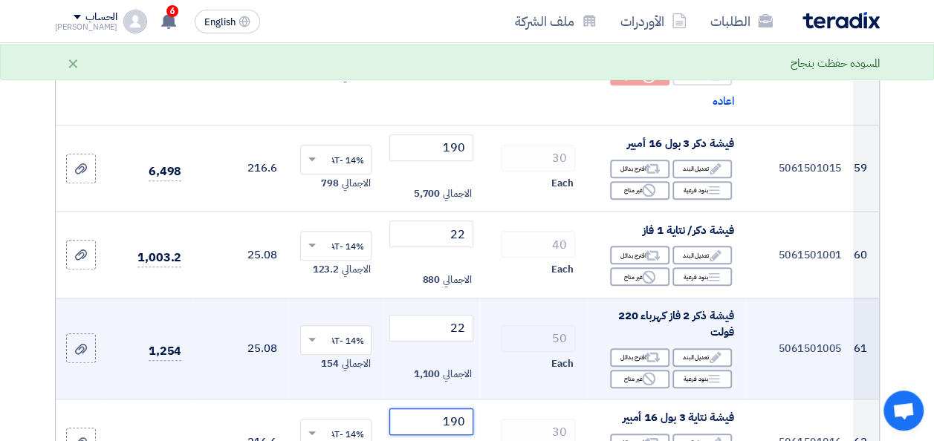
scroll to position [6091, 0]
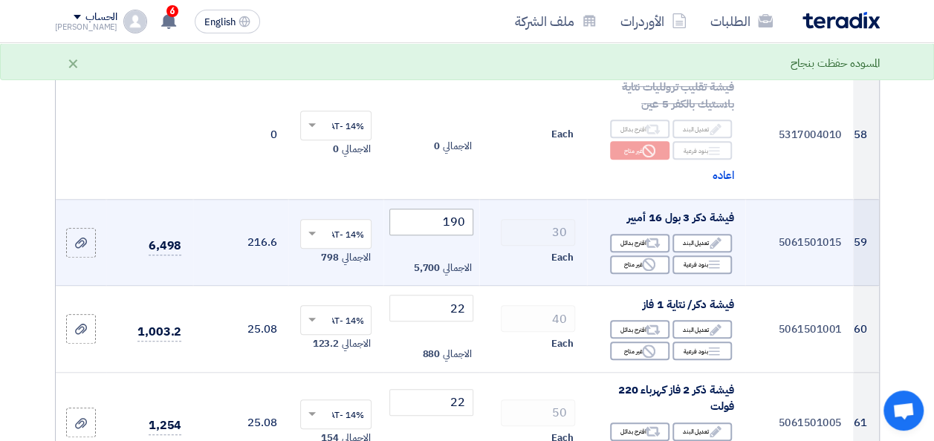
type input "190"
click at [431, 209] on input "190" at bounding box center [430, 222] width 83 height 27
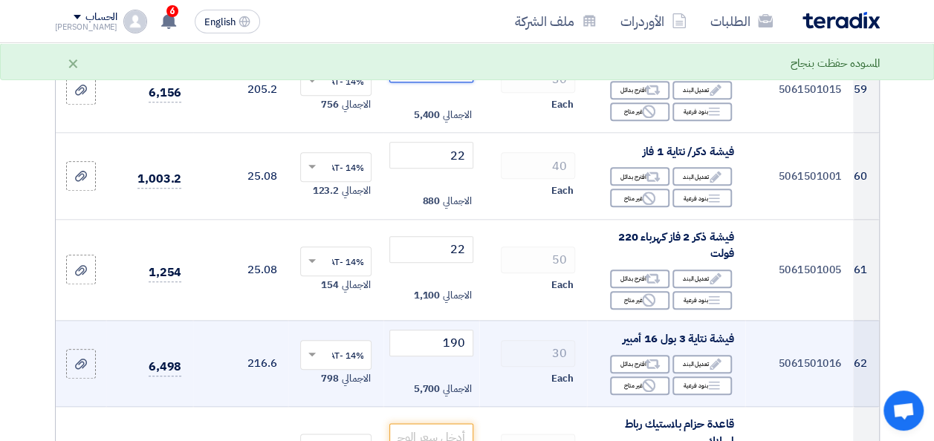
scroll to position [6314, 0]
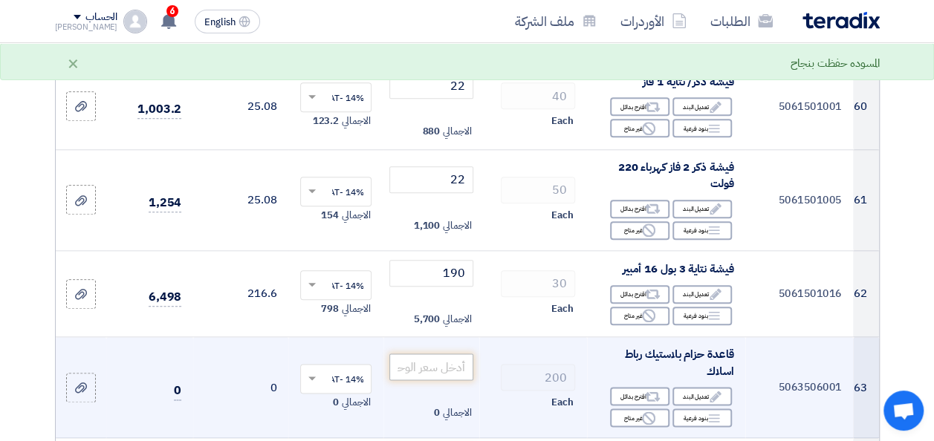
type input "180"
click at [439, 354] on input "number" at bounding box center [430, 367] width 83 height 27
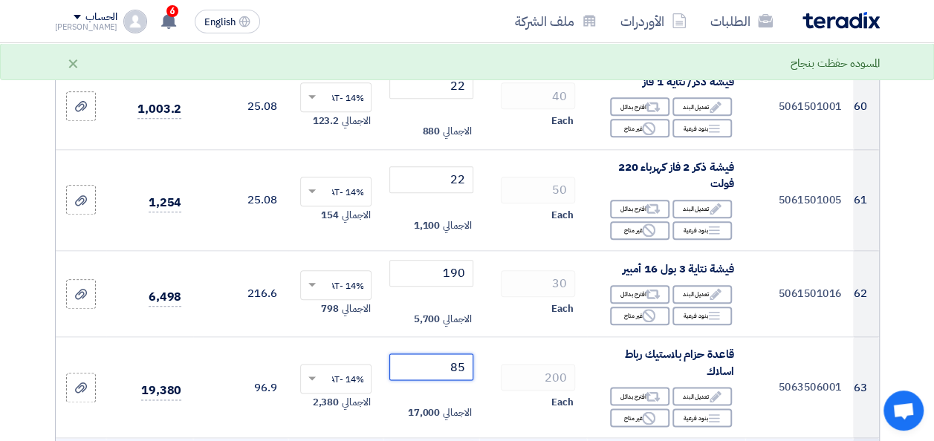
type input "8"
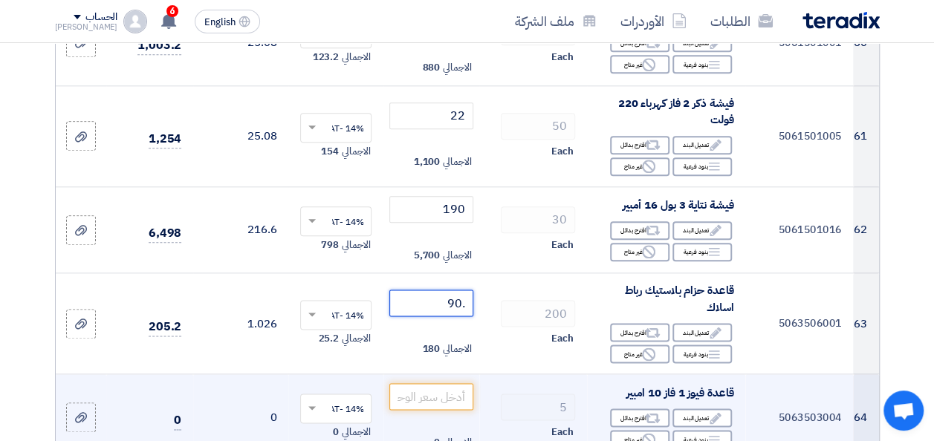
scroll to position [6388, 0]
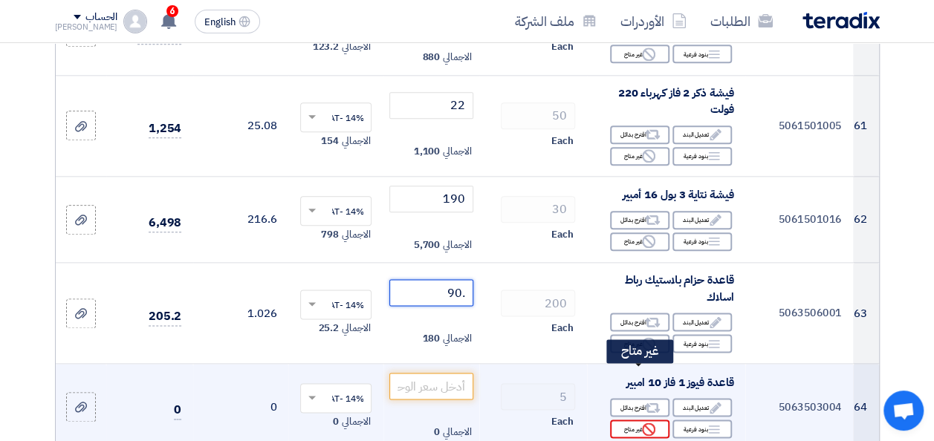
type input ".90"
click at [636, 420] on div "Reject غير متاح" at bounding box center [639, 429] width 59 height 19
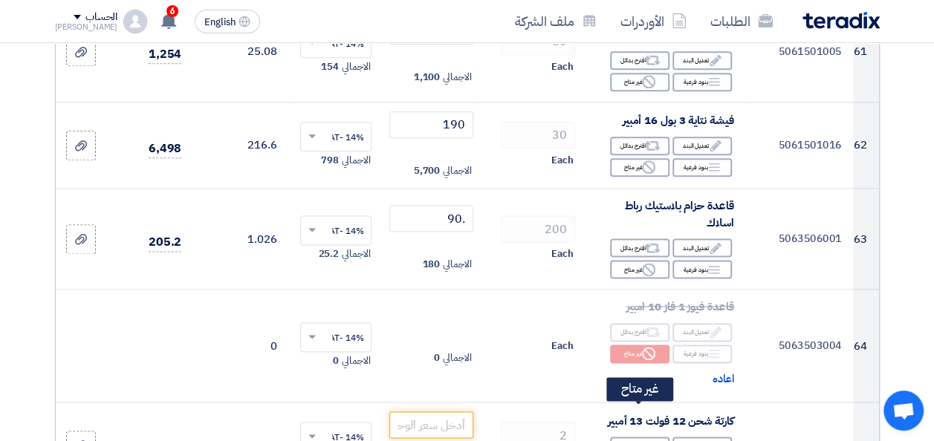
scroll to position [6537, 0]
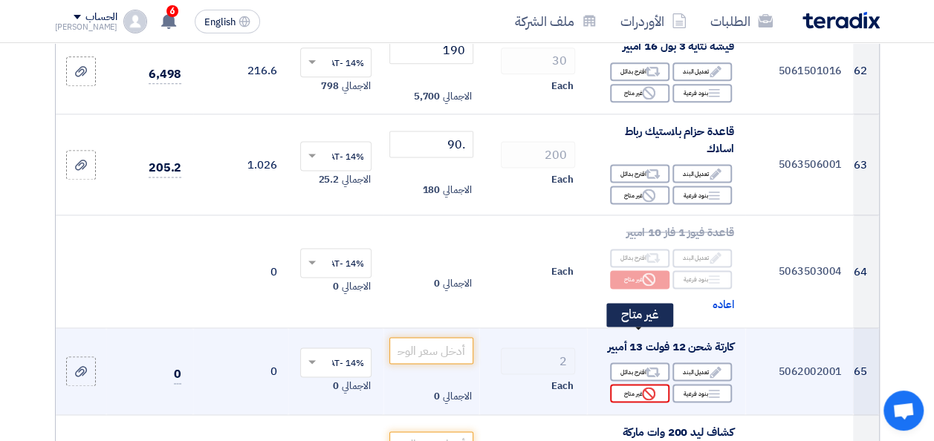
click at [635, 384] on div "Reject غير متاح" at bounding box center [639, 393] width 59 height 19
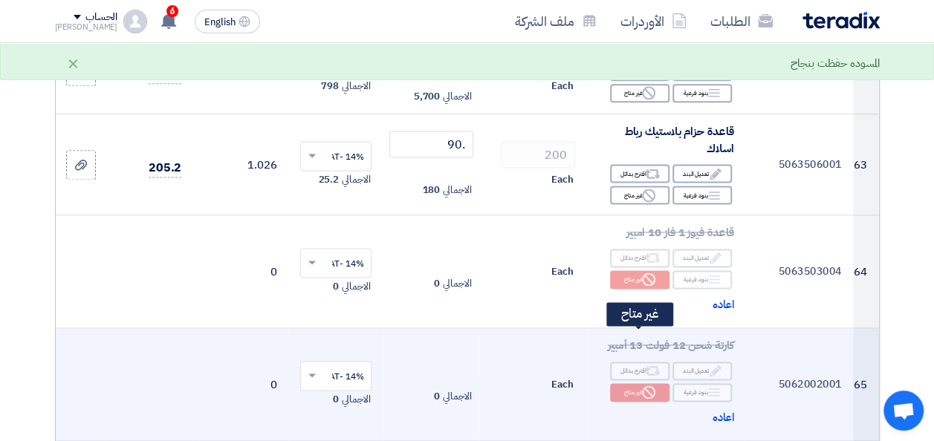
scroll to position [6611, 0]
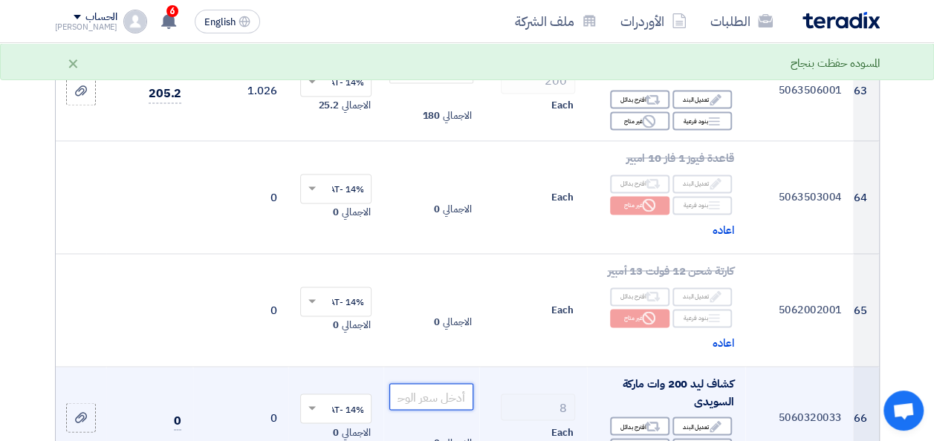
click at [453, 383] on input "number" at bounding box center [430, 396] width 83 height 27
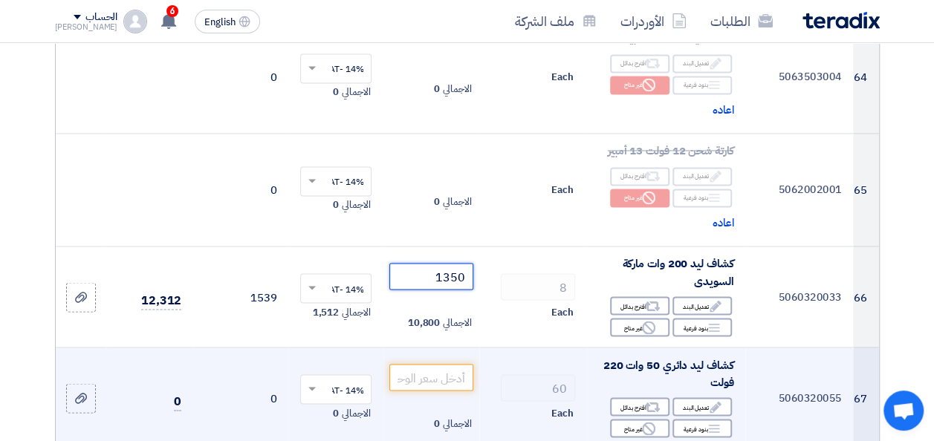
scroll to position [6760, 0]
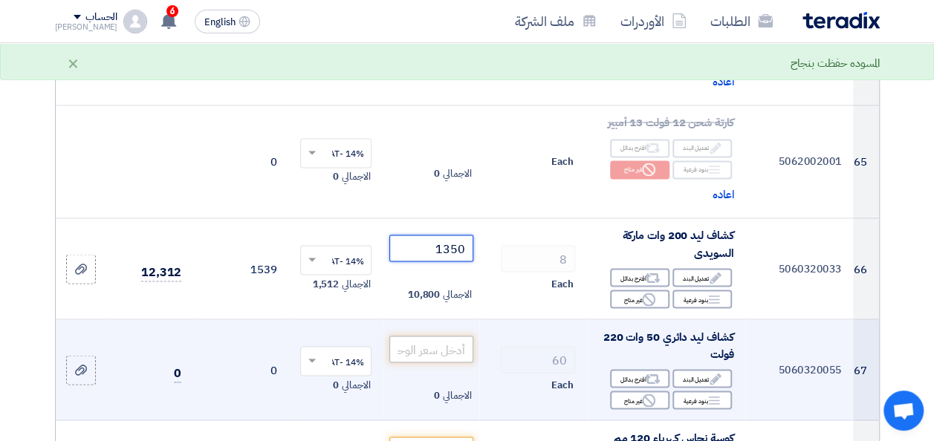
type input "1350"
click at [464, 336] on input "number" at bounding box center [430, 349] width 83 height 27
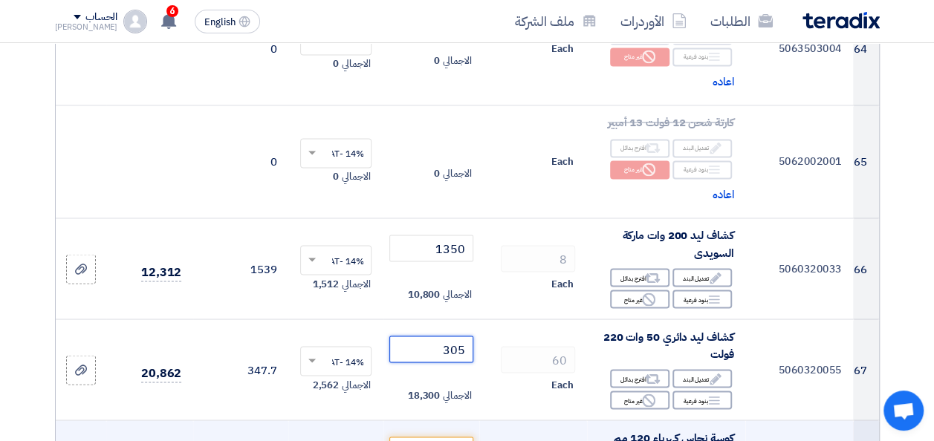
scroll to position [6834, 0]
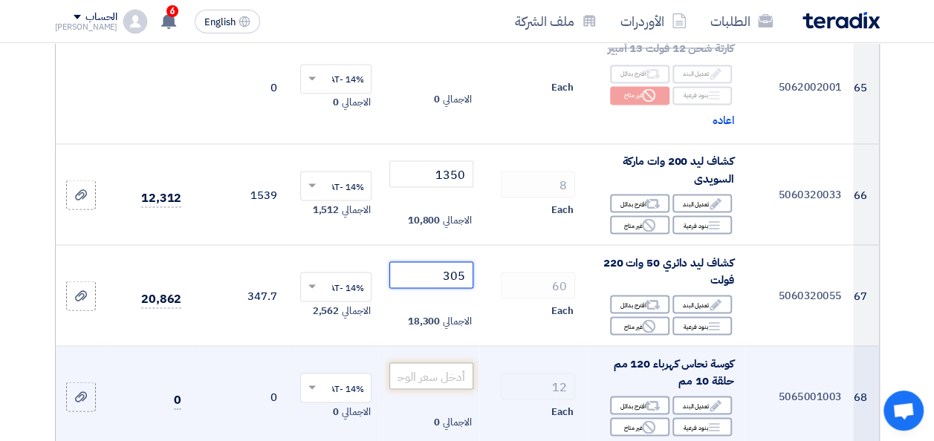
type input "305"
click at [440, 362] on input "number" at bounding box center [430, 375] width 83 height 27
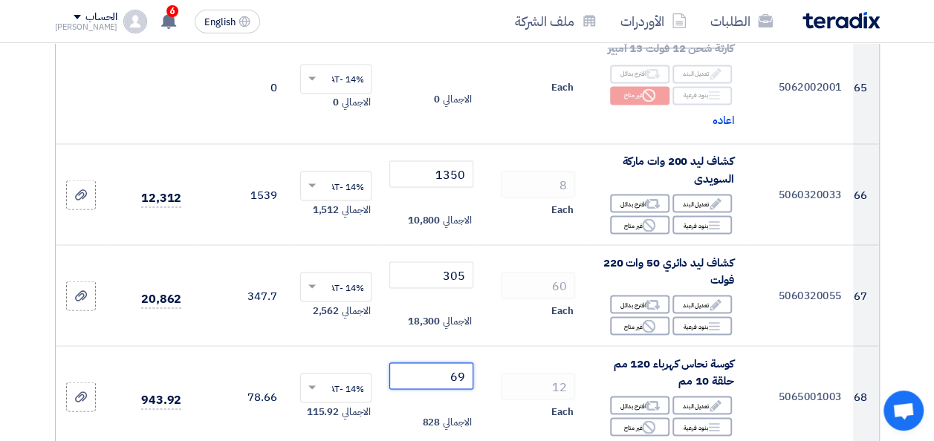
type input "69"
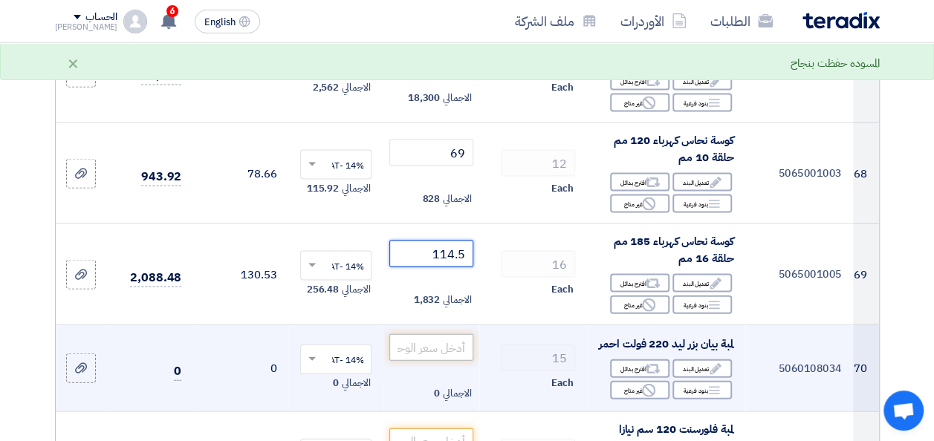
type input "114.5"
click at [445, 334] on input "number" at bounding box center [430, 347] width 83 height 27
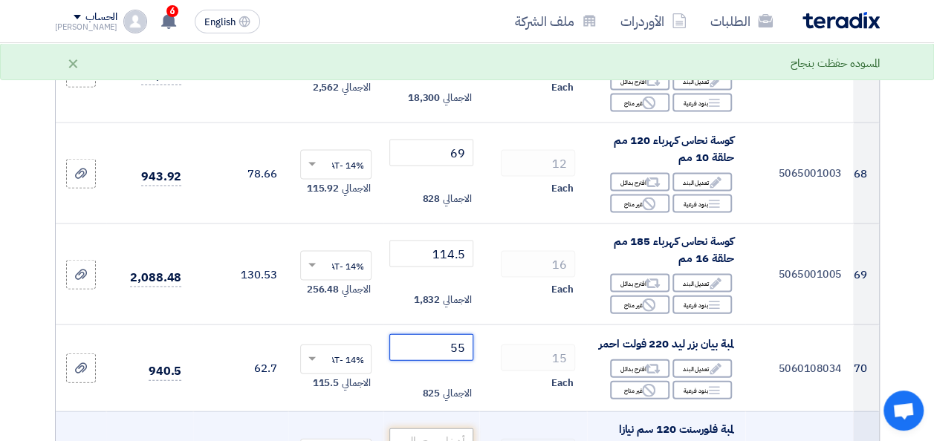
type input "55"
click at [444, 429] on input "number" at bounding box center [430, 442] width 83 height 27
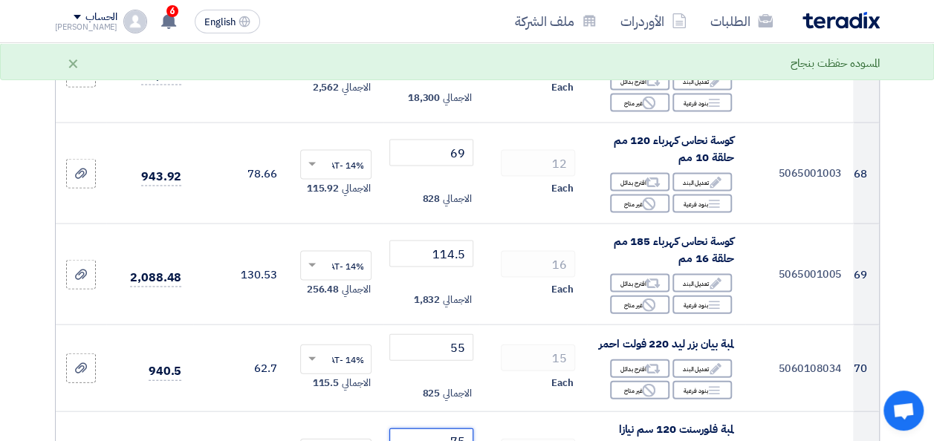
scroll to position [7280, 0]
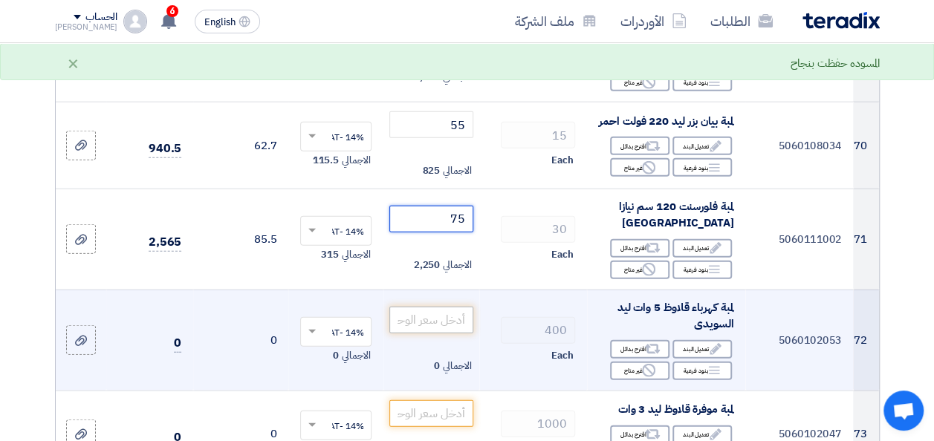
type input "75"
click at [435, 307] on input "number" at bounding box center [430, 320] width 83 height 27
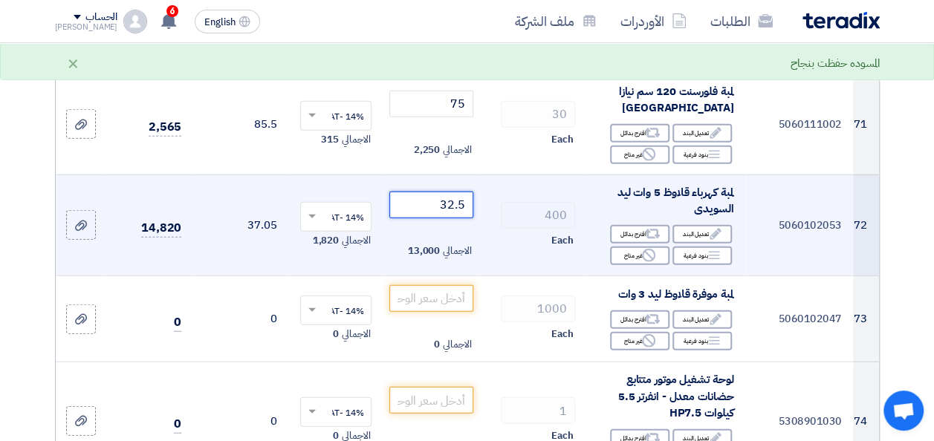
scroll to position [7428, 0]
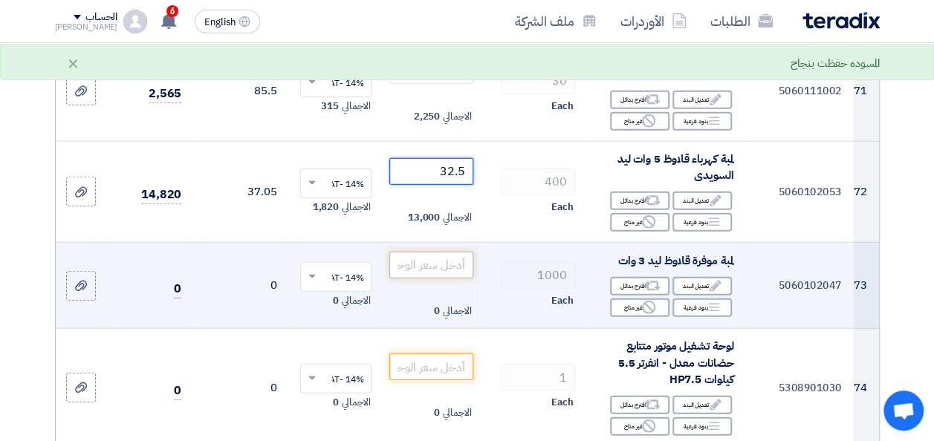
type input "32.5"
click at [441, 252] on input "number" at bounding box center [430, 265] width 83 height 27
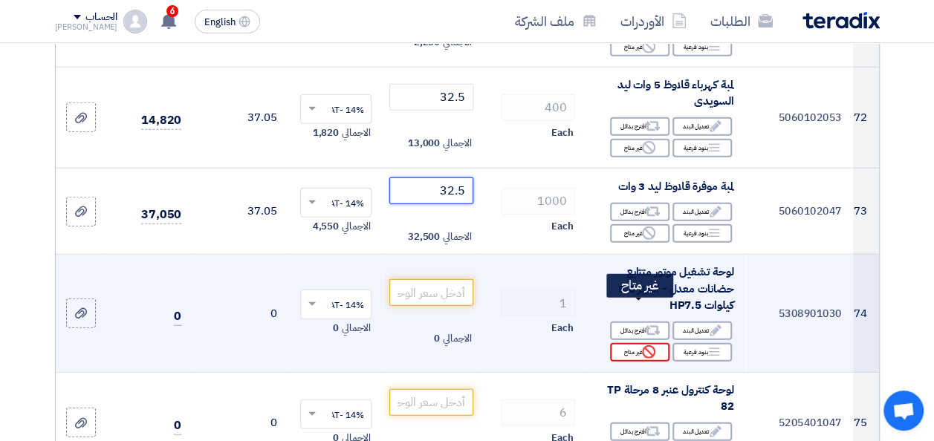
type input "32.5"
click at [634, 343] on div "Reject غير متاح" at bounding box center [639, 352] width 59 height 19
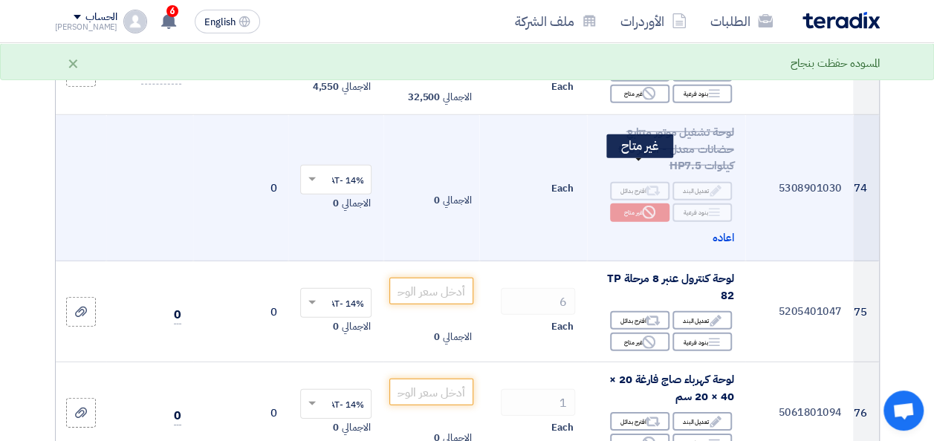
scroll to position [7651, 0]
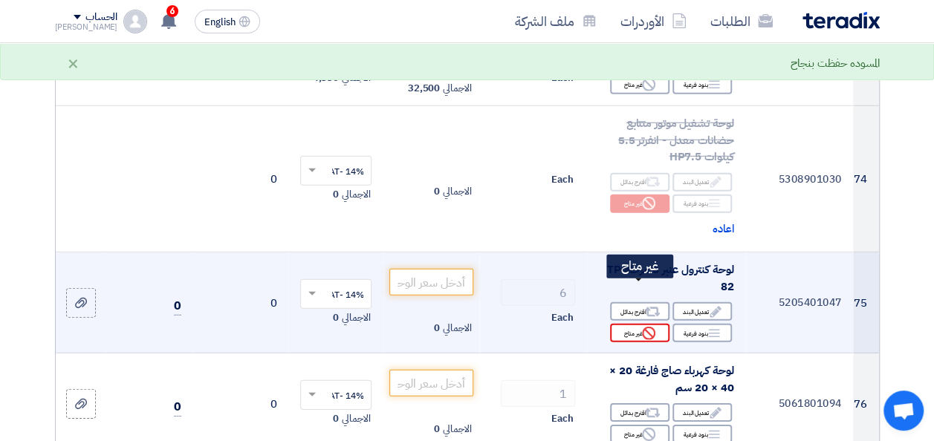
click at [635, 324] on div "Reject غير متاح" at bounding box center [639, 333] width 59 height 19
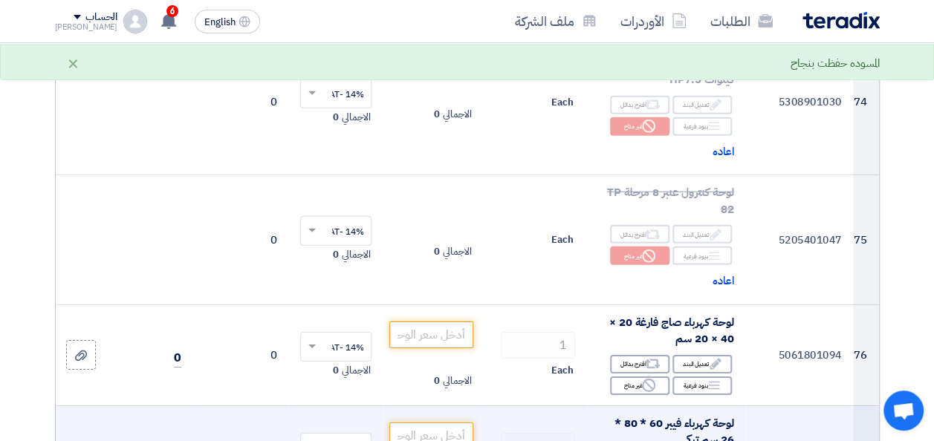
scroll to position [7800, 0]
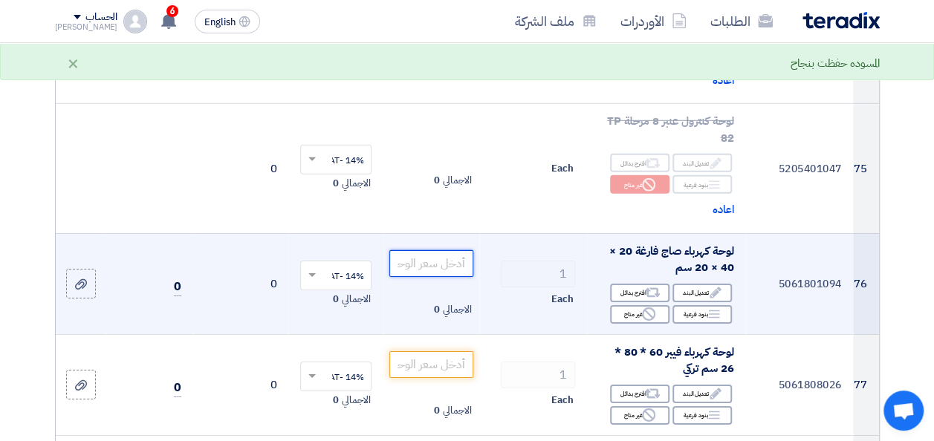
click at [426, 235] on td "الاجمالي 0" at bounding box center [430, 283] width 95 height 101
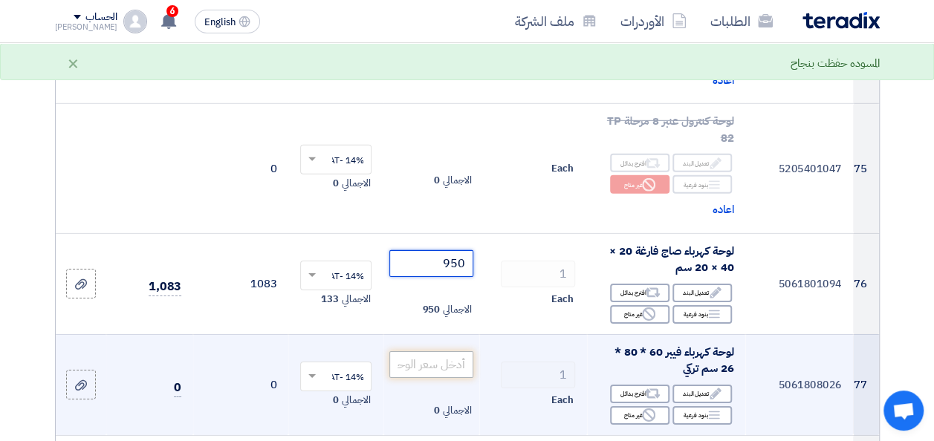
type input "950"
click at [454, 351] on input "number" at bounding box center [430, 364] width 83 height 27
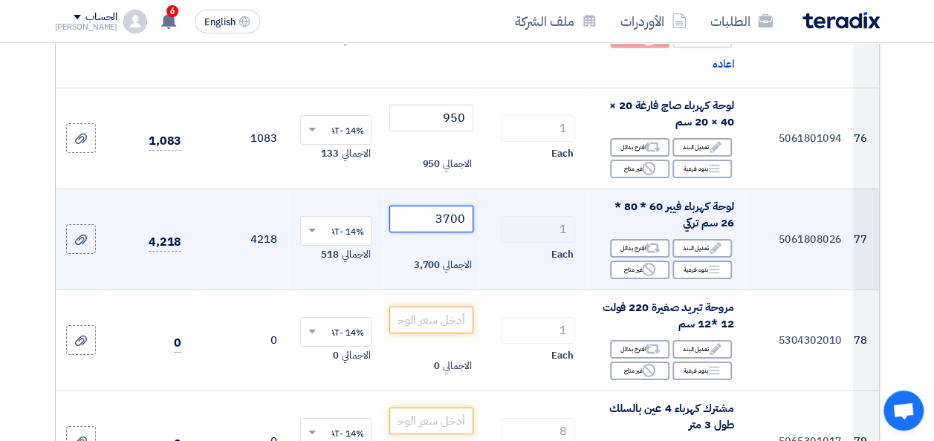
scroll to position [7948, 0]
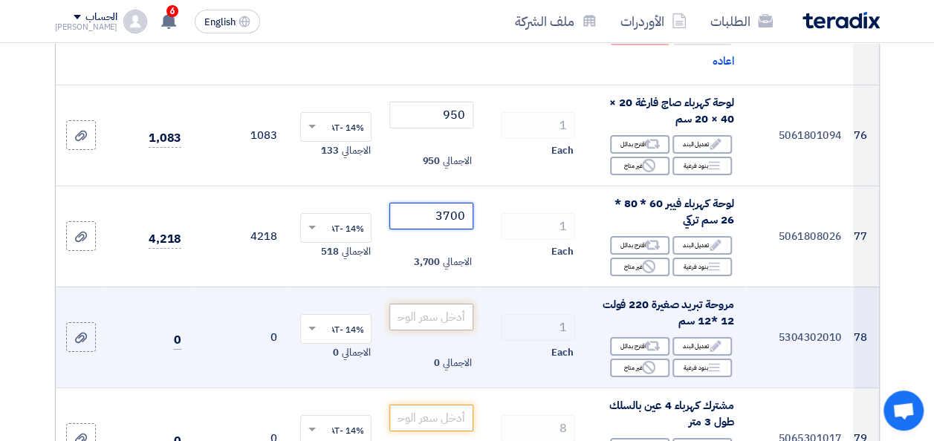
type input "3700"
click at [446, 304] on input "number" at bounding box center [430, 317] width 83 height 27
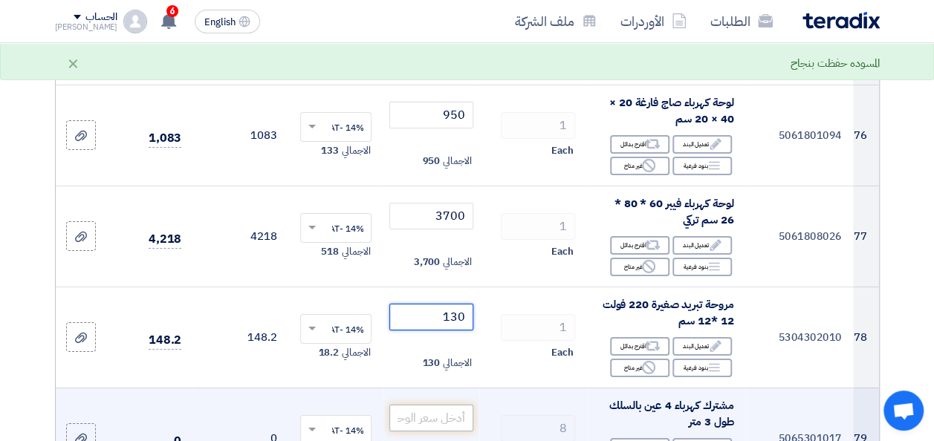
type input "130"
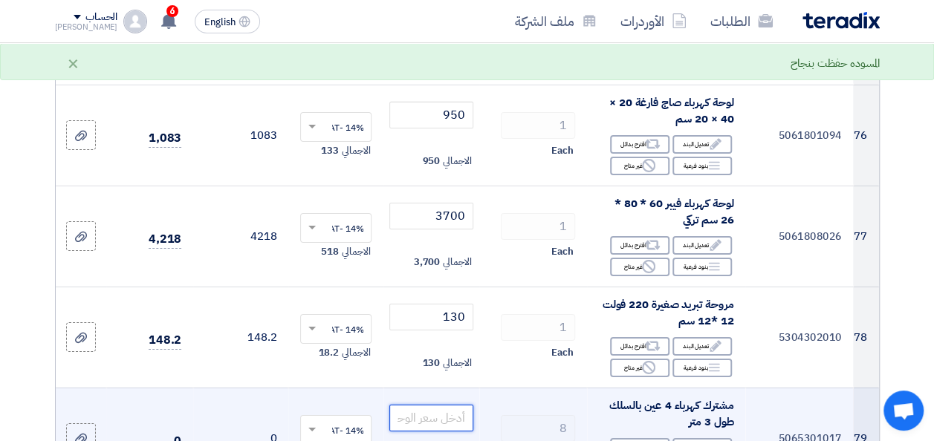
click at [449, 405] on input "number" at bounding box center [430, 418] width 83 height 27
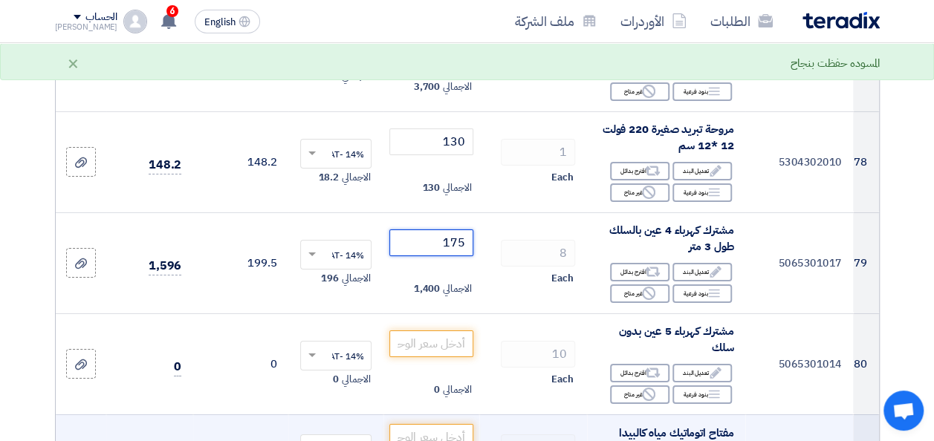
scroll to position [8171, 0]
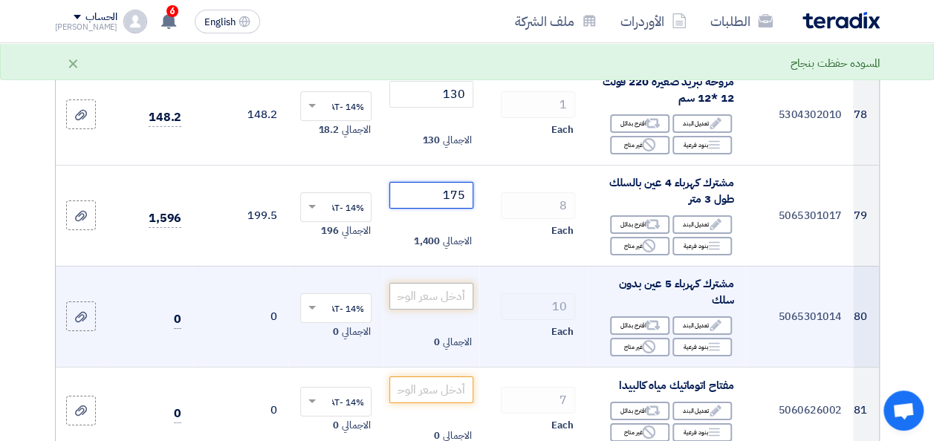
type input "175"
click at [452, 283] on input "number" at bounding box center [430, 296] width 83 height 27
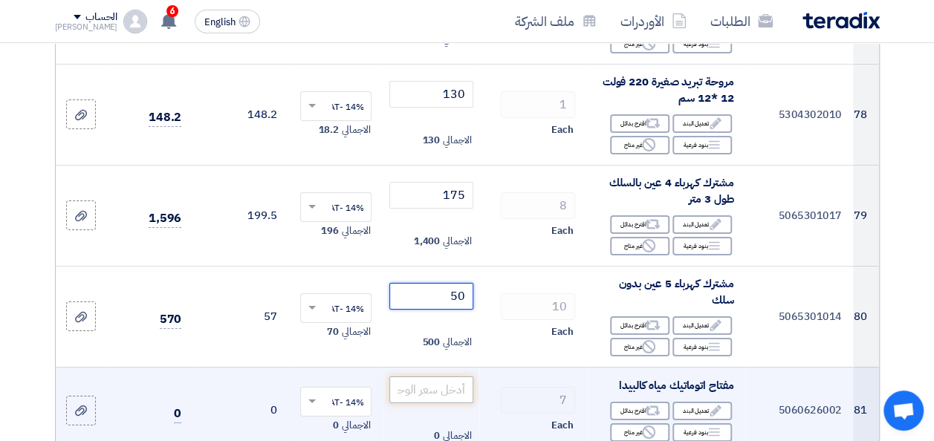
type input "50"
click at [447, 377] on input "number" at bounding box center [430, 390] width 83 height 27
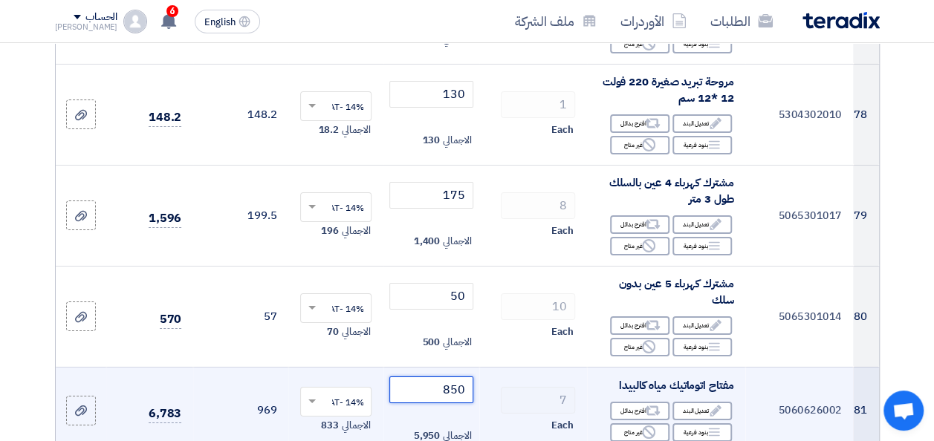
scroll to position [8245, 0]
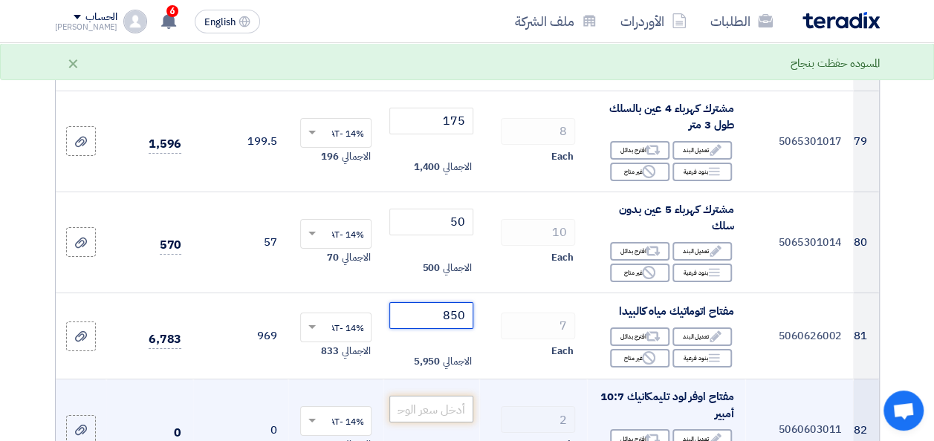
type input "850"
click at [450, 396] on input "number" at bounding box center [430, 409] width 83 height 27
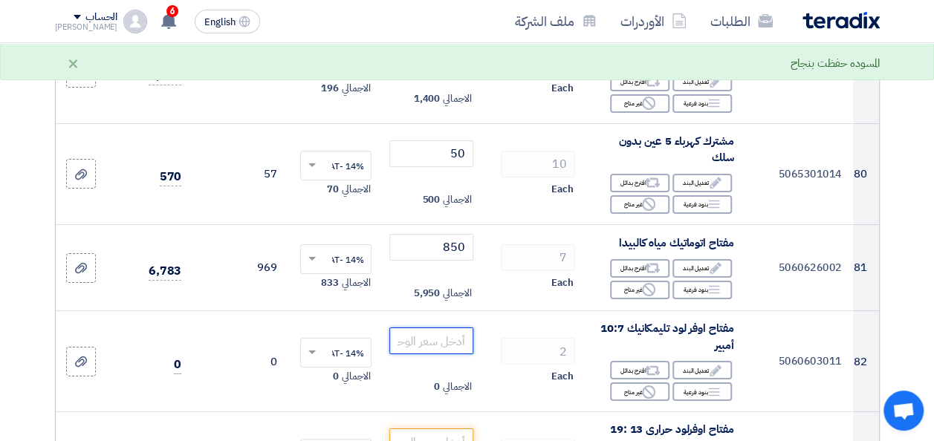
scroll to position [8314, 0]
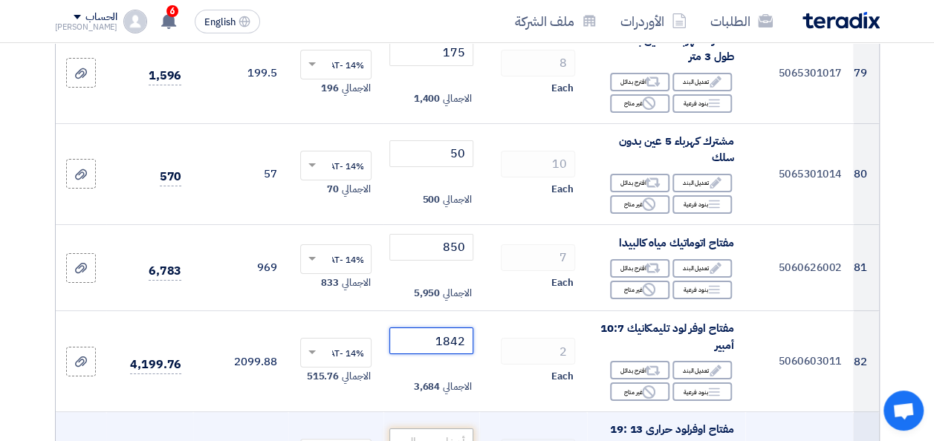
type input "1842"
click at [447, 429] on input "number" at bounding box center [430, 442] width 83 height 27
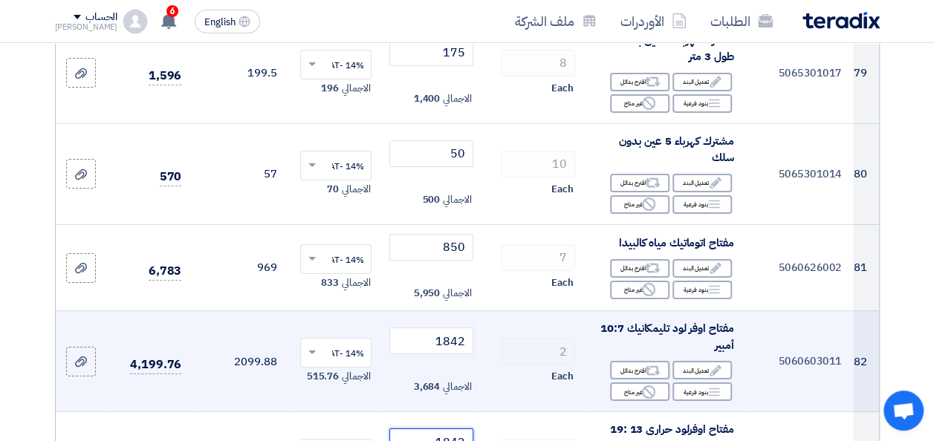
scroll to position [8611, 0]
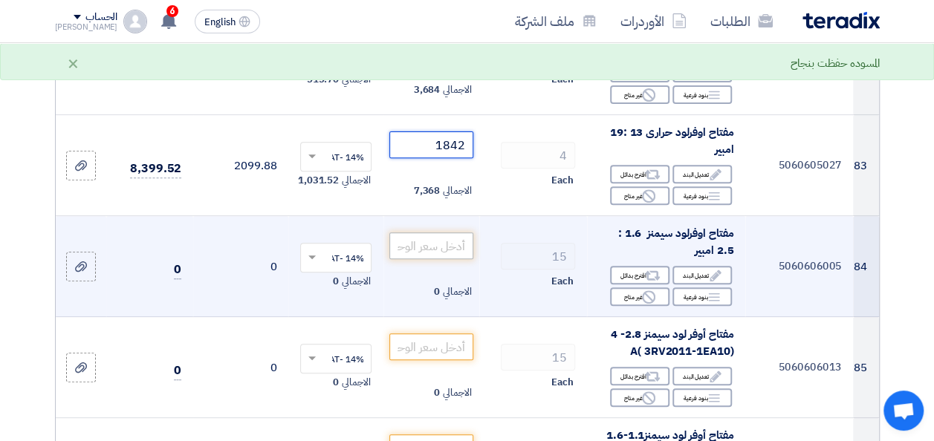
type input "1842"
drag, startPoint x: 444, startPoint y: 203, endPoint x: 456, endPoint y: 195, distance: 14.0
click at [445, 233] on input "number" at bounding box center [430, 246] width 83 height 27
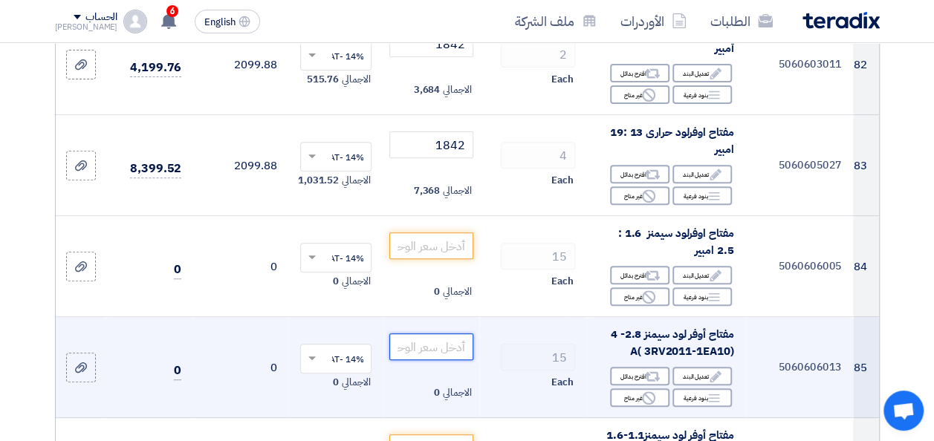
click at [457, 334] on input "number" at bounding box center [430, 347] width 83 height 27
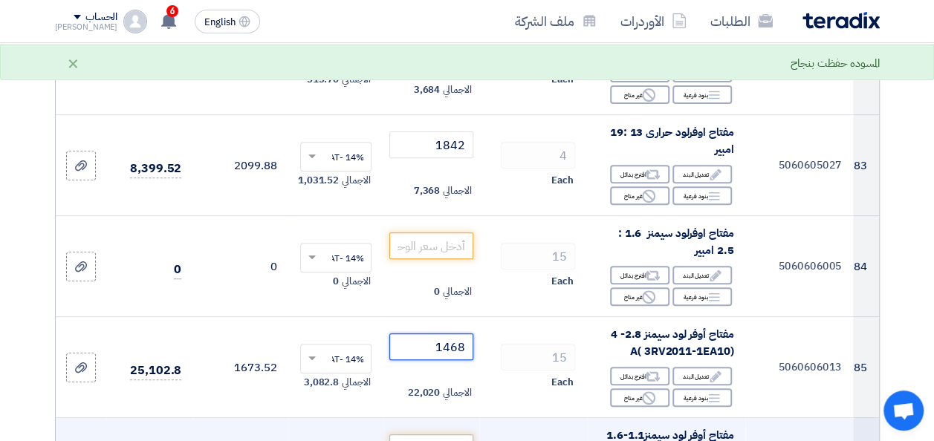
type input "1468"
click at [450, 435] on input "number" at bounding box center [430, 448] width 83 height 27
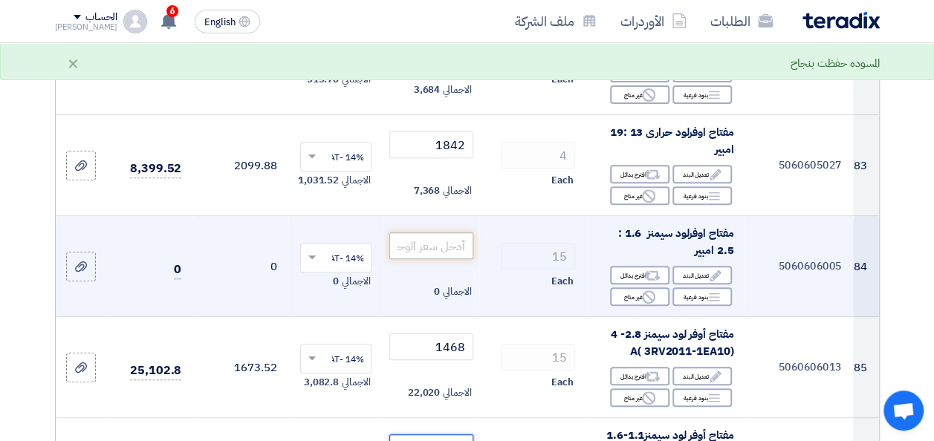
type input "1740"
click at [430, 233] on input "number" at bounding box center [430, 246] width 83 height 27
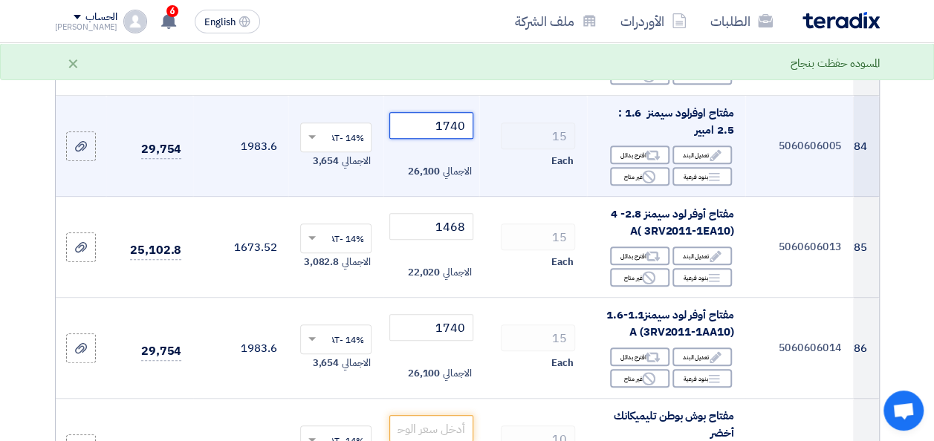
scroll to position [8759, 0]
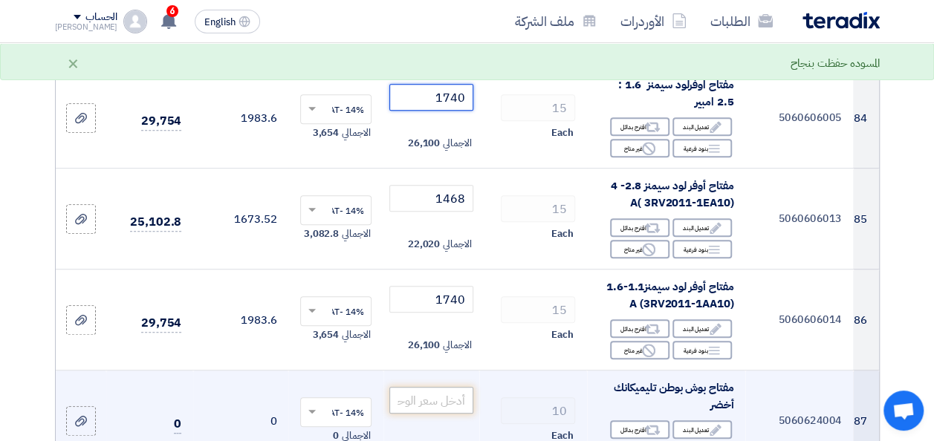
type input "1740"
click at [459, 387] on input "number" at bounding box center [430, 400] width 83 height 27
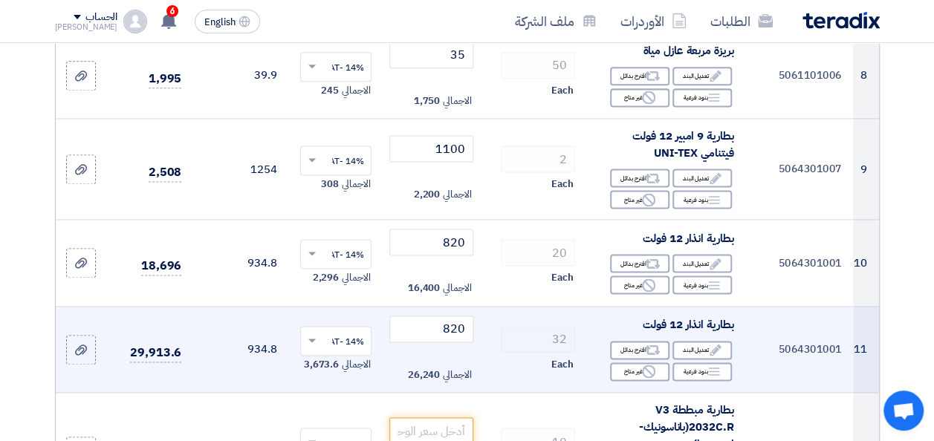
scroll to position [960, 0]
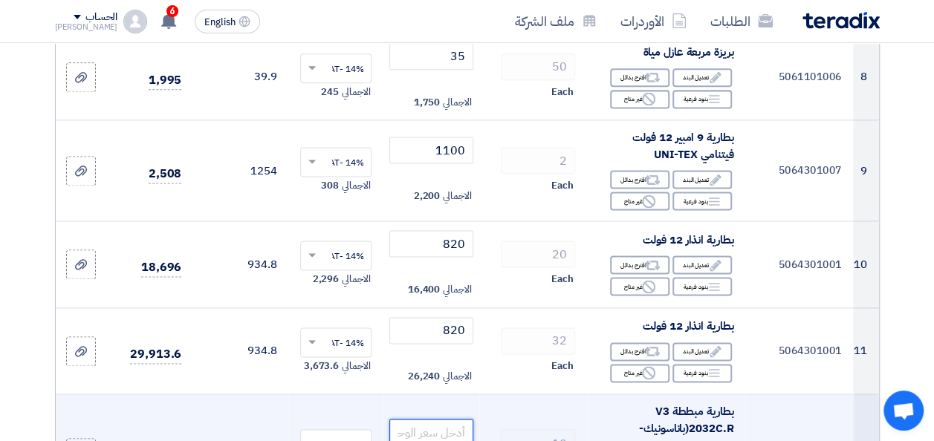
click at [452, 434] on input "number" at bounding box center [430, 432] width 83 height 27
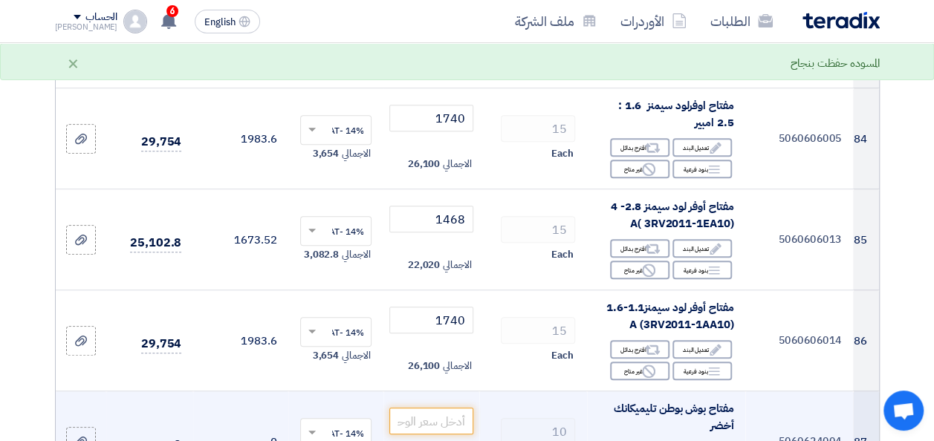
scroll to position [8728, 0]
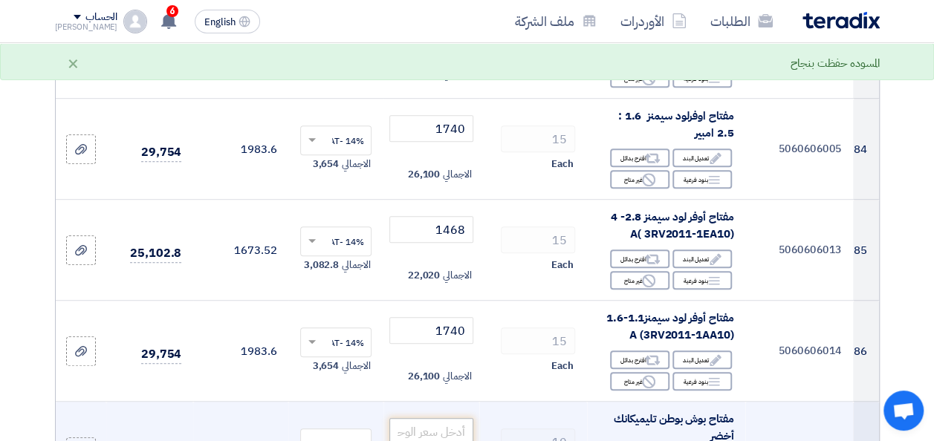
type input "50"
click at [442, 418] on input "number" at bounding box center [430, 431] width 83 height 27
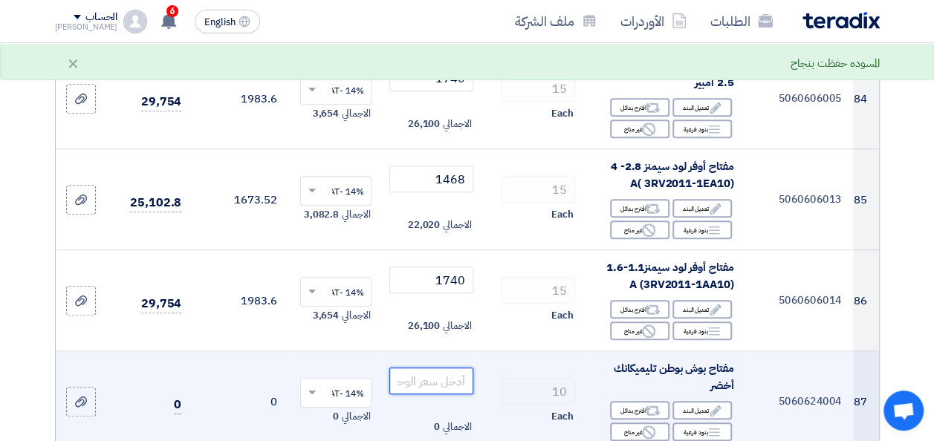
scroll to position [8803, 0]
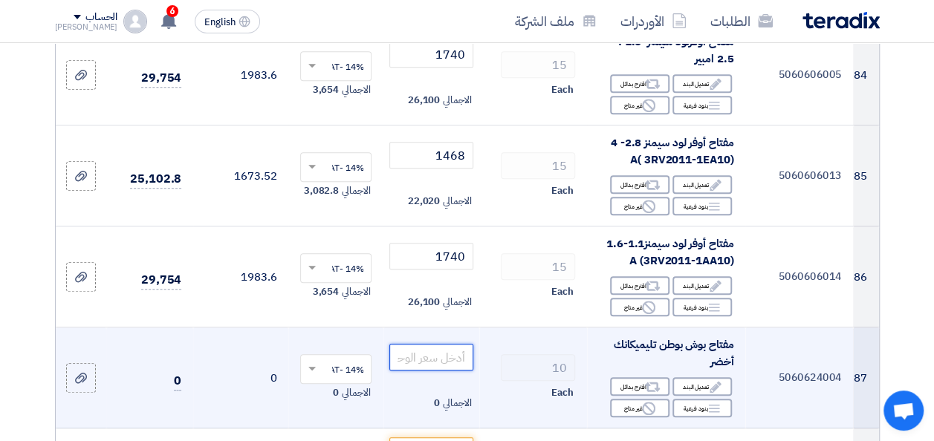
type input "9"
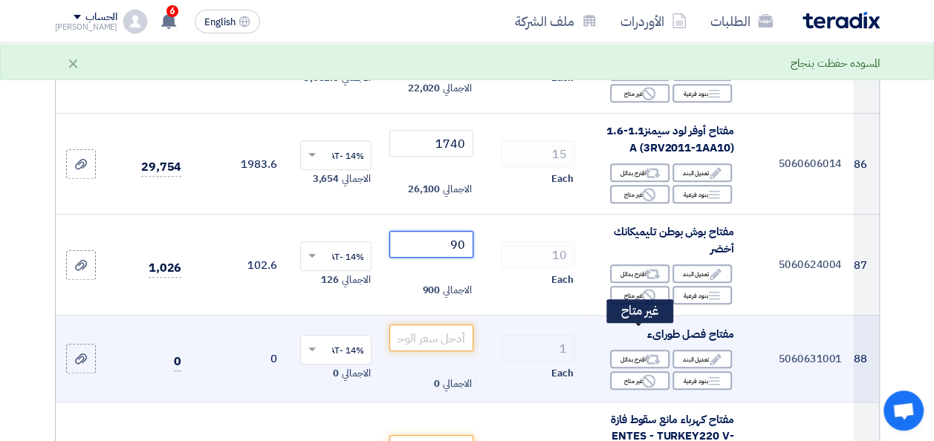
scroll to position [8951, 0]
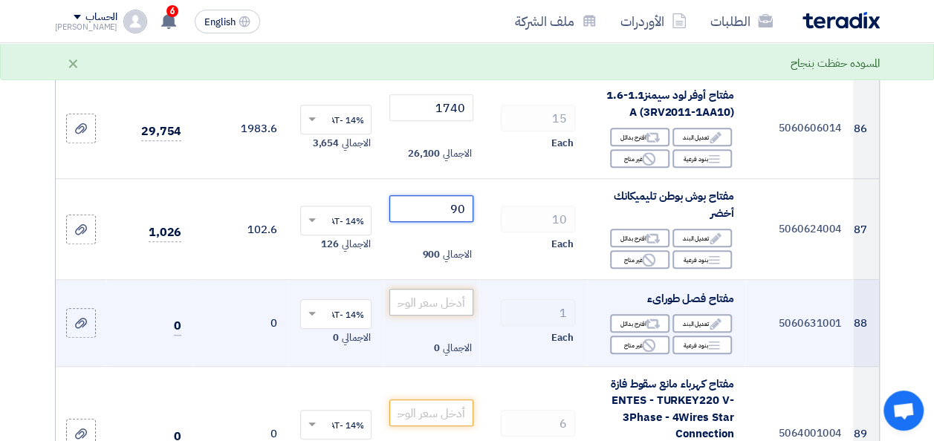
type input "90"
click at [443, 289] on input "number" at bounding box center [430, 302] width 83 height 27
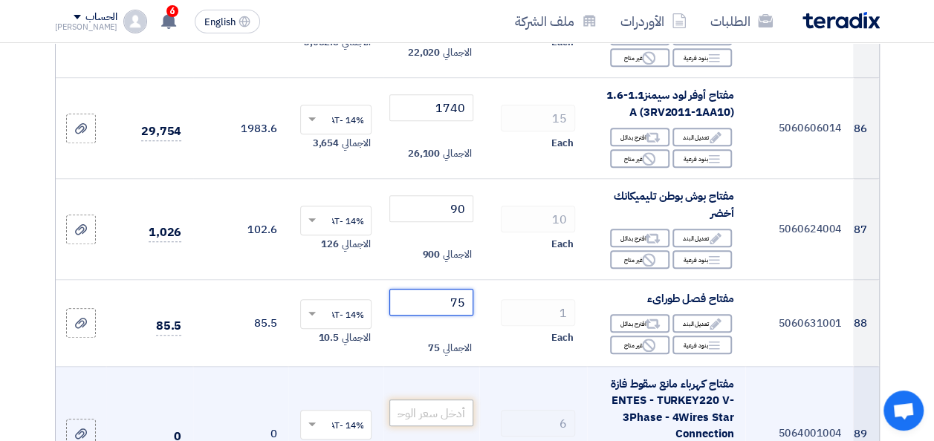
type input "75"
drag, startPoint x: 433, startPoint y: 371, endPoint x: 481, endPoint y: 371, distance: 47.5
click at [434, 400] on input "number" at bounding box center [430, 413] width 83 height 27
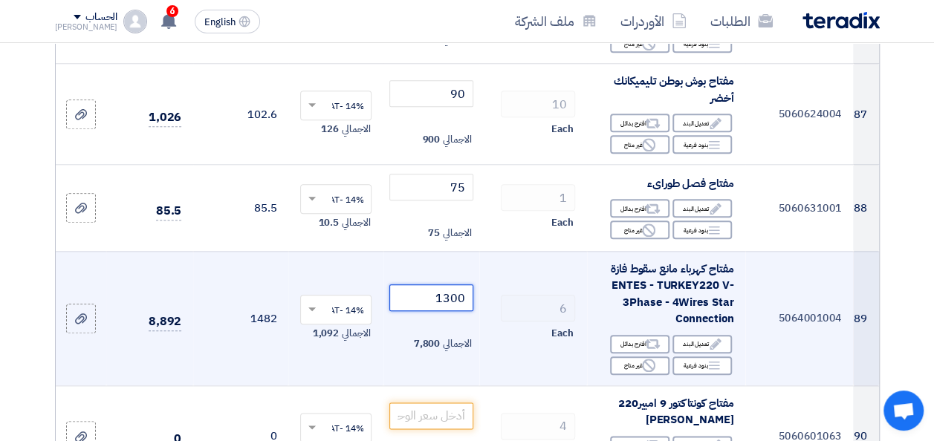
scroll to position [9100, 0]
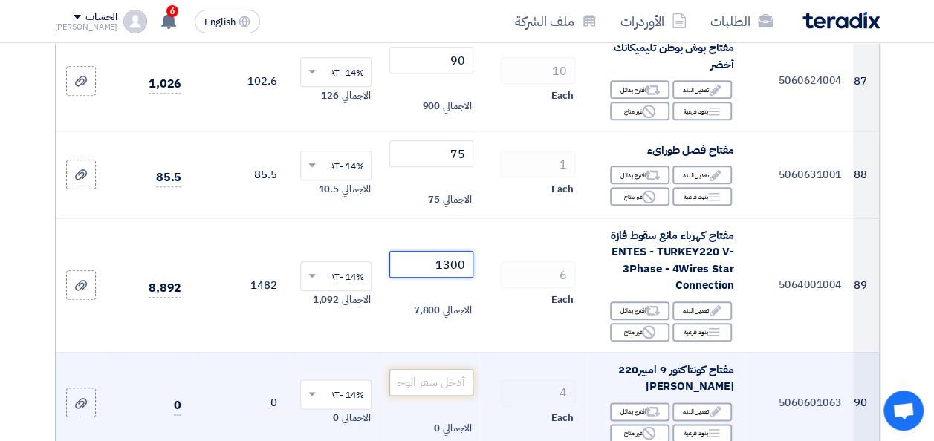
type input "1300"
click at [459, 369] on input "number" at bounding box center [430, 382] width 83 height 27
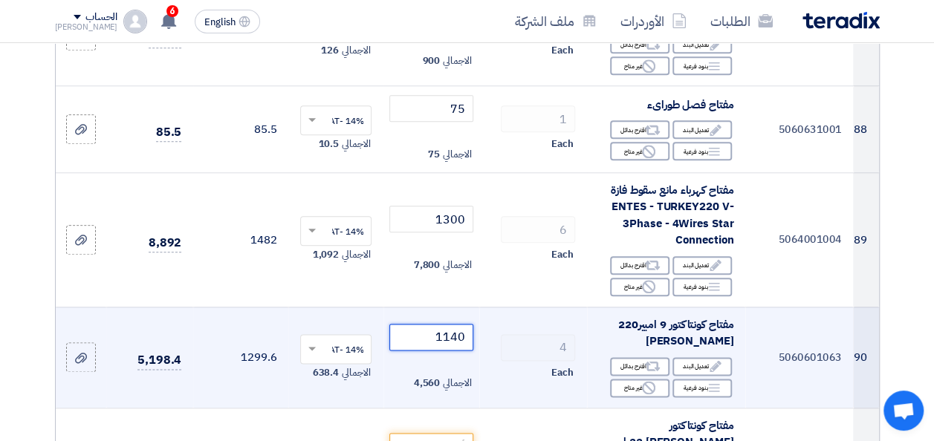
scroll to position [9174, 0]
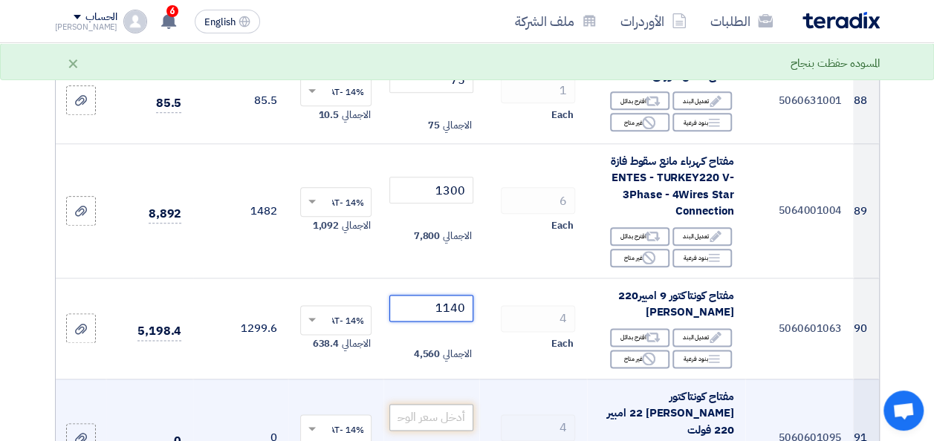
type input "1140"
click at [429, 404] on input "number" at bounding box center [430, 417] width 83 height 27
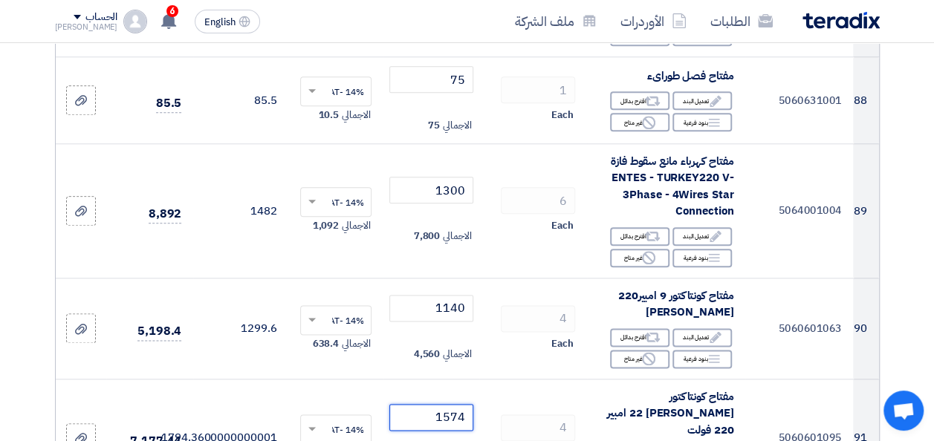
scroll to position [9397, 0]
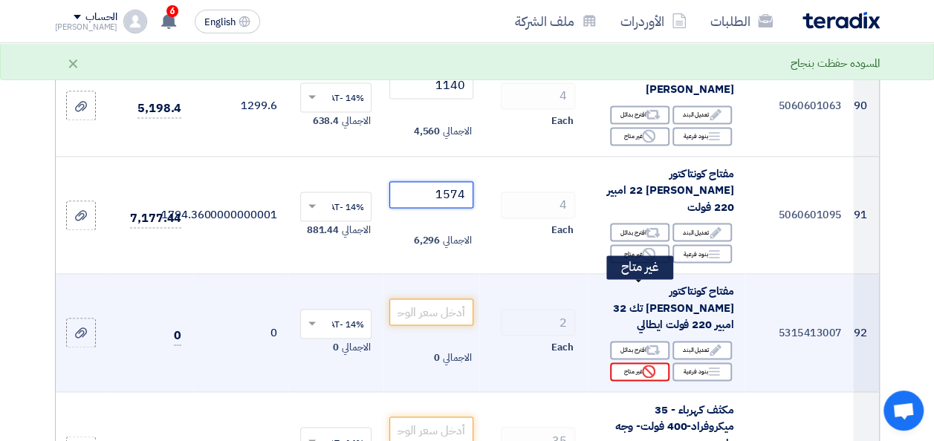
type input "1574"
click at [620, 362] on div "Reject غير متاح" at bounding box center [639, 371] width 59 height 19
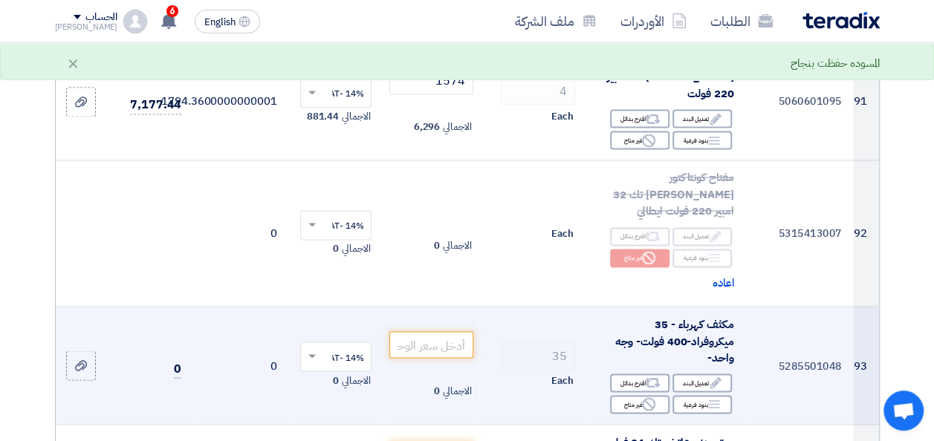
scroll to position [9545, 0]
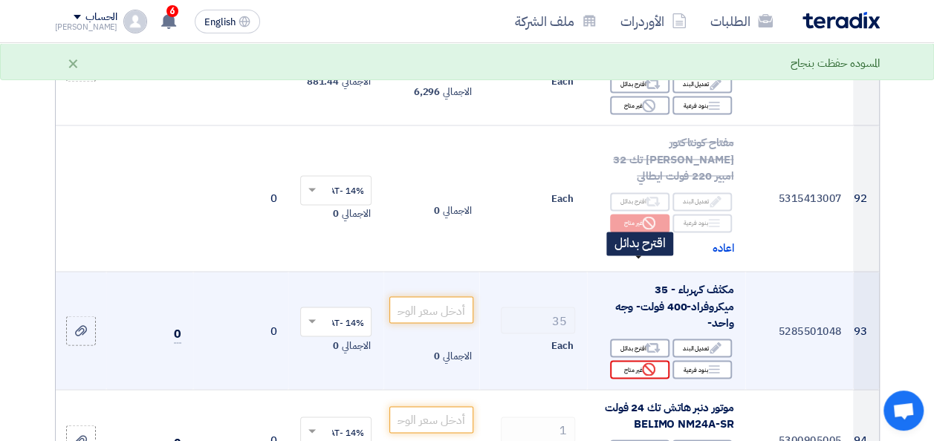
click at [633, 337] on div "Edit تعديل البند Alternative اقترح بدائل Breakdown بنود فرعية Reject" at bounding box center [666, 358] width 134 height 43
drag, startPoint x: 634, startPoint y: 282, endPoint x: 653, endPoint y: 290, distance: 21.3
click at [654, 362] on use at bounding box center [648, 368] width 13 height 13
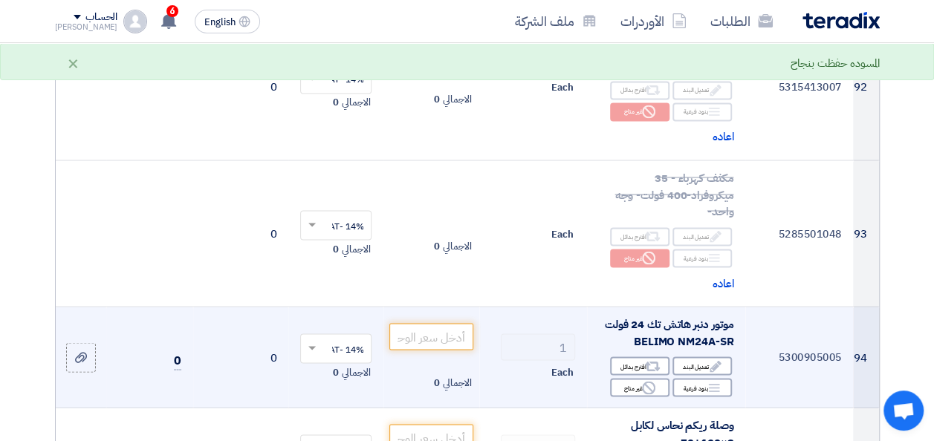
scroll to position [9694, 0]
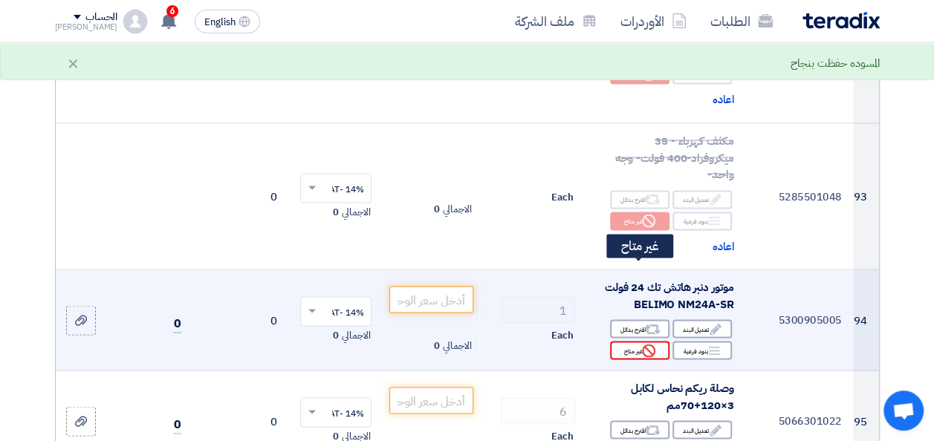
click at [660, 341] on div "Reject غير متاح" at bounding box center [639, 350] width 59 height 19
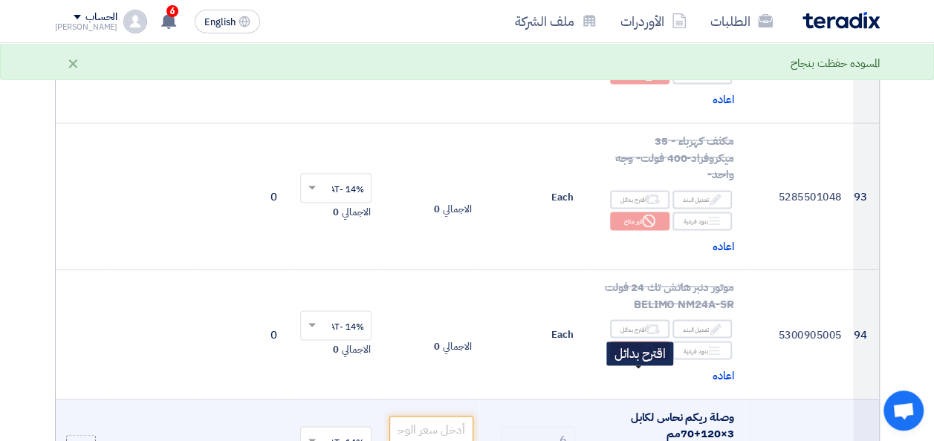
scroll to position [9842, 0]
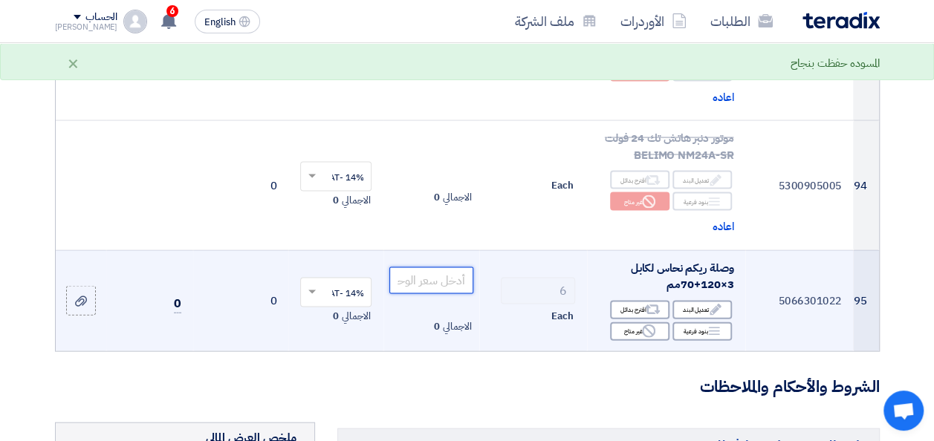
drag, startPoint x: 443, startPoint y: 204, endPoint x: 460, endPoint y: 201, distance: 17.3
click at [443, 267] on input "number" at bounding box center [430, 280] width 83 height 27
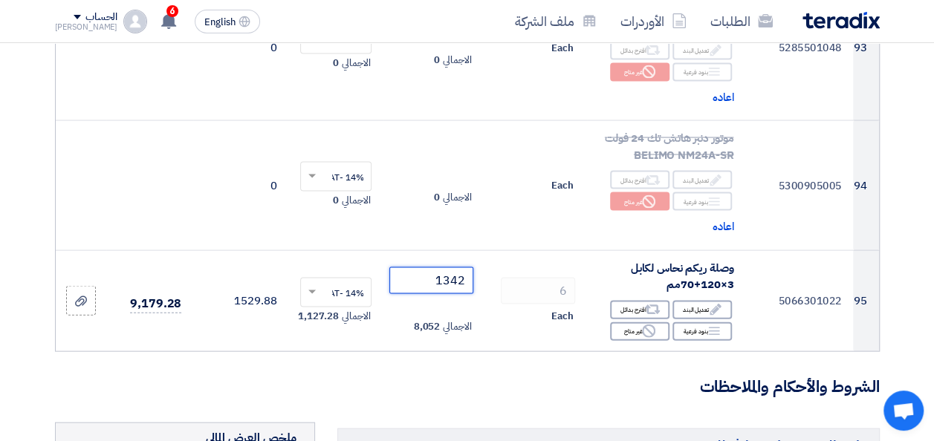
type input "1342"
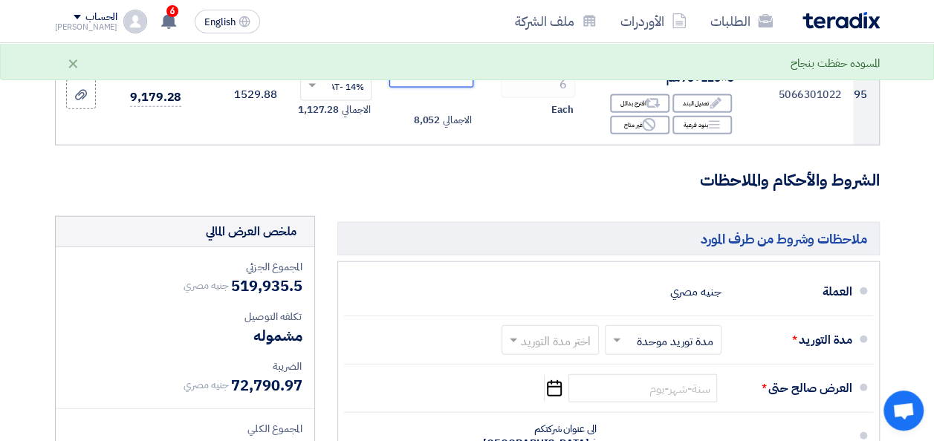
scroll to position [10065, 0]
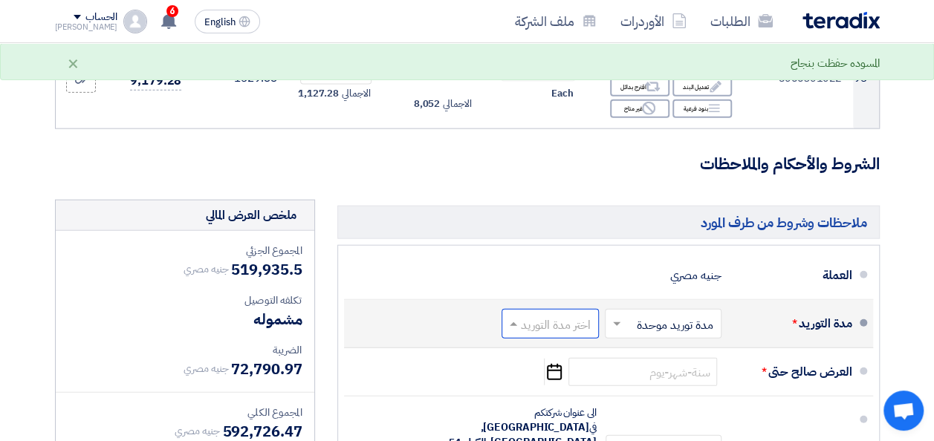
click at [518, 316] on span at bounding box center [511, 323] width 19 height 15
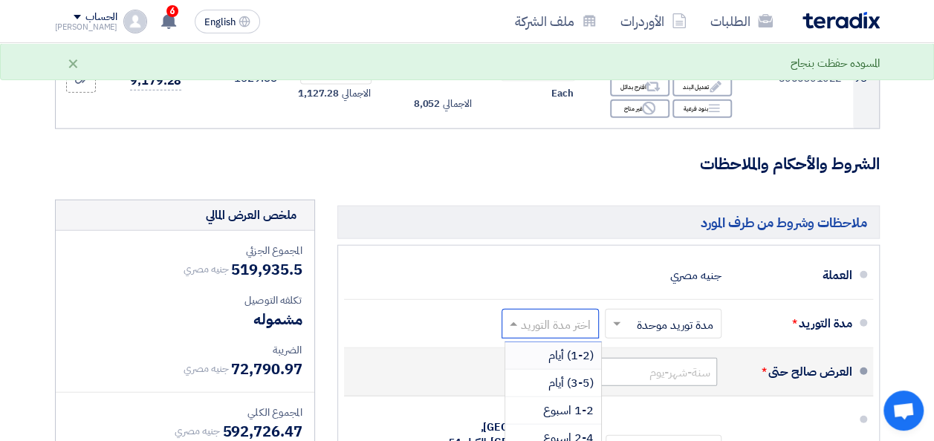
drag, startPoint x: 568, startPoint y: 274, endPoint x: 571, endPoint y: 286, distance: 12.5
click at [566, 347] on span "(1-2) أيام" at bounding box center [570, 356] width 45 height 18
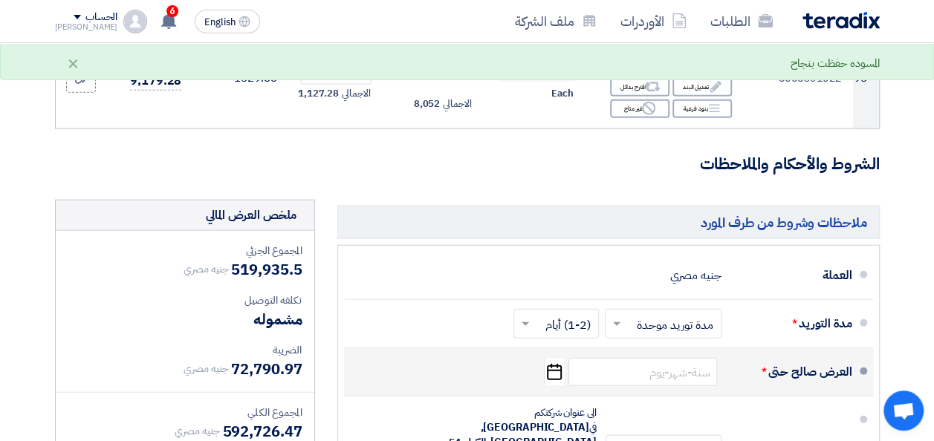
click at [551, 364] on use "button" at bounding box center [554, 372] width 15 height 16
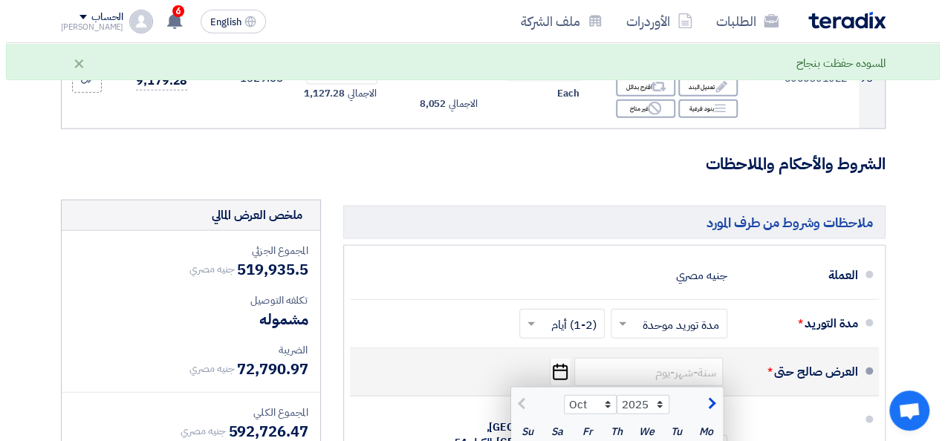
scroll to position [10214, 0]
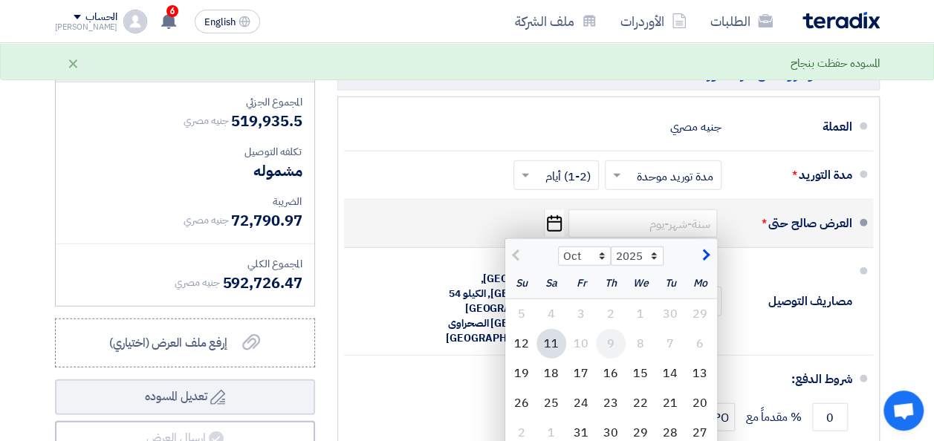
click at [606, 329] on div "9" at bounding box center [611, 344] width 30 height 30
click at [621, 359] on div "16" at bounding box center [611, 374] width 30 height 30
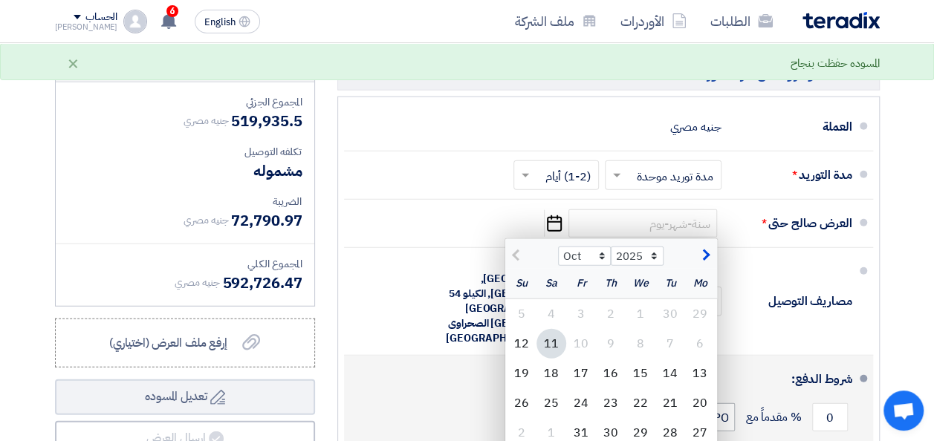
type input "[DATE]"
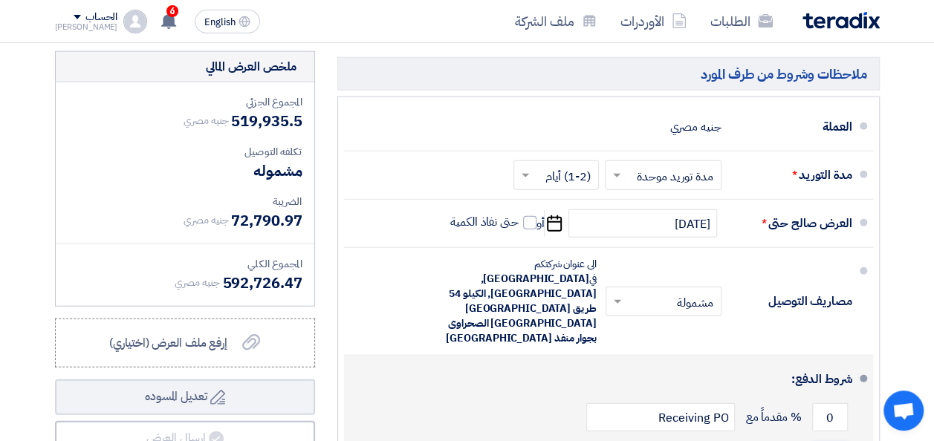
type input "100"
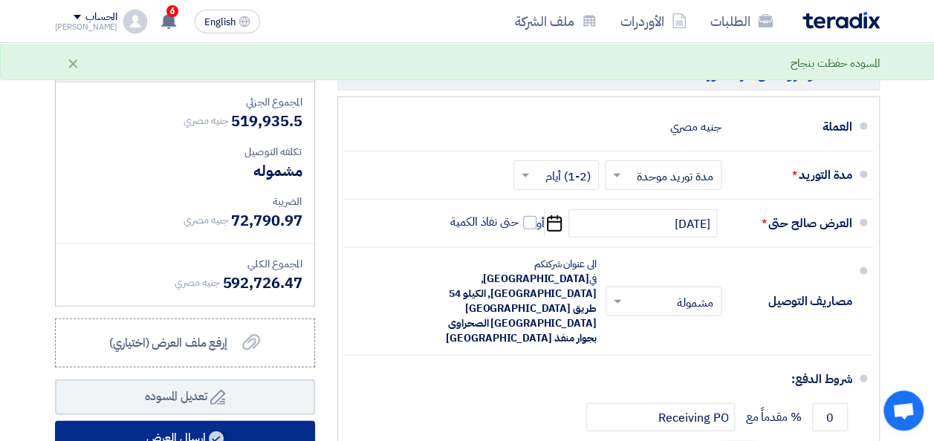
type input "30"
click at [198, 421] on button "إرسال العرض" at bounding box center [185, 439] width 260 height 36
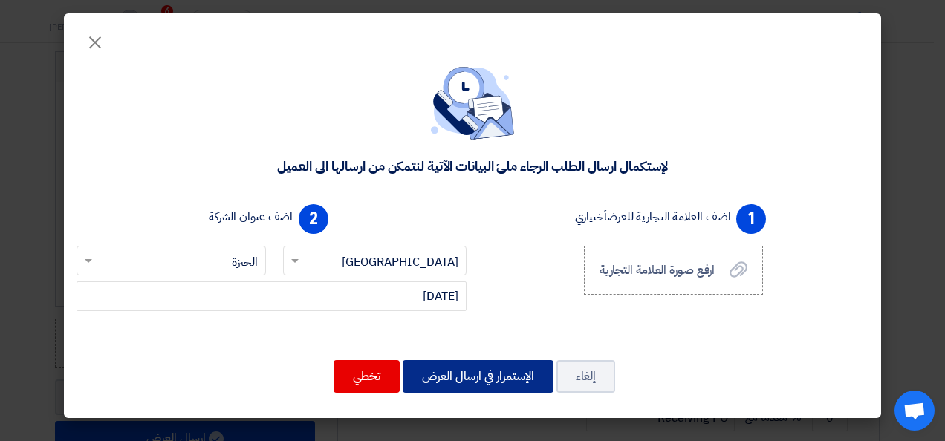
click at [458, 380] on button "الإستمرار في ارسال العرض" at bounding box center [478, 376] width 151 height 33
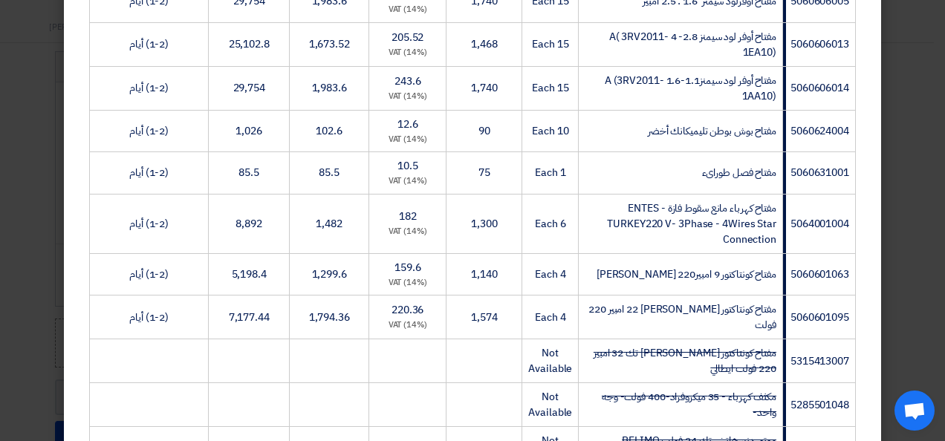
scroll to position [4225, 0]
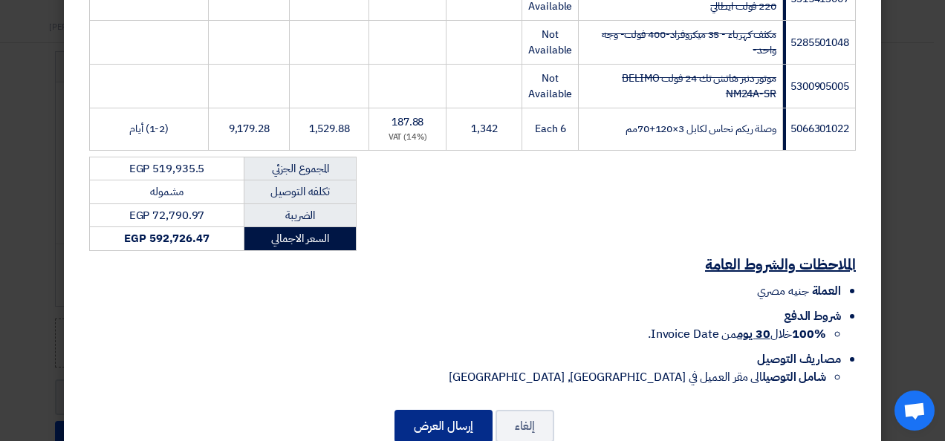
click at [452, 410] on button "إرسال العرض" at bounding box center [443, 426] width 98 height 33
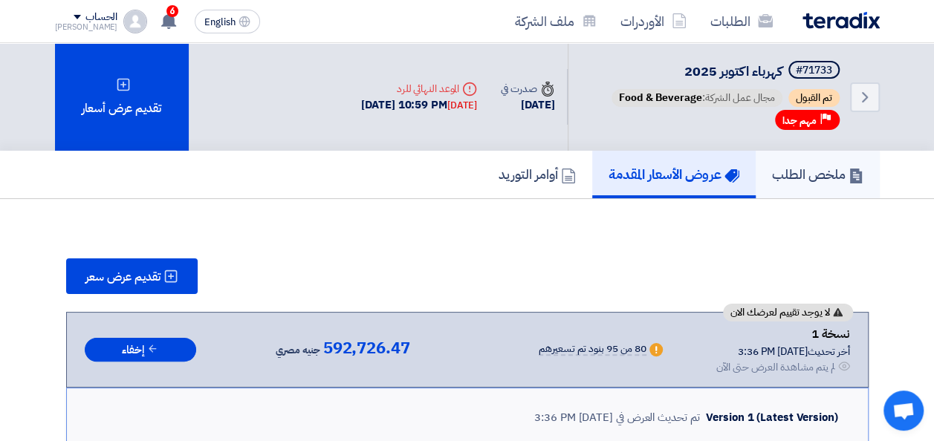
click at [841, 180] on h5 "ملخص الطلب" at bounding box center [817, 174] width 91 height 17
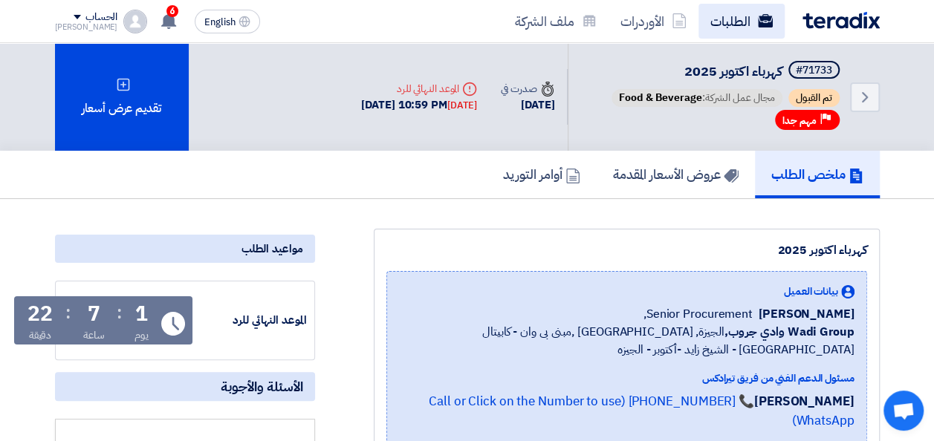
click at [715, 35] on link "الطلبات" at bounding box center [741, 21] width 86 height 35
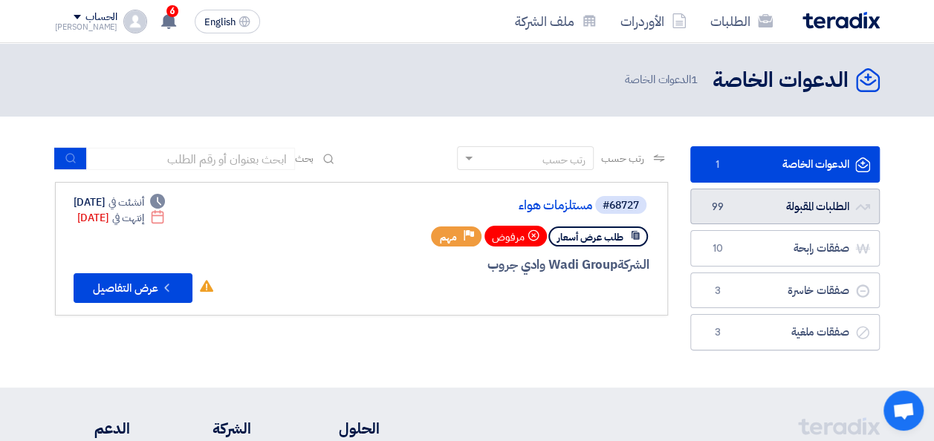
click at [778, 204] on link "الطلبات المقبولة الطلبات المقبولة 99" at bounding box center [784, 207] width 189 height 36
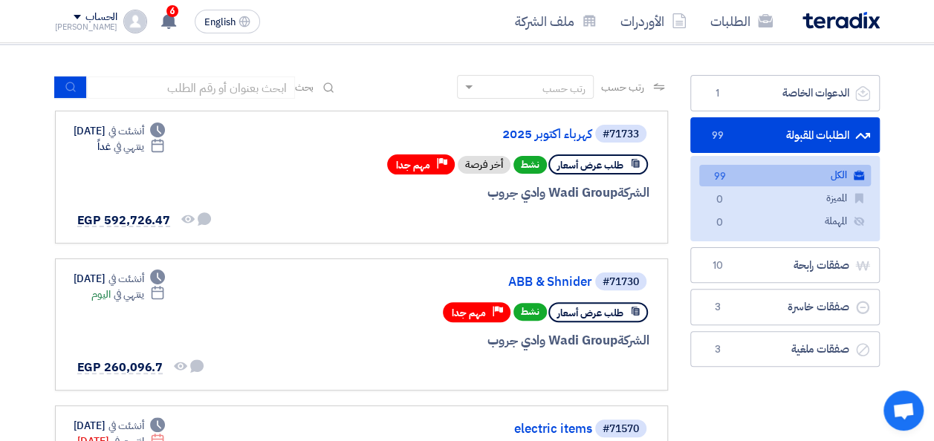
scroll to position [74, 0]
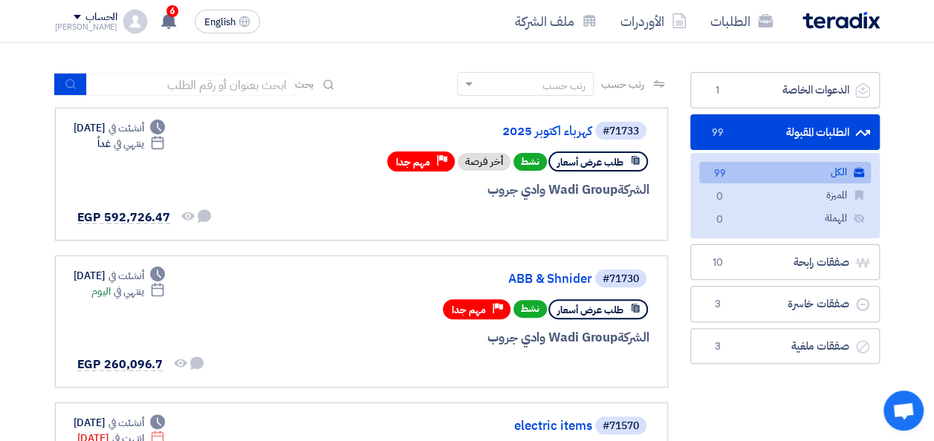
click at [828, 131] on link "الطلبات المقبولة الطلبات المقبولة 99" at bounding box center [784, 132] width 189 height 36
